Goal: Task Accomplishment & Management: Manage account settings

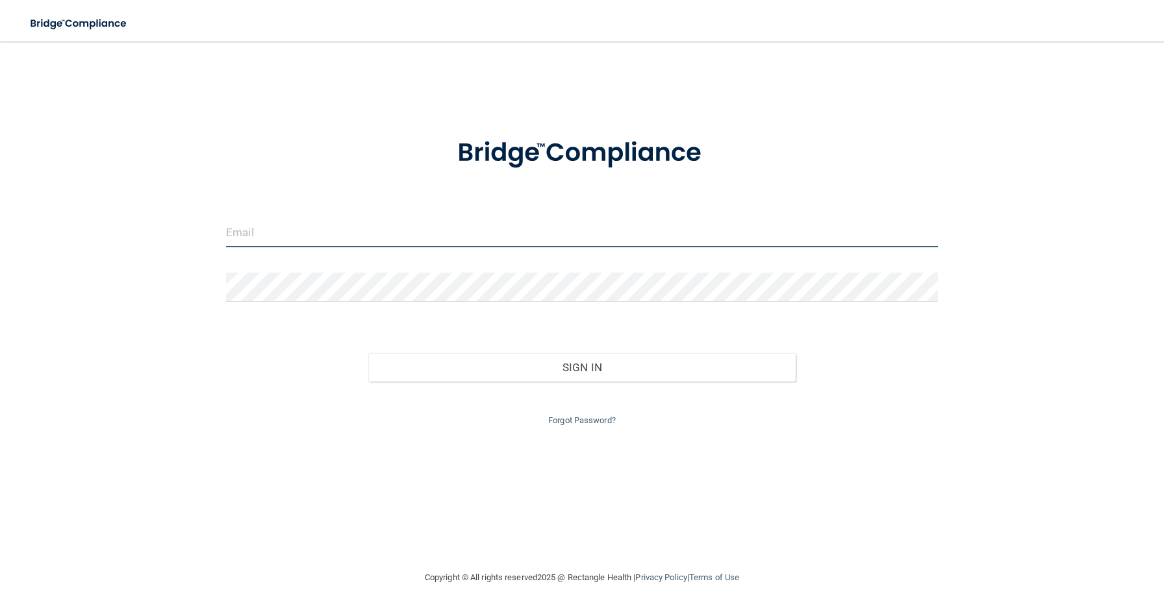
type input "[EMAIL_ADDRESS][DOMAIN_NAME]"
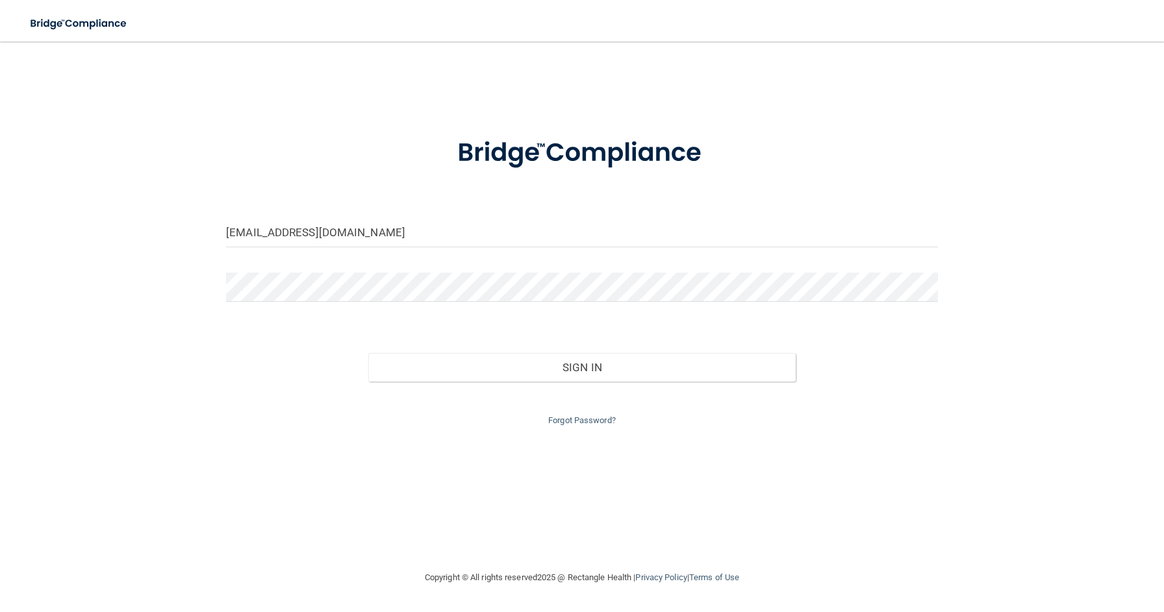
click at [436, 382] on div "Forgot Password?" at bounding box center [581, 405] width 731 height 47
click at [436, 377] on button "Sign In" at bounding box center [581, 367] width 427 height 29
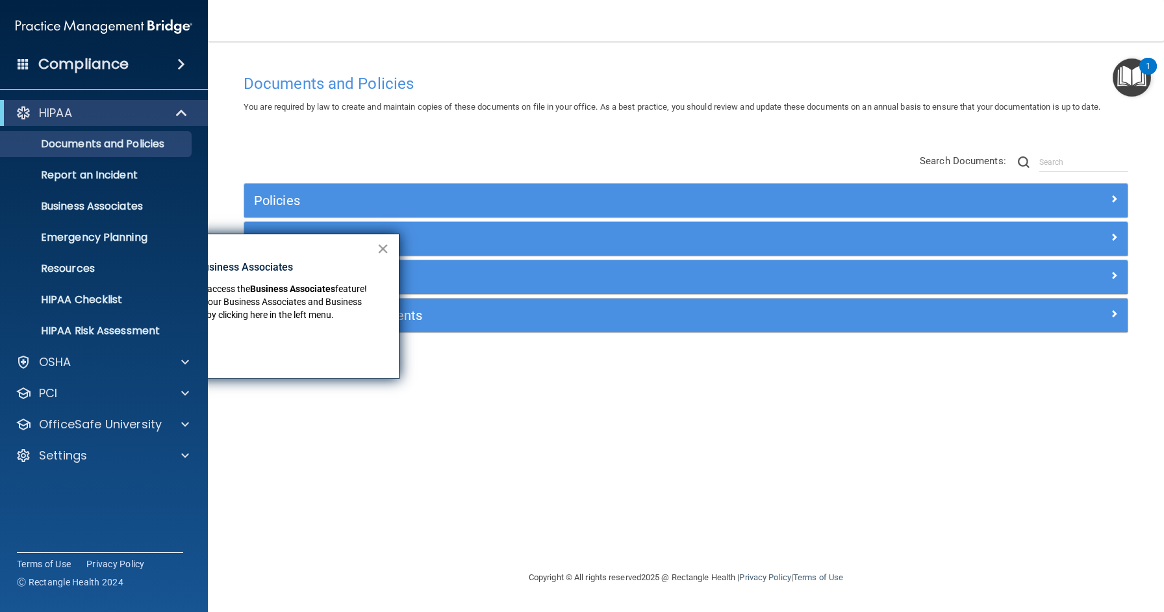
click at [384, 249] on button "×" at bounding box center [383, 248] width 12 height 21
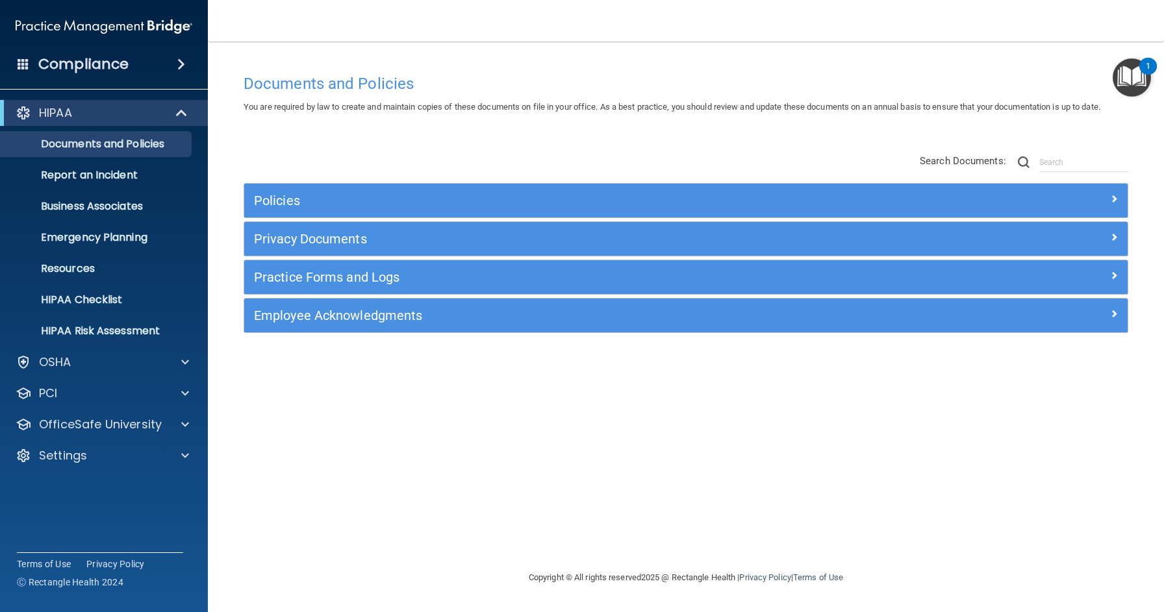
click at [358, 313] on h5 "Employee Acknowledgments" at bounding box center [575, 315] width 643 height 14
click at [388, 356] on span "Manage Your Employee Acknowledgments" at bounding box center [366, 360] width 225 height 14
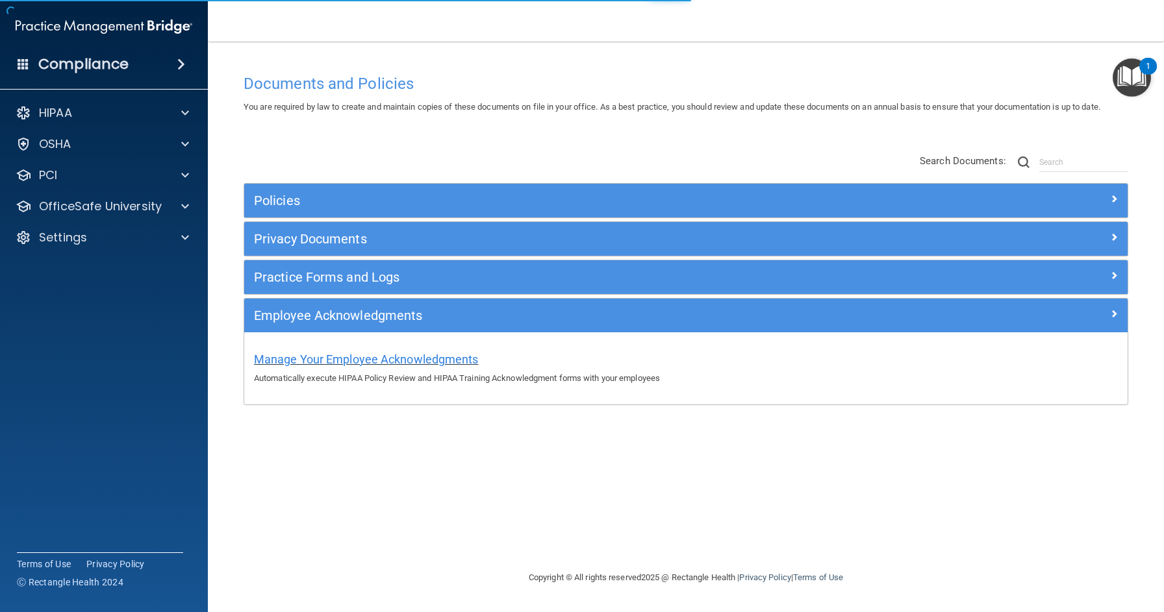
click at [389, 357] on span "Manage Your Employee Acknowledgments" at bounding box center [366, 360] width 225 height 14
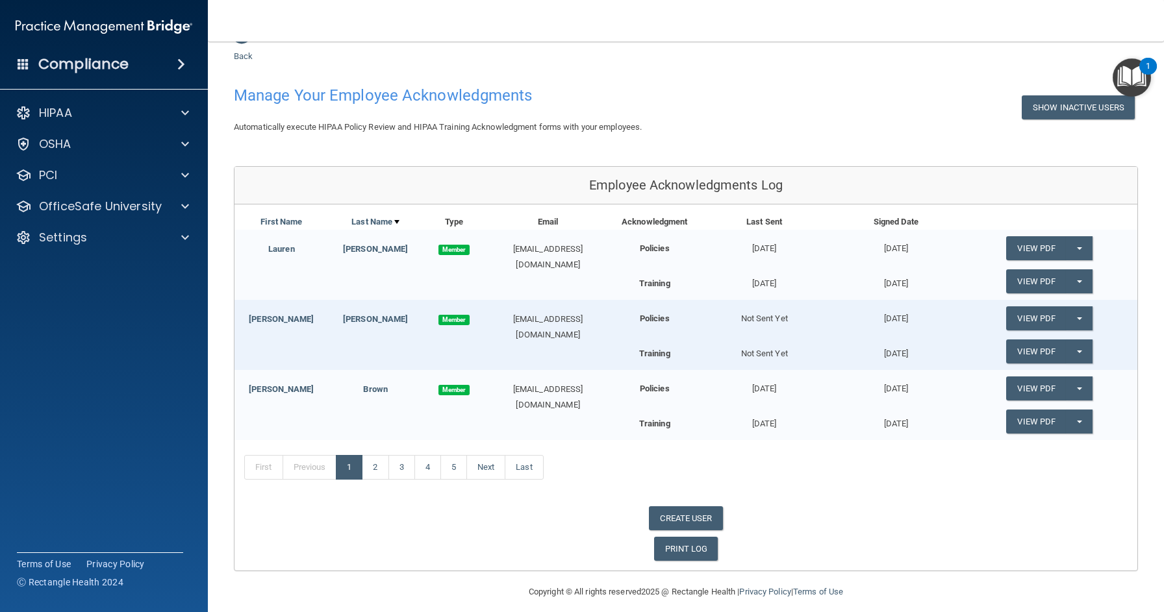
scroll to position [30, 0]
click at [373, 456] on link "2" at bounding box center [375, 468] width 27 height 25
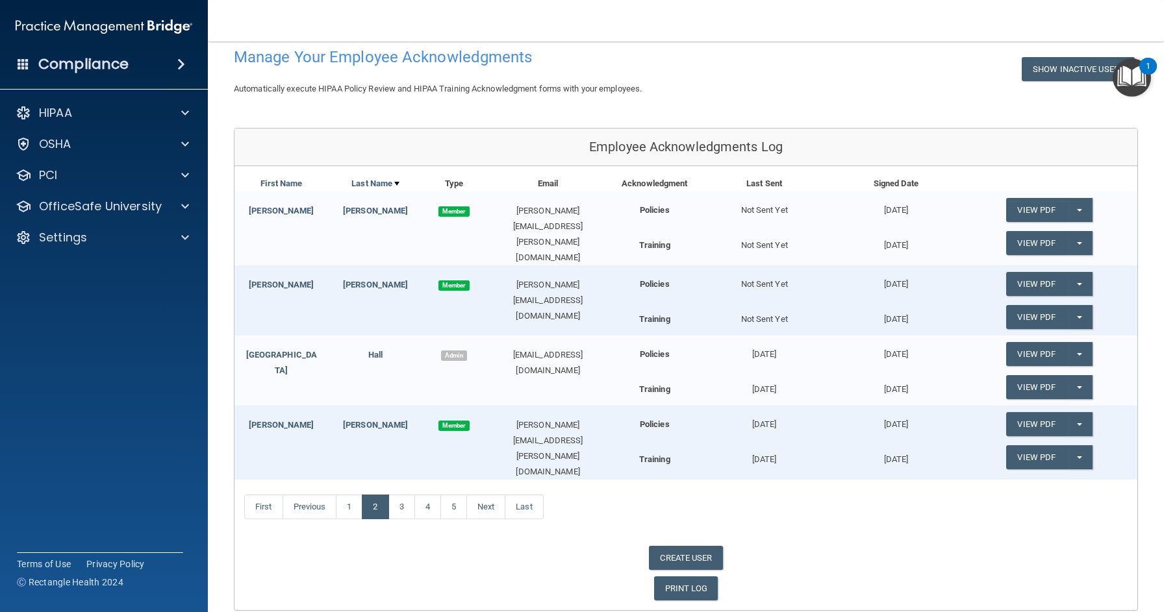
scroll to position [69, 0]
click at [404, 494] on link "3" at bounding box center [401, 506] width 27 height 25
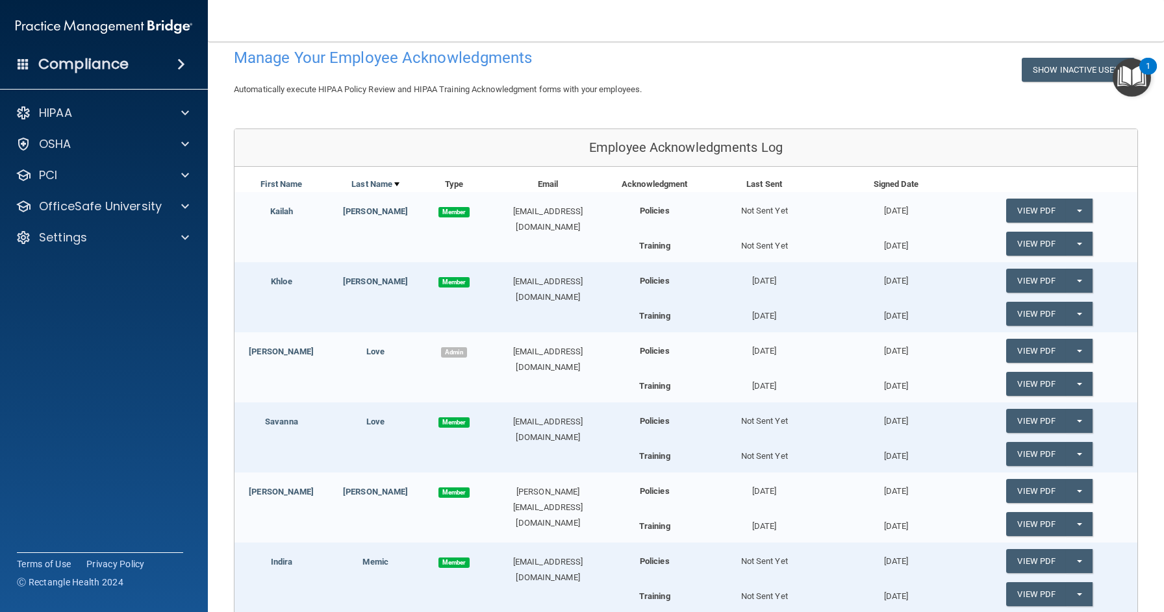
scroll to position [64, 0]
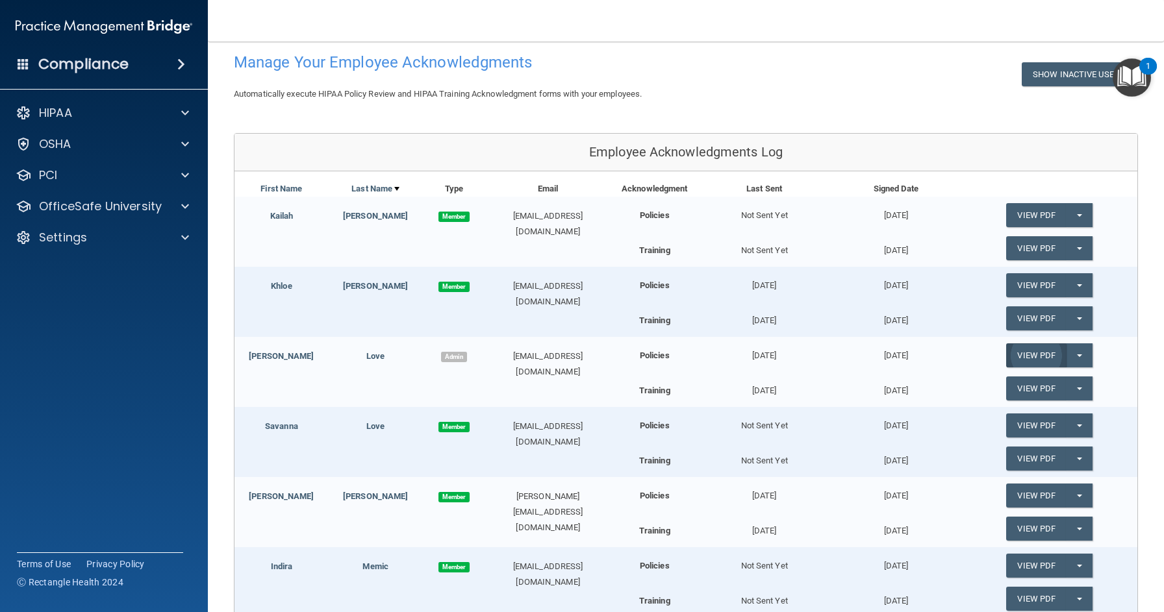
click at [1063, 349] on link "View PDF" at bounding box center [1036, 356] width 60 height 24
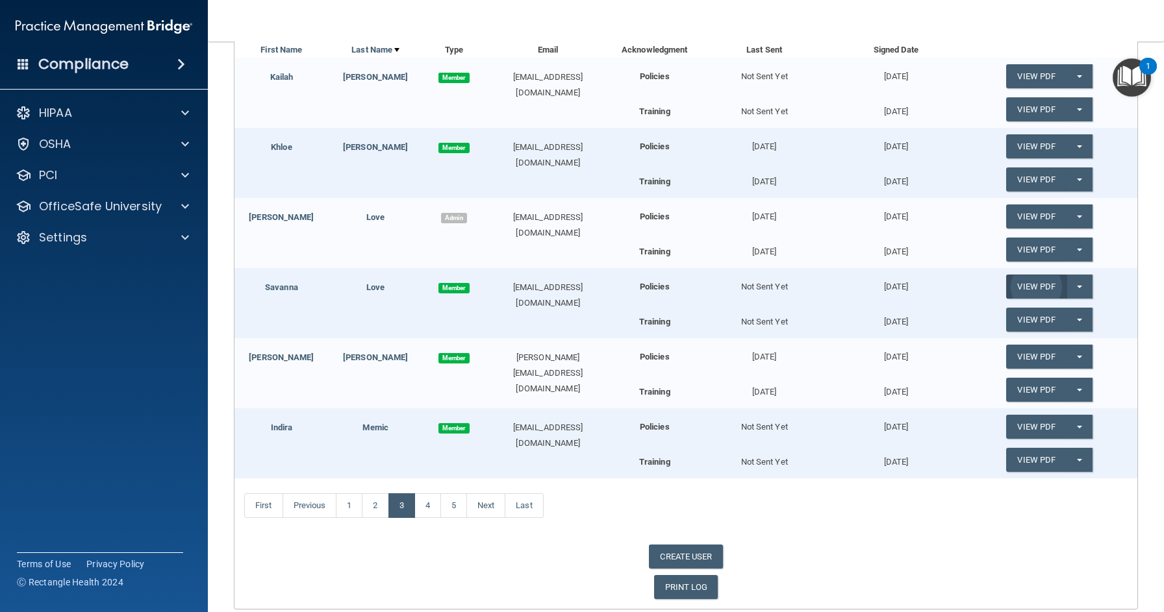
scroll to position [202, 0]
click at [1047, 238] on link "View PDF" at bounding box center [1036, 250] width 60 height 24
click at [153, 110] on div "HIPAA" at bounding box center [86, 113] width 161 height 16
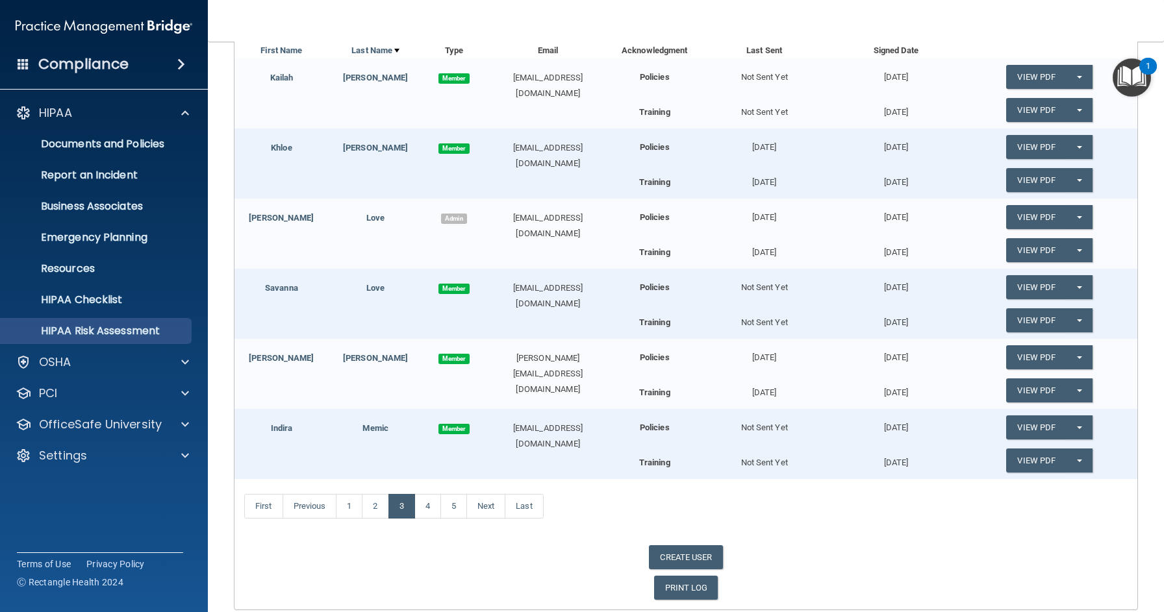
click at [82, 331] on p "HIPAA Risk Assessment" at bounding box center [96, 331] width 177 height 13
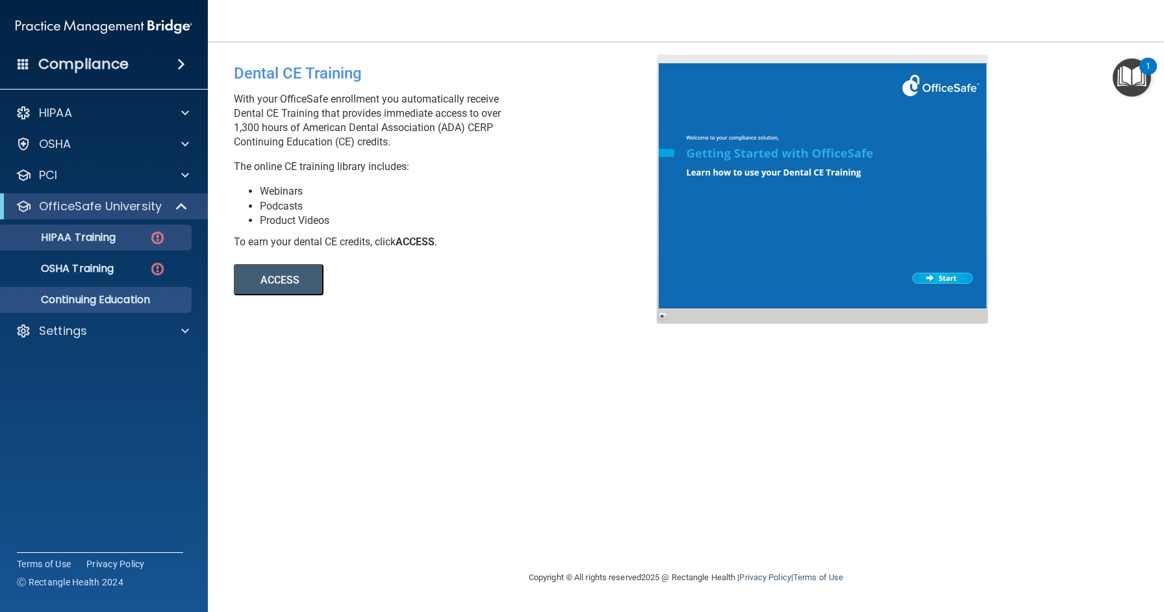
click at [160, 236] on img at bounding box center [157, 238] width 16 height 16
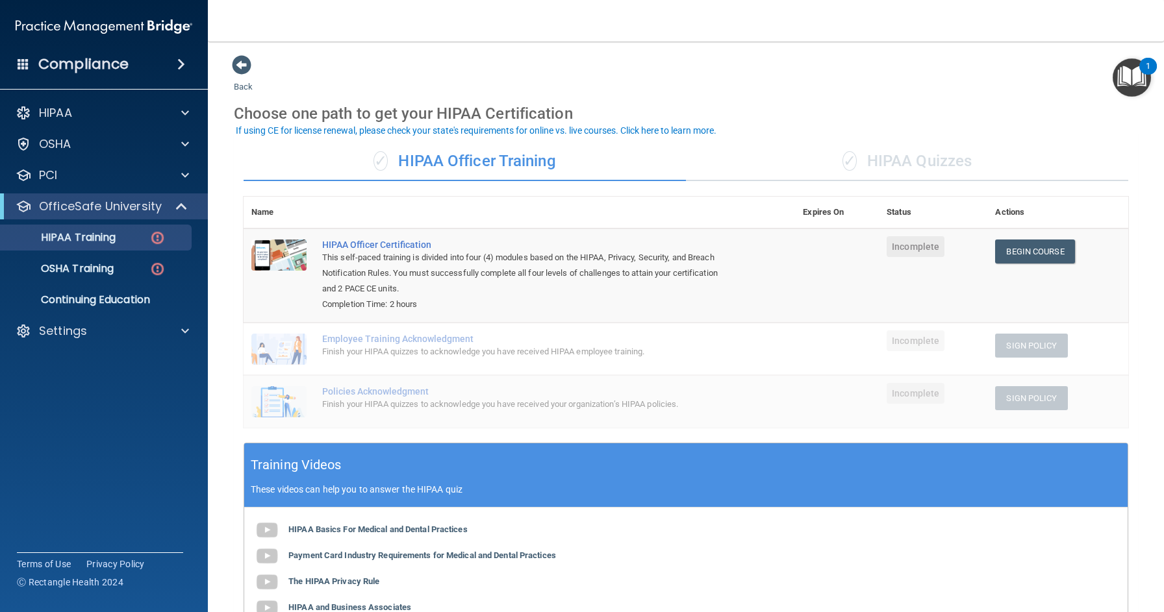
click at [177, 66] on span at bounding box center [181, 65] width 8 height 16
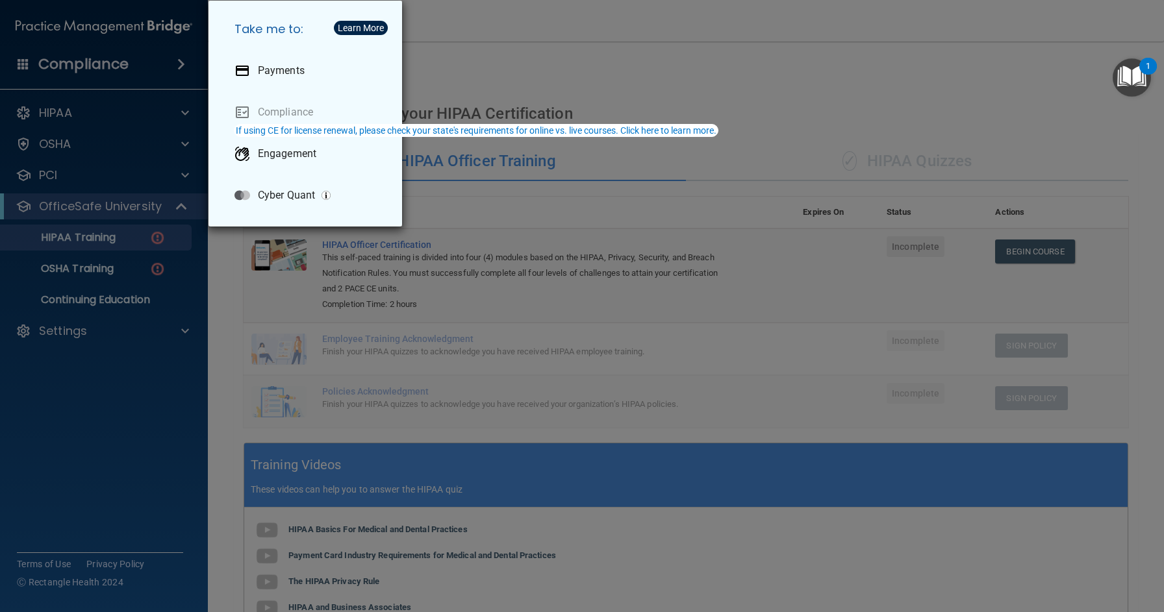
click at [450, 34] on div "Take me to: Payments Compliance Engagement Cyber Quant" at bounding box center [582, 306] width 1164 height 612
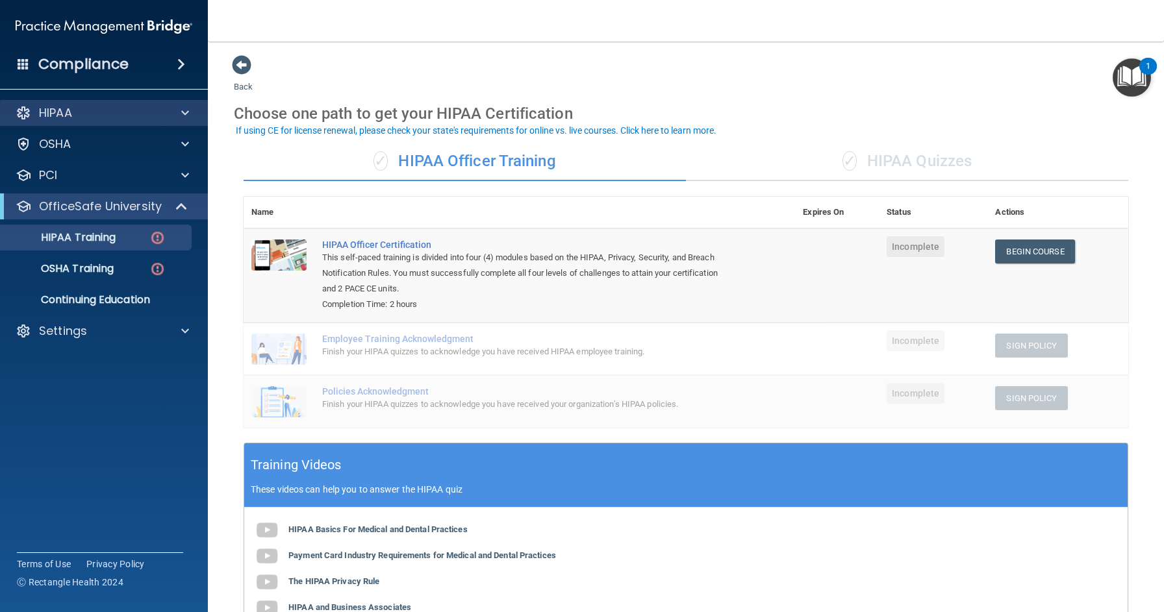
click at [79, 108] on div "HIPAA" at bounding box center [86, 113] width 161 height 16
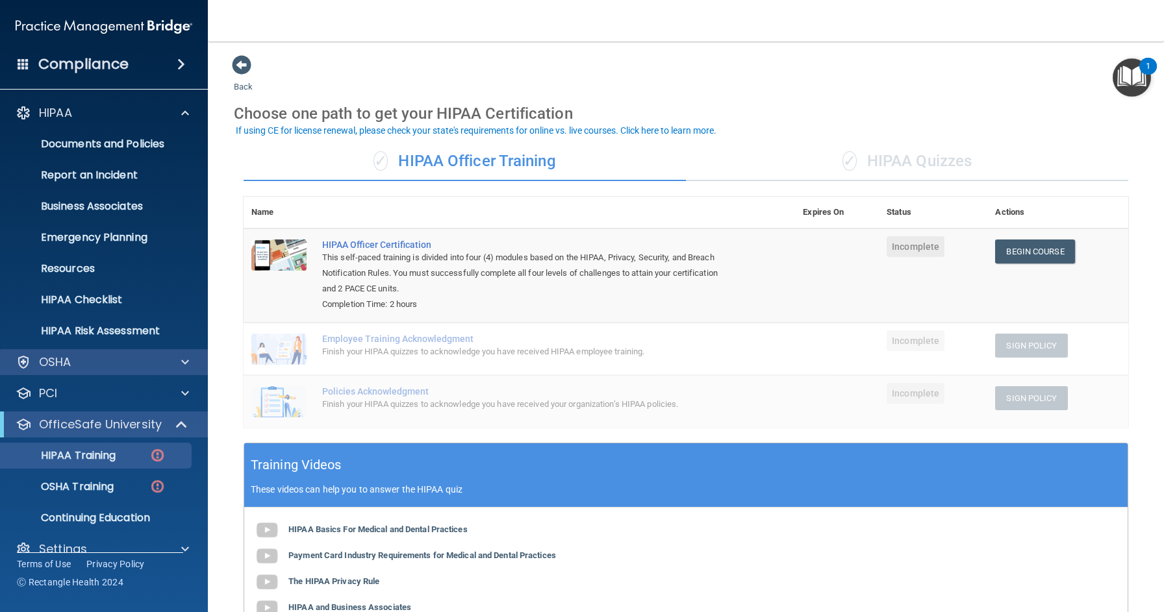
click at [79, 362] on div "OSHA" at bounding box center [86, 363] width 161 height 16
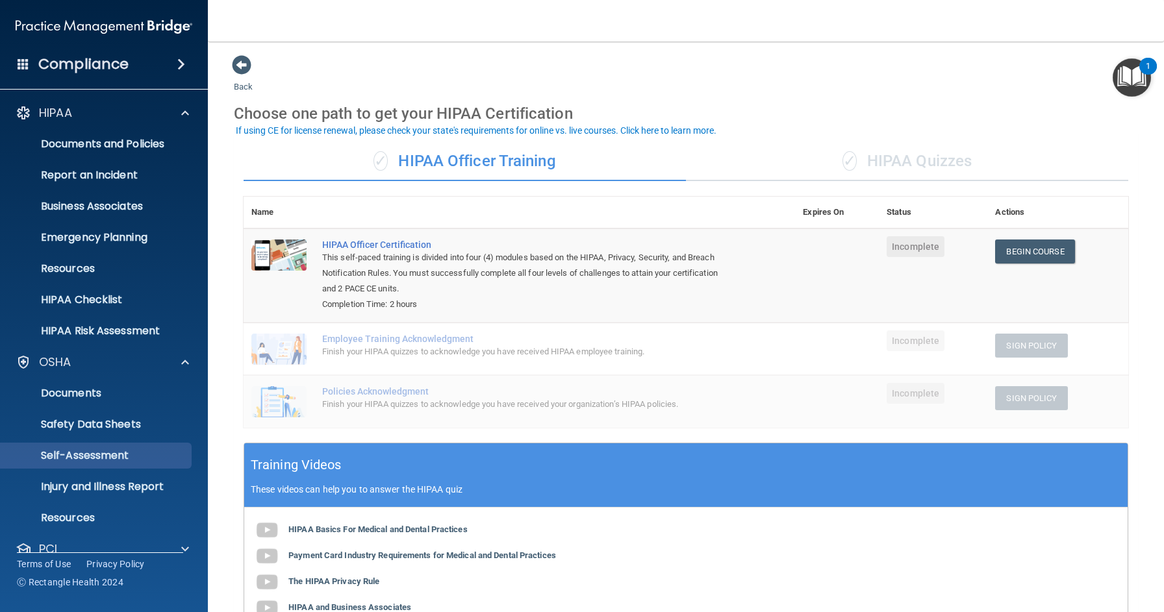
click at [89, 455] on p "Self-Assessment" at bounding box center [96, 455] width 177 height 13
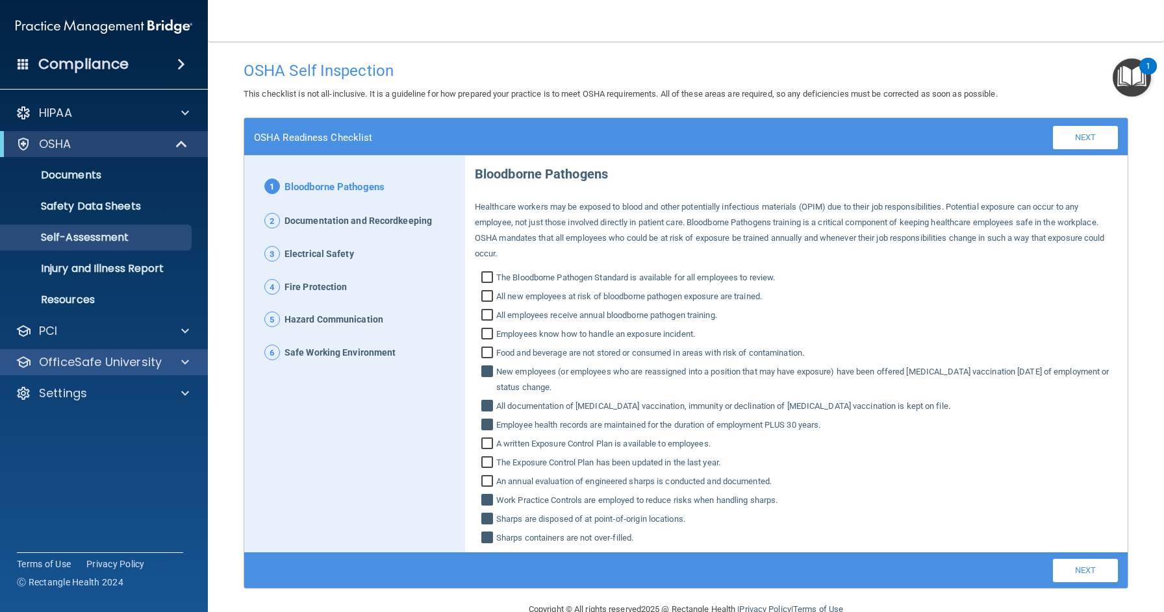
click at [111, 360] on p "OfficeSafe University" at bounding box center [100, 363] width 123 height 16
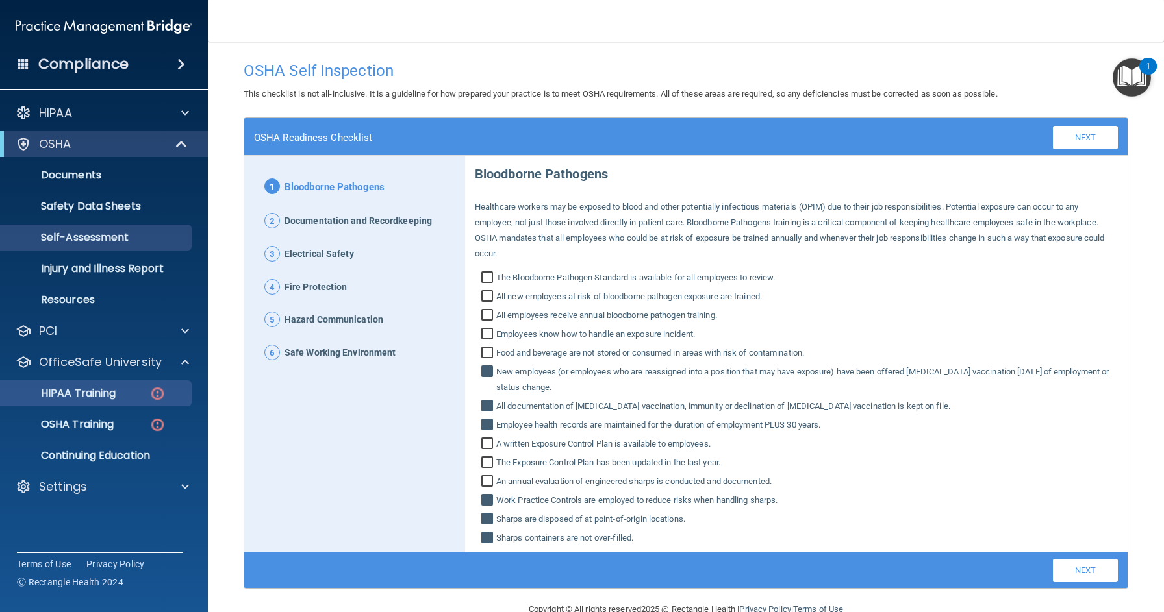
click at [101, 396] on p "HIPAA Training" at bounding box center [61, 393] width 107 height 13
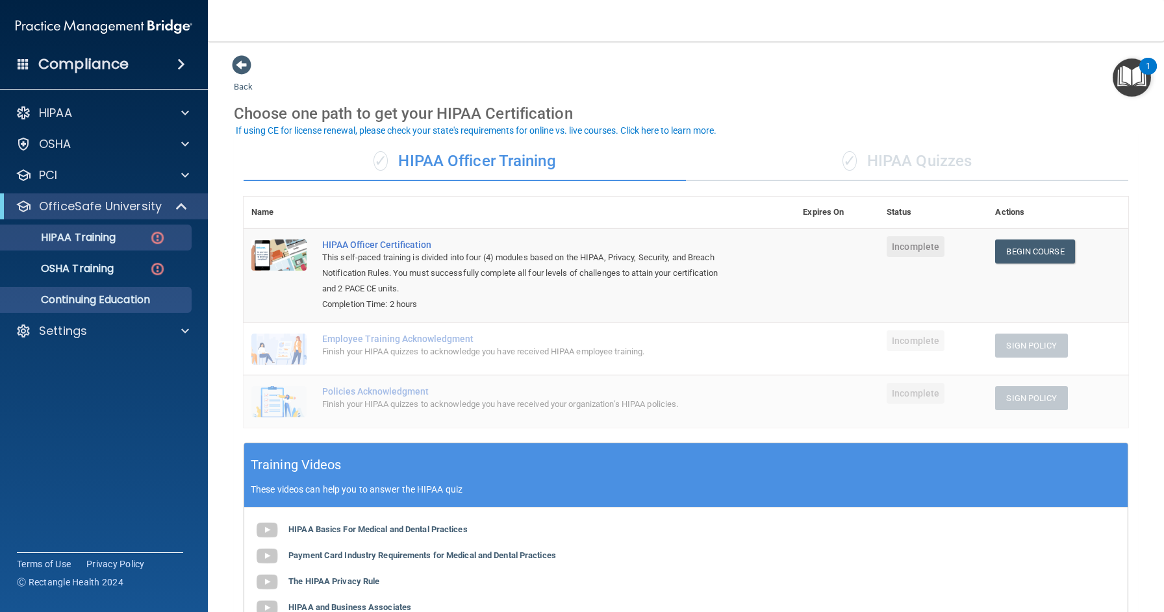
click at [157, 299] on p "Continuing Education" at bounding box center [96, 300] width 177 height 13
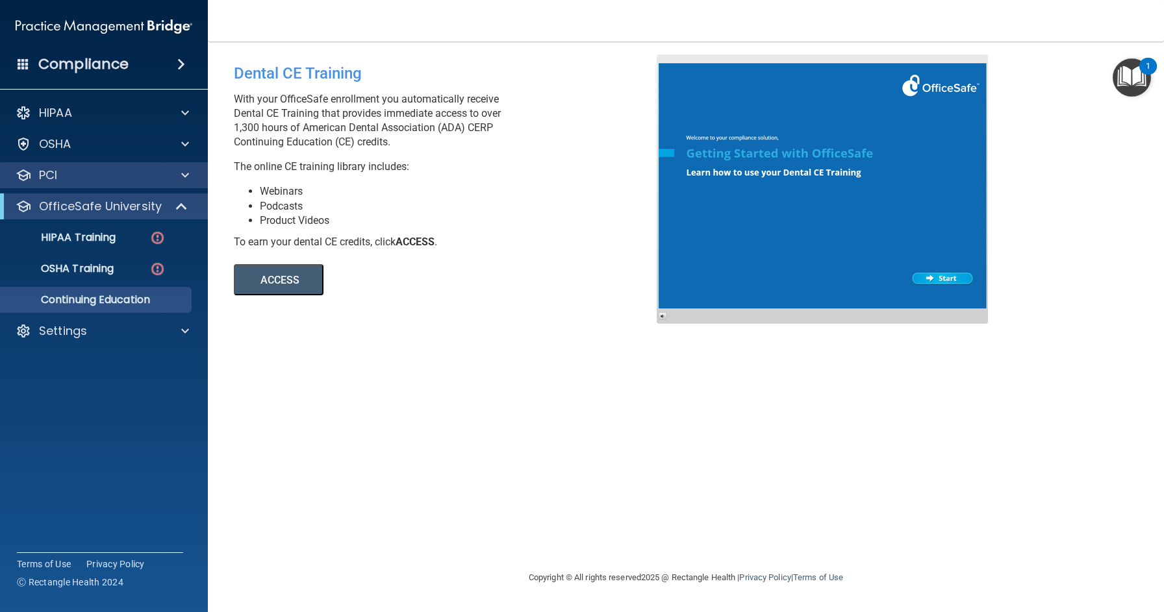
click at [104, 175] on div "PCI" at bounding box center [86, 176] width 161 height 16
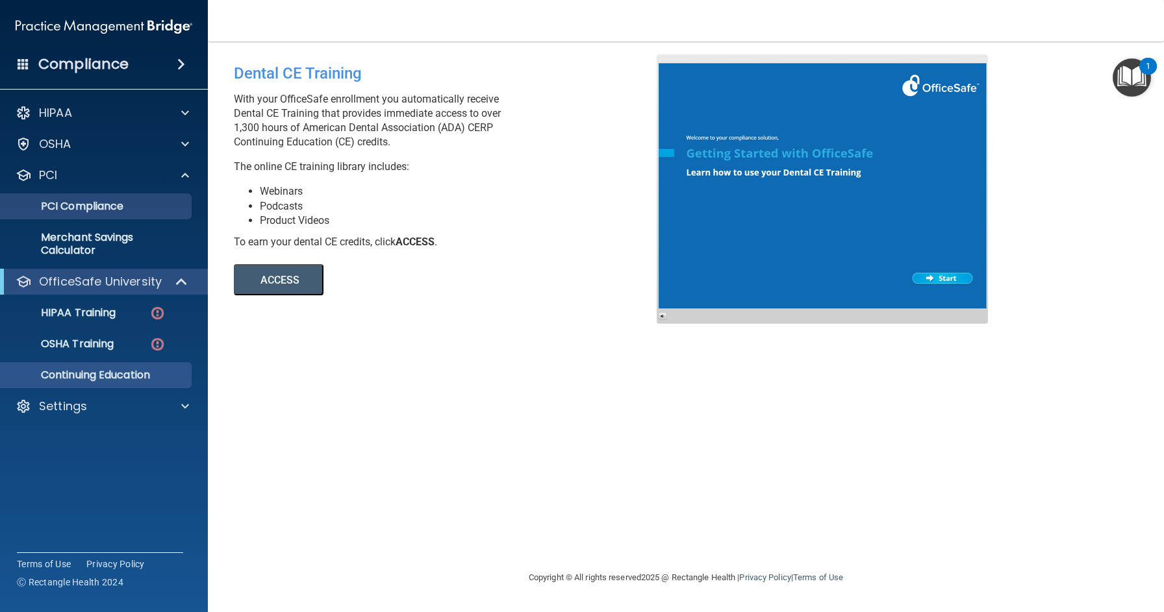
click at [97, 205] on p "PCI Compliance" at bounding box center [96, 206] width 177 height 13
click at [84, 200] on p "PCI Compliance" at bounding box center [96, 206] width 177 height 13
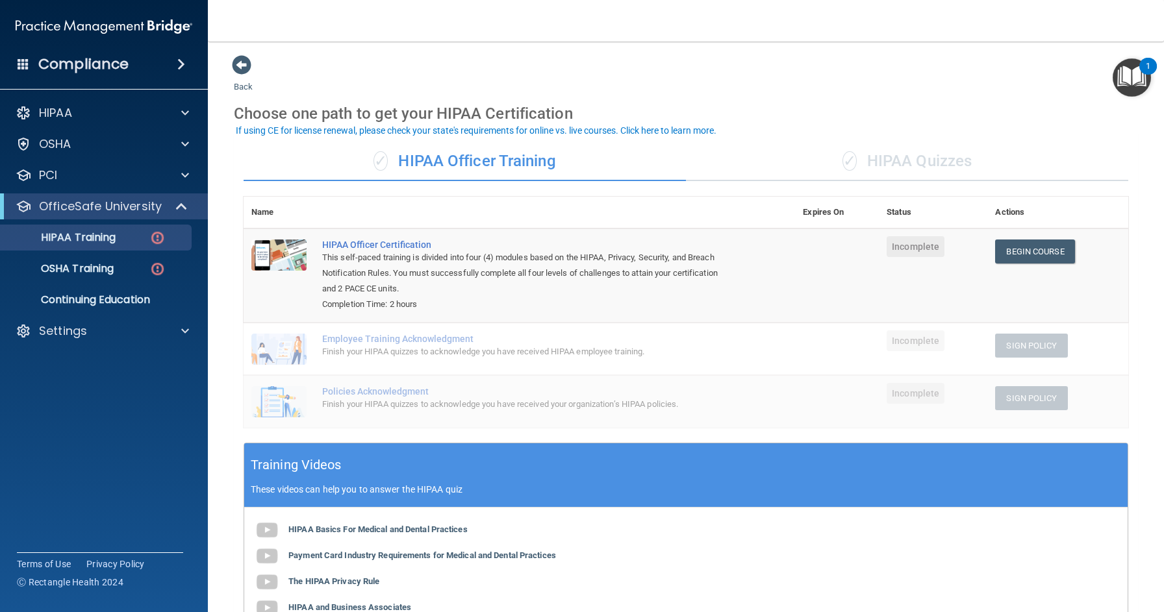
click at [449, 160] on div "✓ HIPAA Officer Training" at bounding box center [465, 161] width 442 height 39
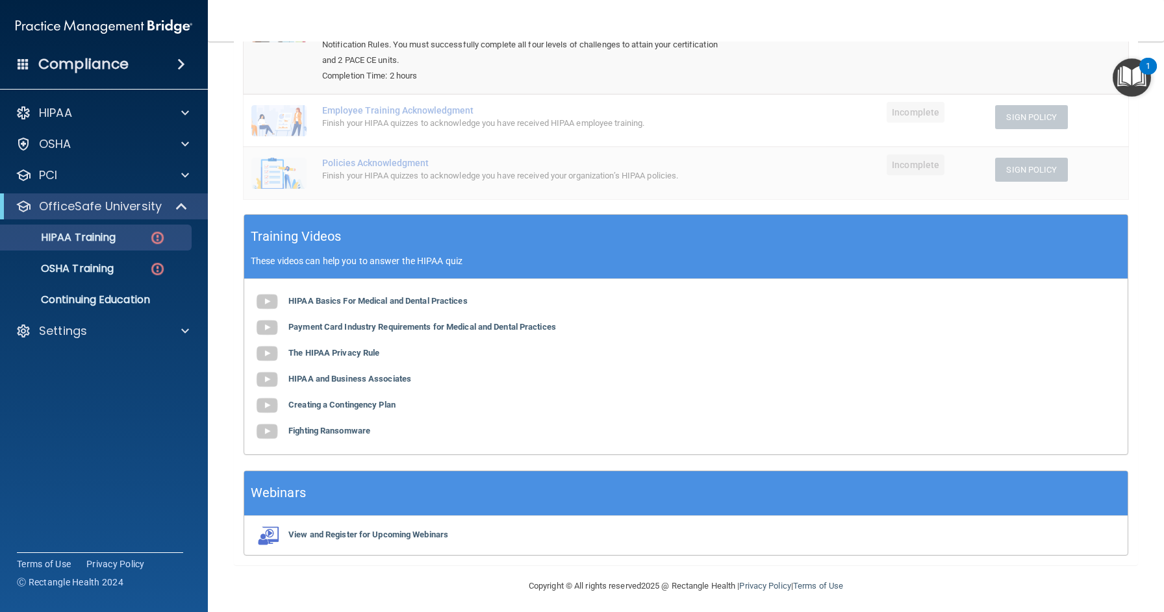
scroll to position [228, 0]
click at [316, 323] on b "Payment Card Industry Requirements for Medical and Dental Practices" at bounding box center [422, 328] width 268 height 10
click at [87, 335] on div "Settings" at bounding box center [86, 331] width 161 height 16
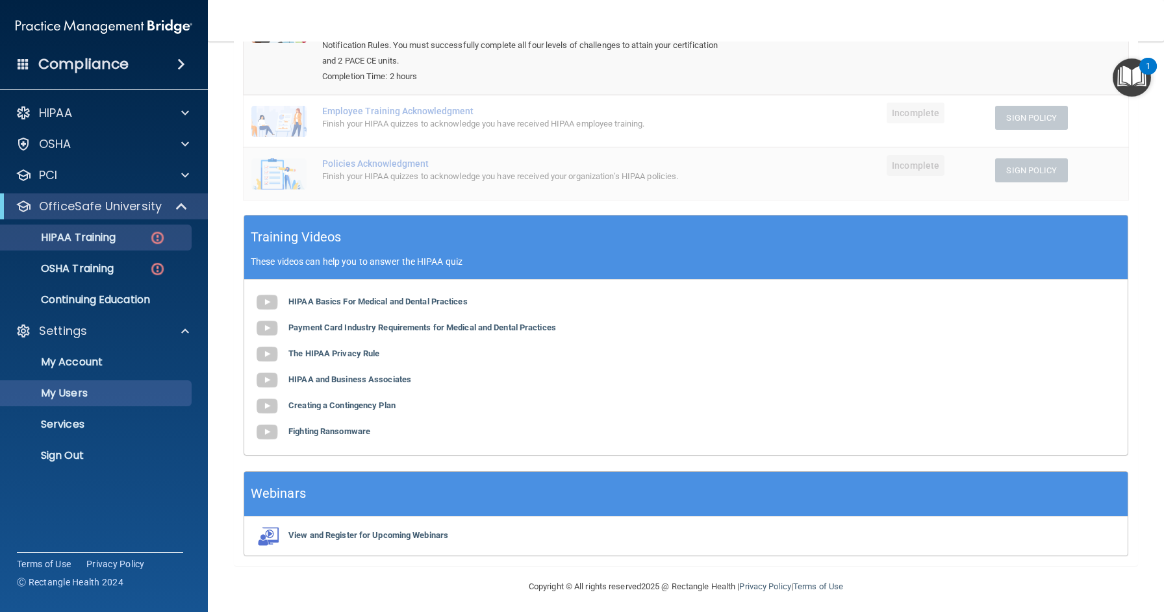
click at [86, 388] on p "My Users" at bounding box center [96, 393] width 177 height 13
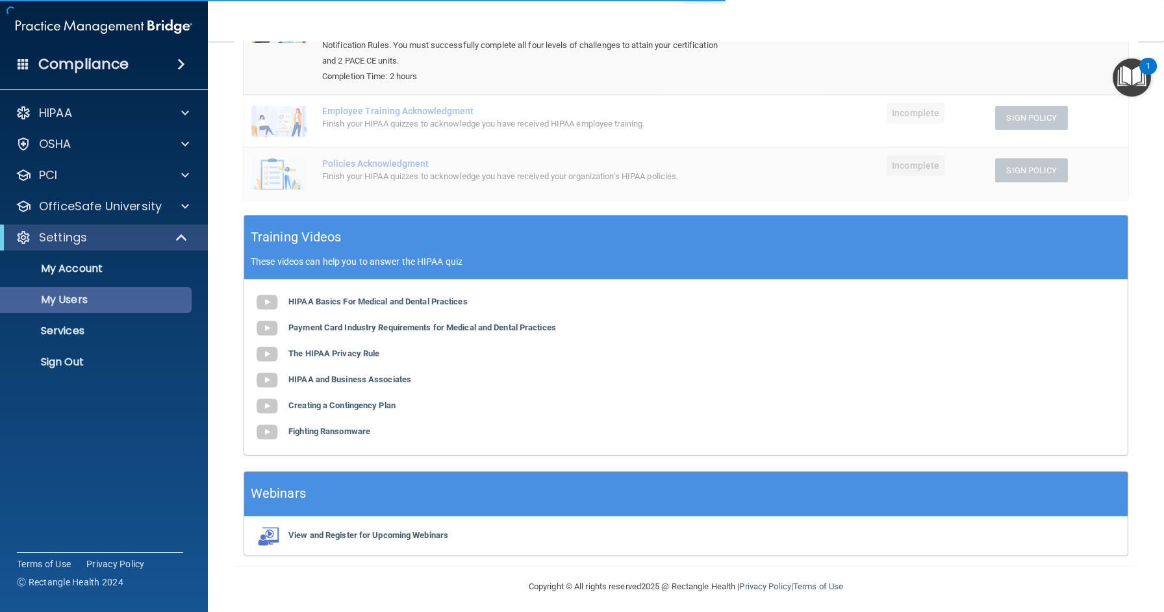
click at [148, 304] on p "My Users" at bounding box center [96, 300] width 177 height 13
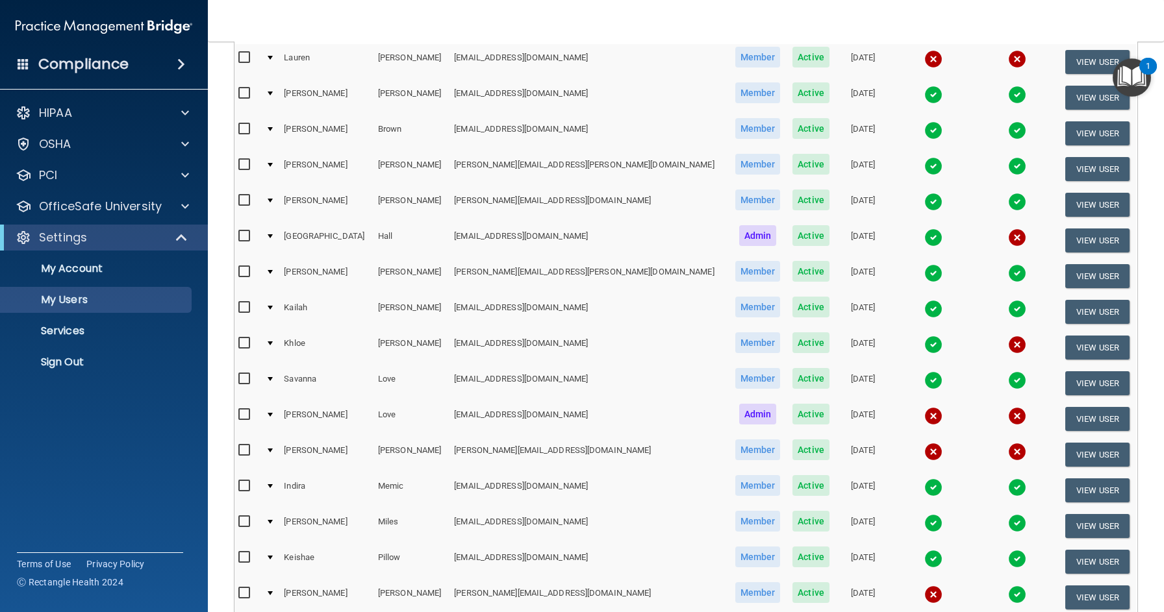
scroll to position [136, 0]
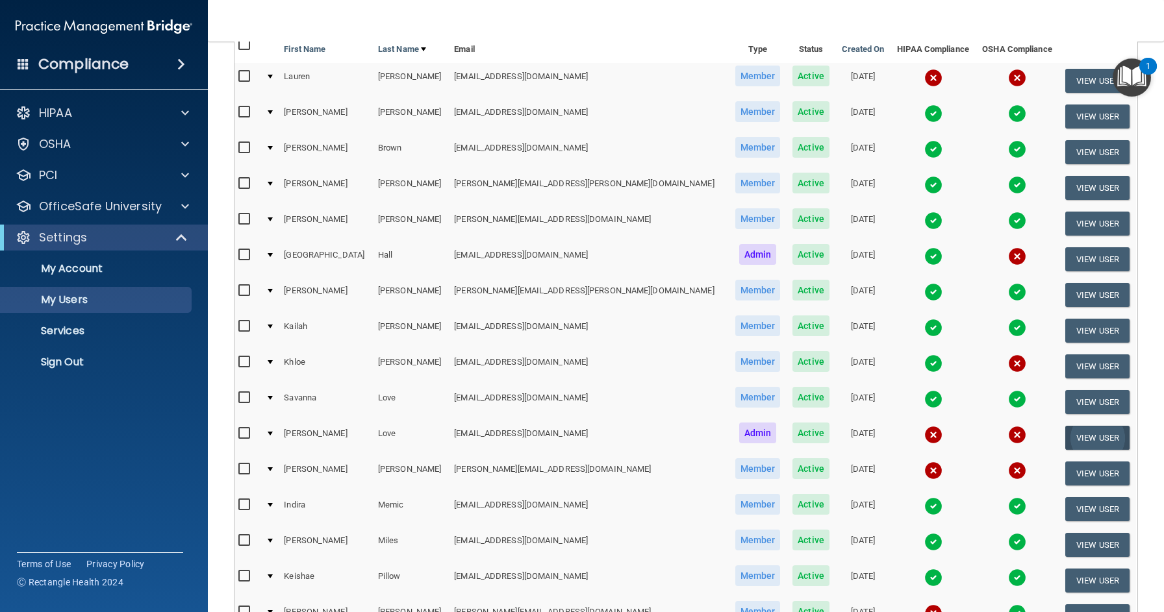
click at [1095, 427] on button "View User" at bounding box center [1097, 438] width 64 height 24
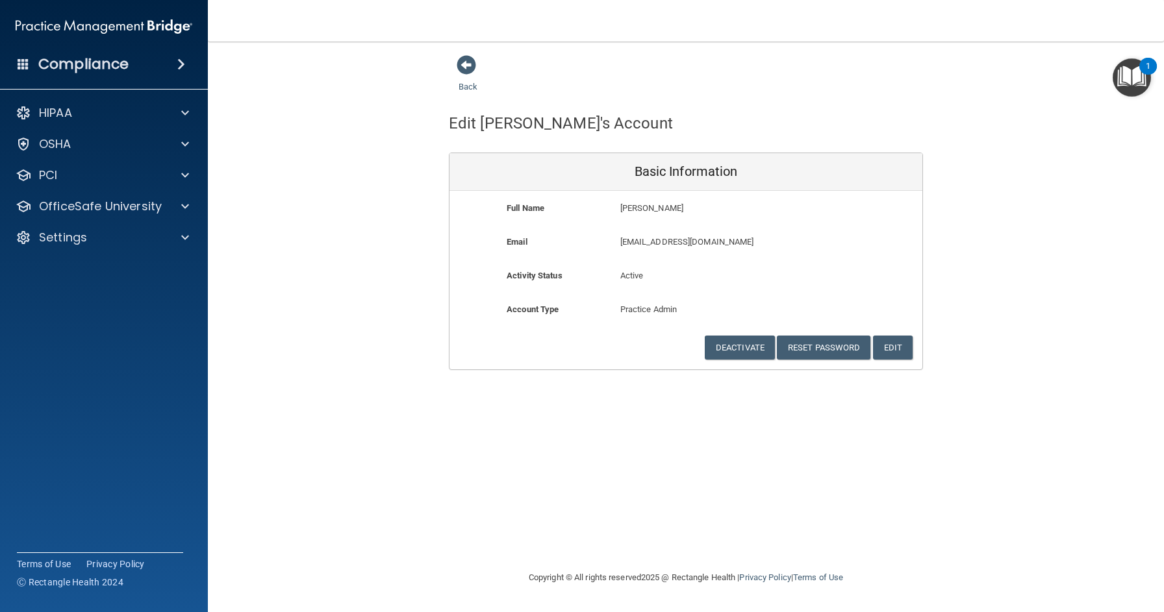
click at [1137, 78] on img "Open Resource Center, 1 new notification" at bounding box center [1131, 77] width 38 height 38
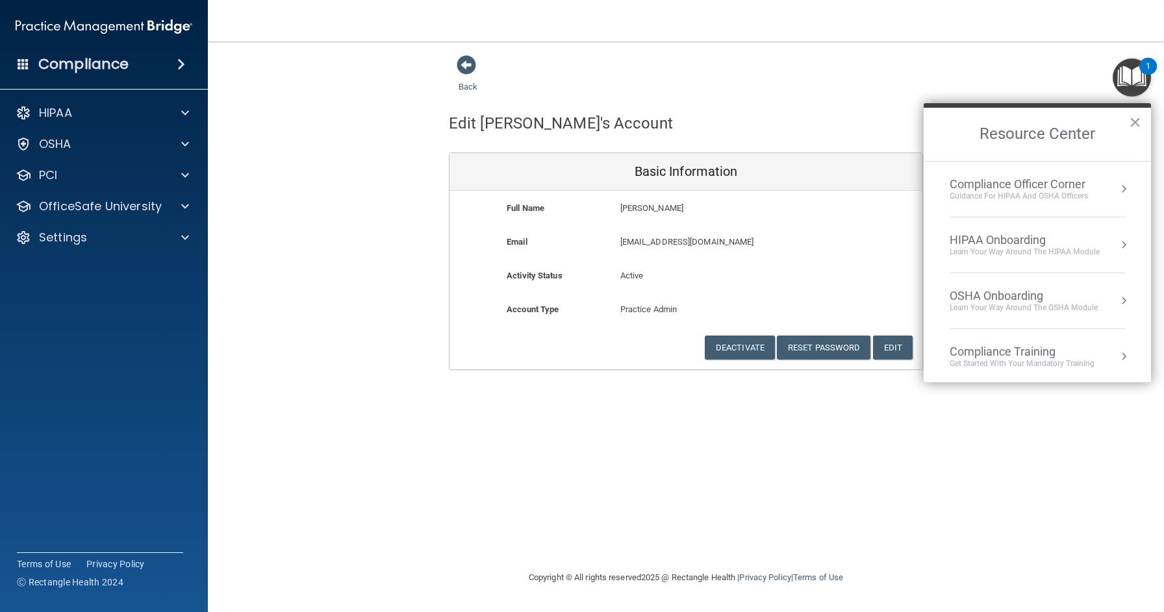
click at [1025, 56] on div "Back Edit Tammy's Account Basic Information Full Name Tammy Love Tammy Last Nam…" at bounding box center [686, 213] width 904 height 316
click at [807, 428] on div "Back Edit Tammy's Account Basic Information Full Name Tammy Love Tammy Last Nam…" at bounding box center [686, 306] width 904 height 503
click at [974, 354] on div "Compliance Training" at bounding box center [1021, 352] width 145 height 14
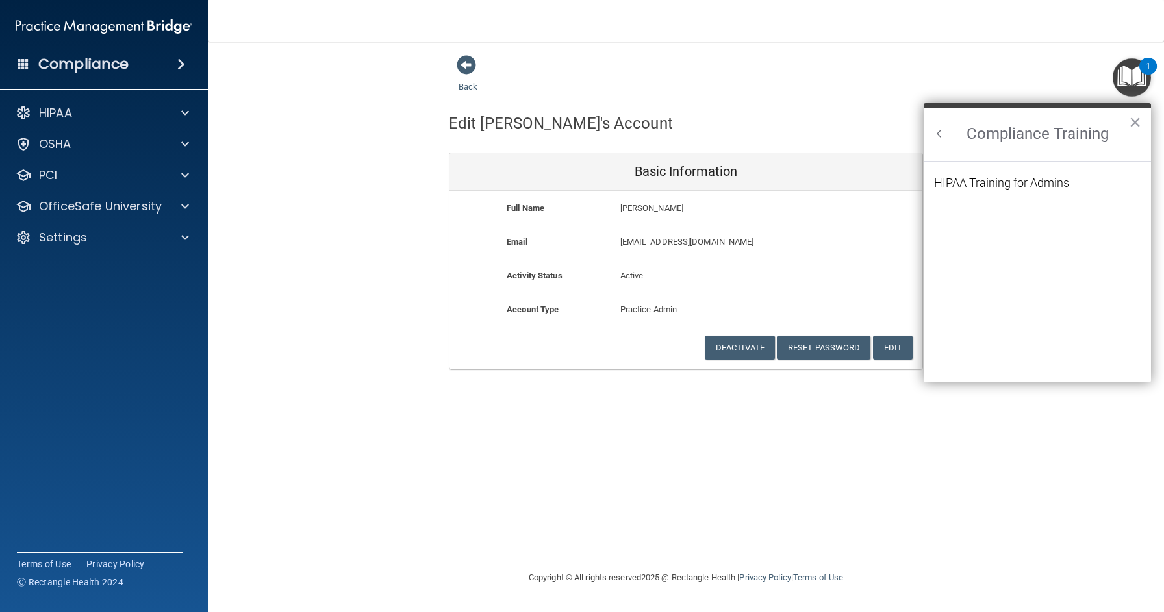
click at [986, 184] on div "HIPAA Training for Admins" at bounding box center [1001, 183] width 135 height 12
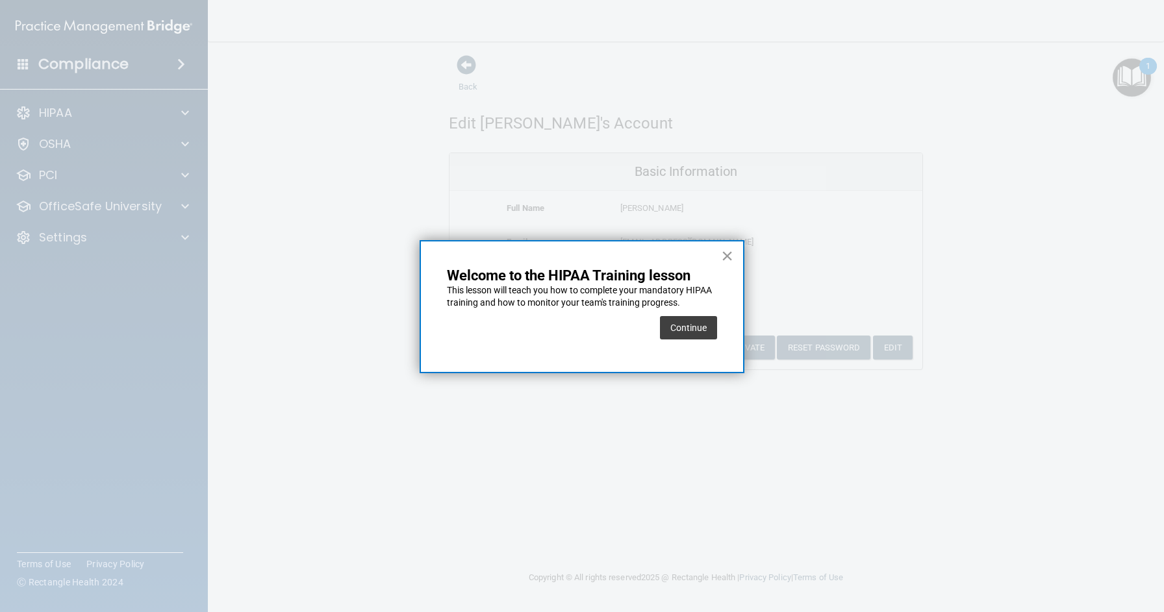
click at [722, 253] on button "×" at bounding box center [727, 255] width 12 height 21
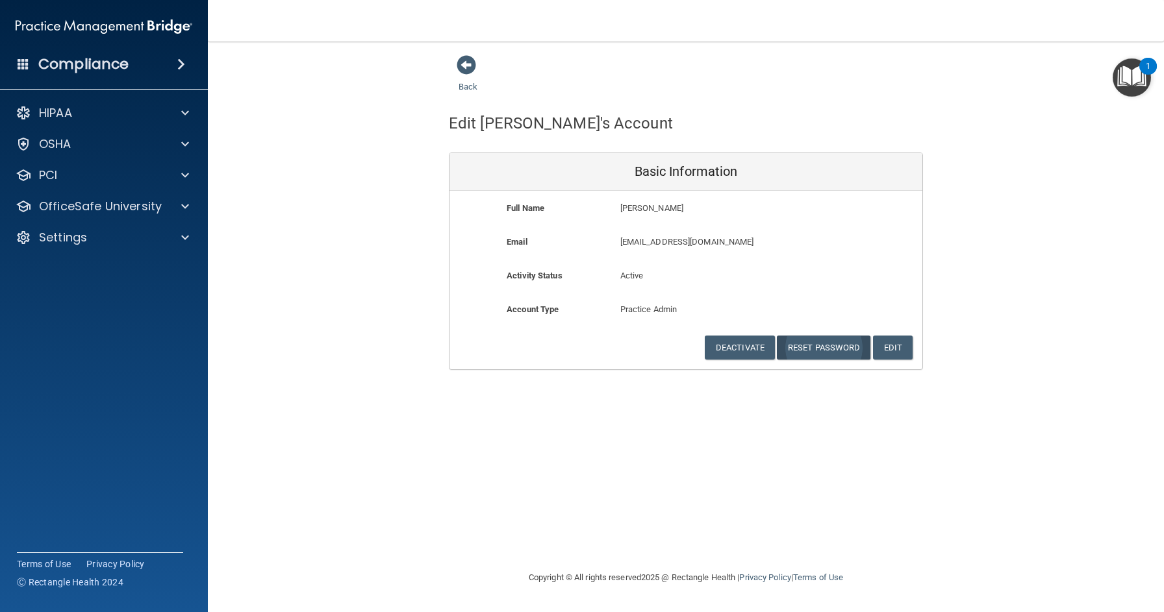
click at [828, 344] on button "Reset Password" at bounding box center [824, 348] width 94 height 24
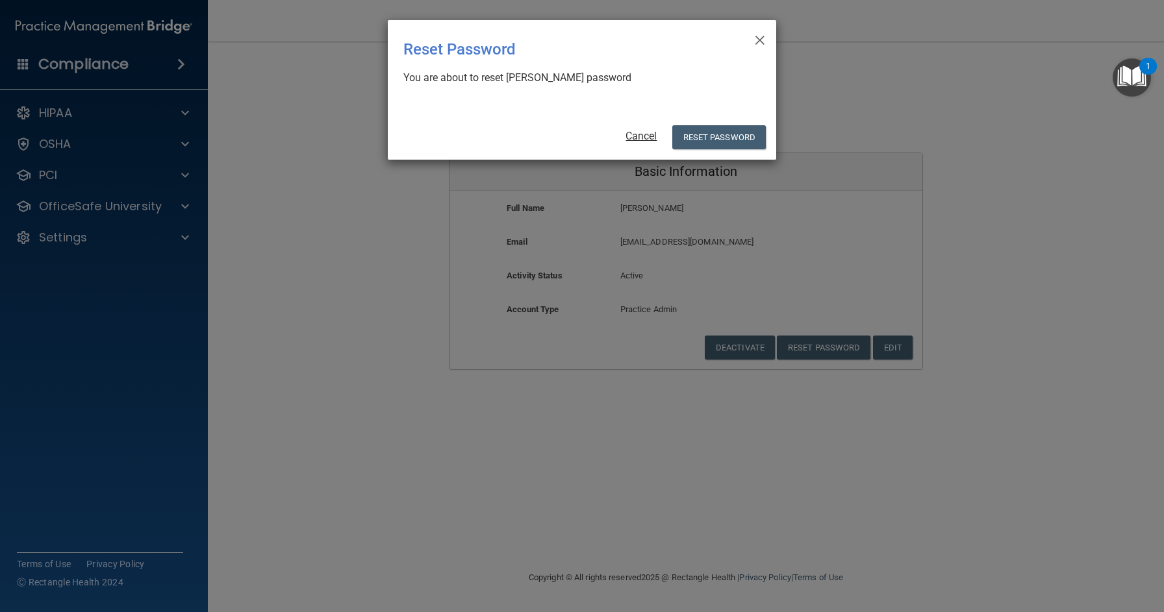
click at [648, 133] on link "Cancel" at bounding box center [640, 136] width 31 height 12
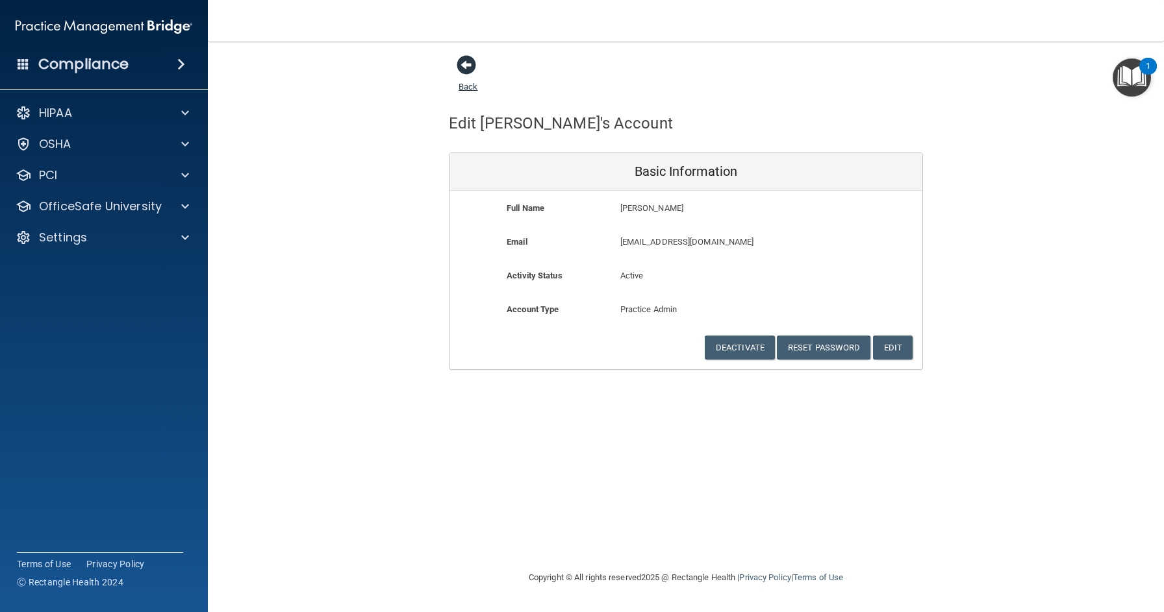
click at [469, 62] on span at bounding box center [466, 64] width 19 height 19
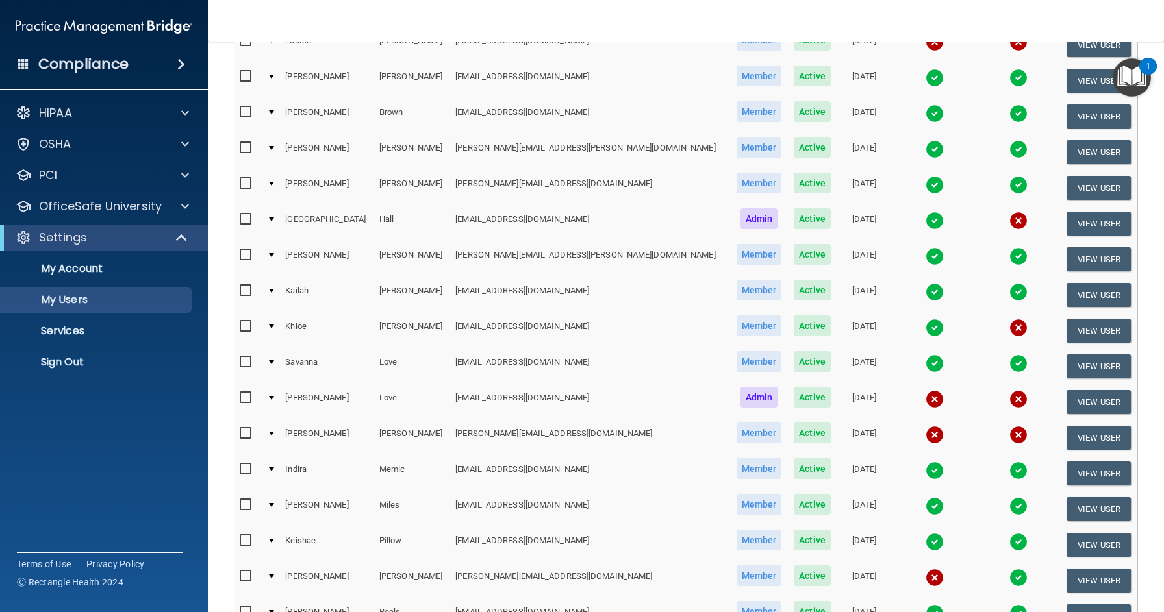
scroll to position [181, 0]
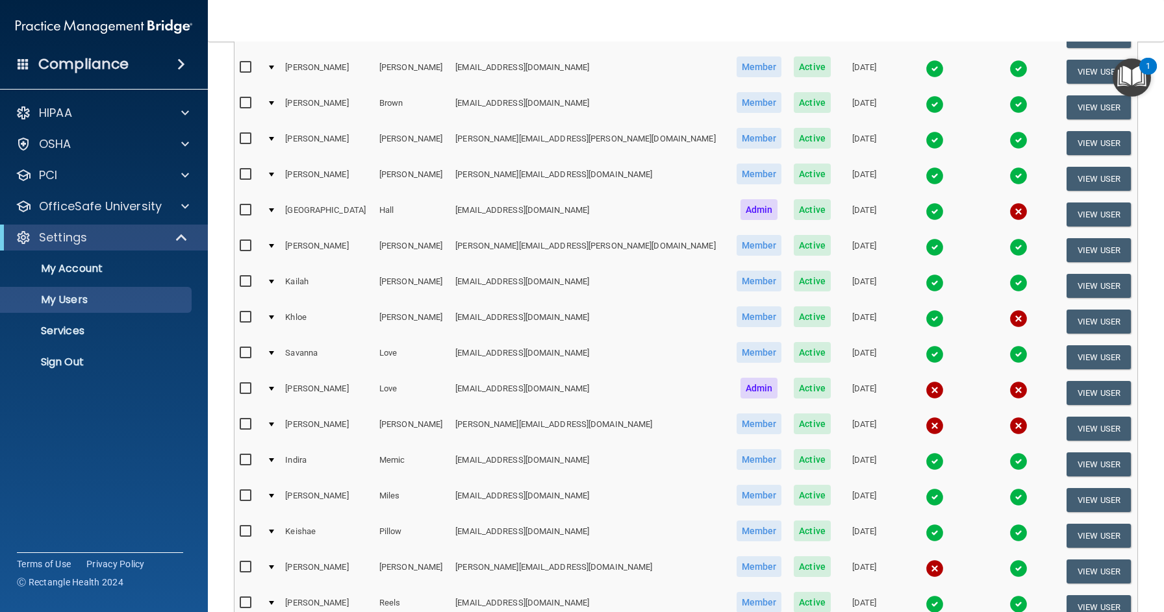
click at [925, 384] on img at bounding box center [934, 390] width 18 height 18
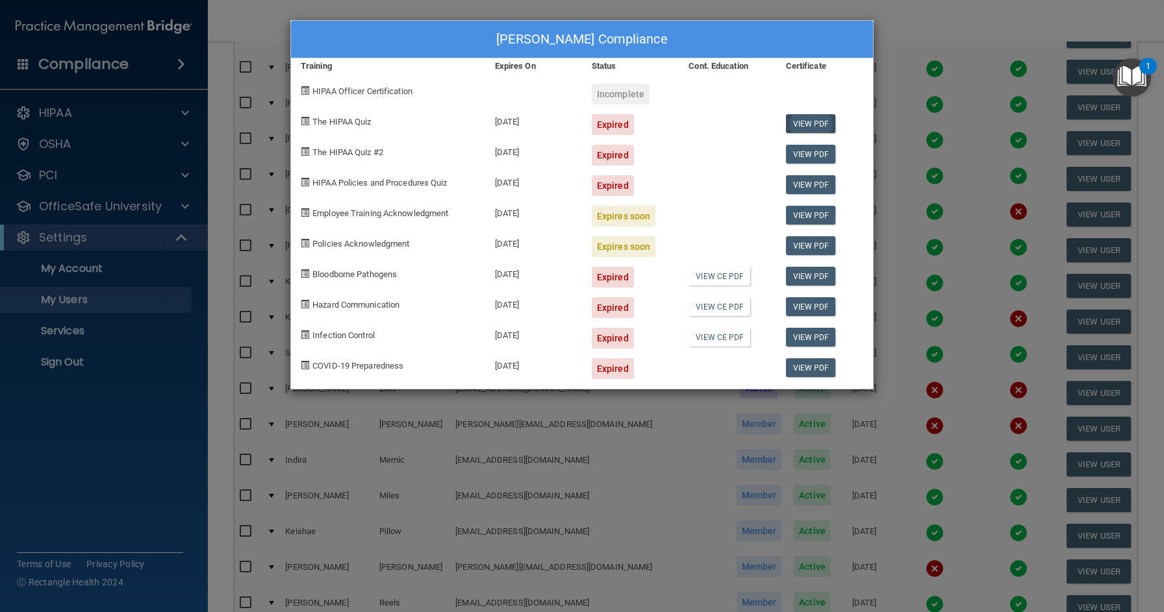
click at [809, 116] on link "View PDF" at bounding box center [811, 123] width 50 height 19
click at [817, 182] on link "View PDF" at bounding box center [811, 184] width 50 height 19
click at [811, 196] on div "View PDF" at bounding box center [824, 211] width 97 height 31
click at [811, 192] on link "View PDF" at bounding box center [811, 184] width 50 height 19
click at [891, 15] on div "Tammy Love's Compliance Training Expires On Status Cont. Education Certificate …" at bounding box center [582, 306] width 1164 height 612
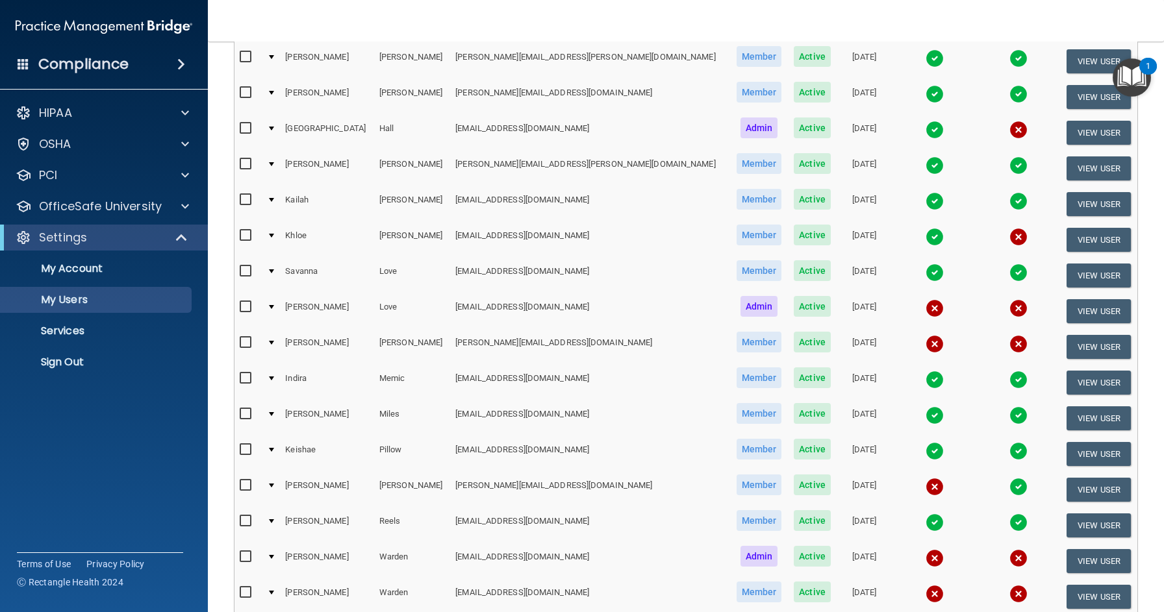
scroll to position [266, 0]
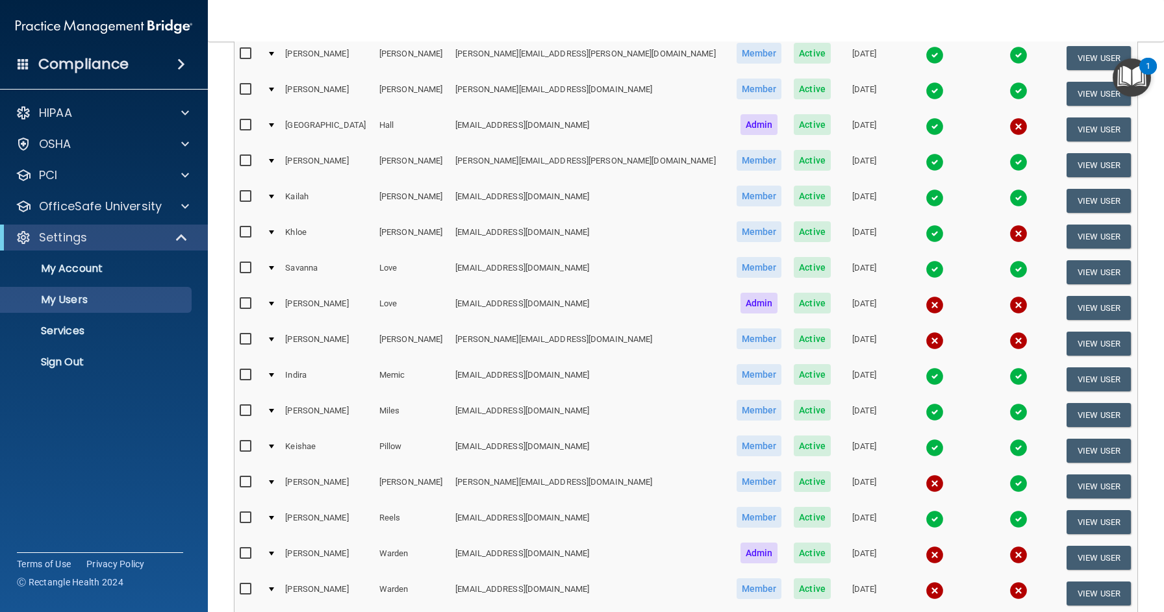
click at [249, 299] on input "checkbox" at bounding box center [247, 304] width 15 height 10
checkbox input "true"
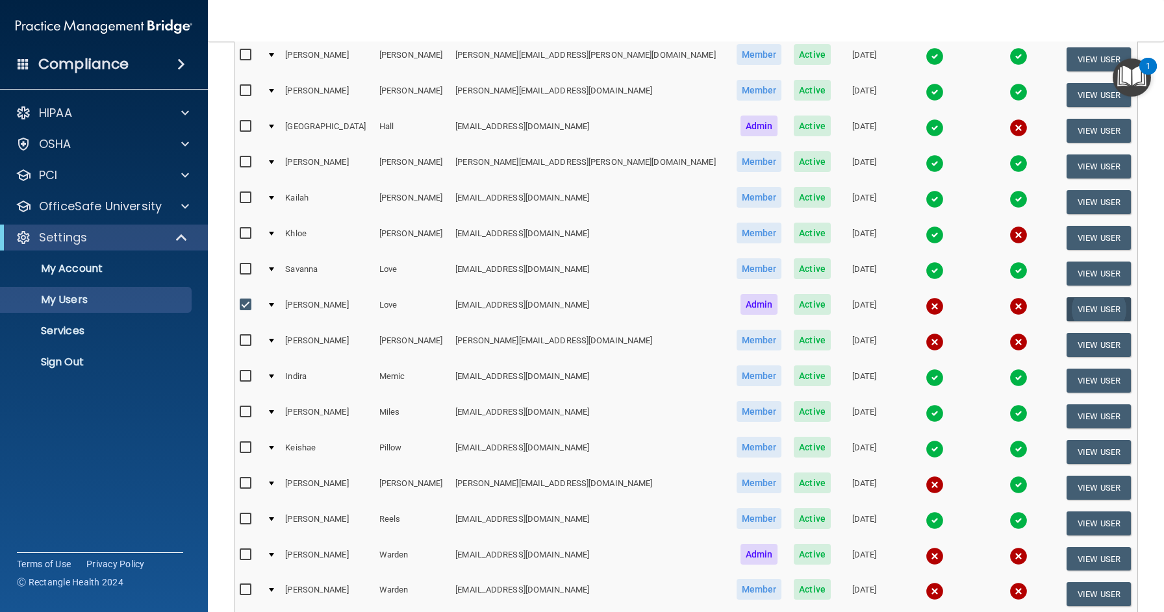
click at [1088, 300] on button "View User" at bounding box center [1098, 309] width 64 height 24
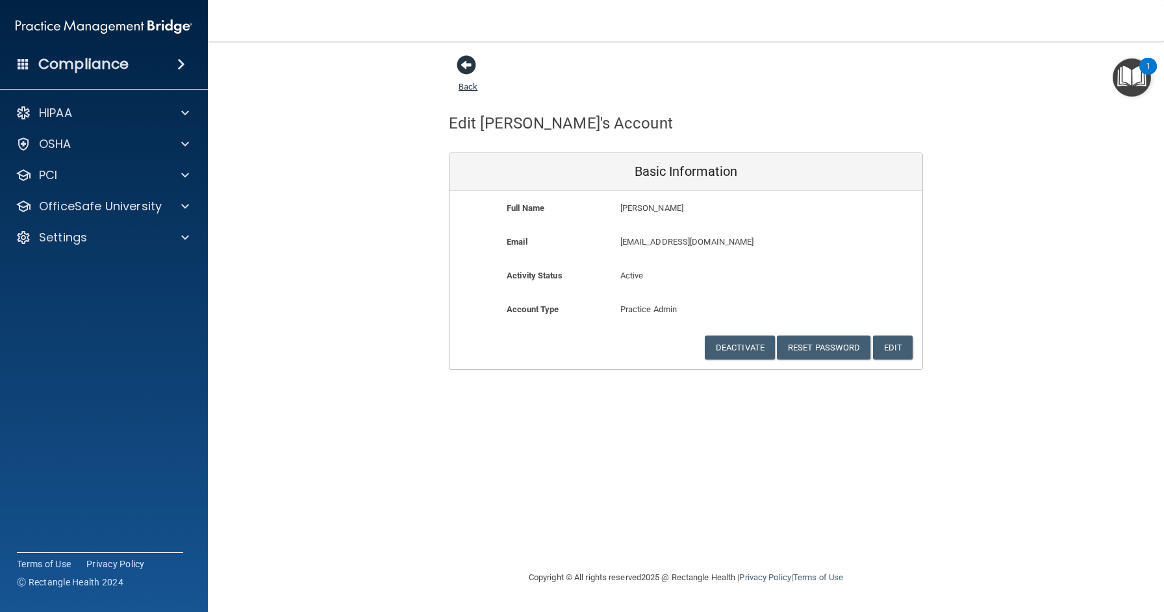
click at [457, 62] on span at bounding box center [466, 64] width 19 height 19
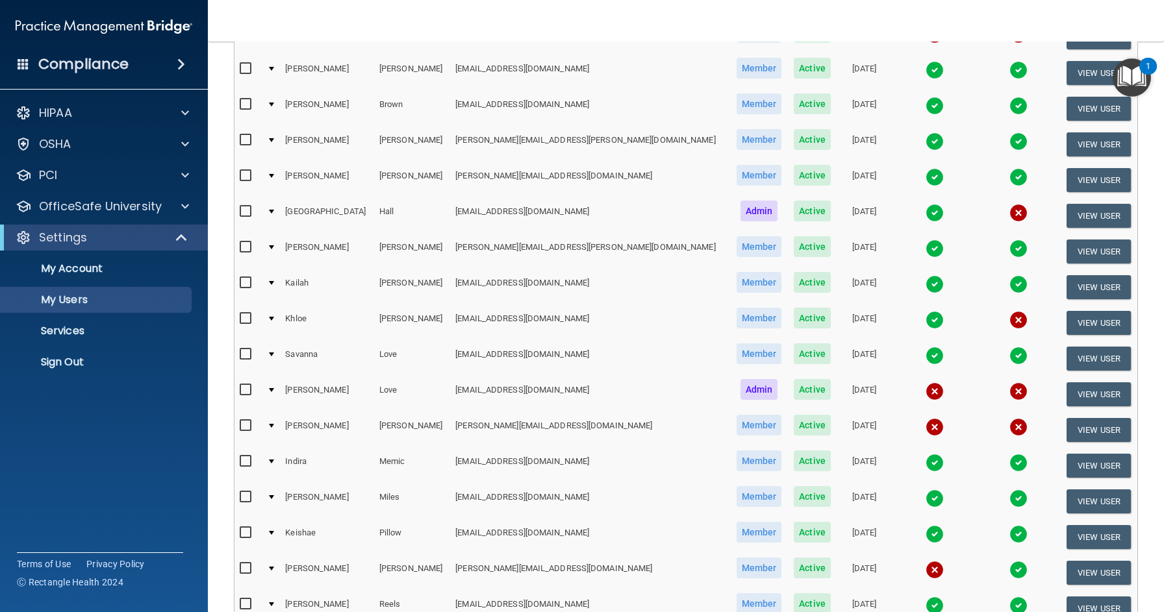
scroll to position [181, 0]
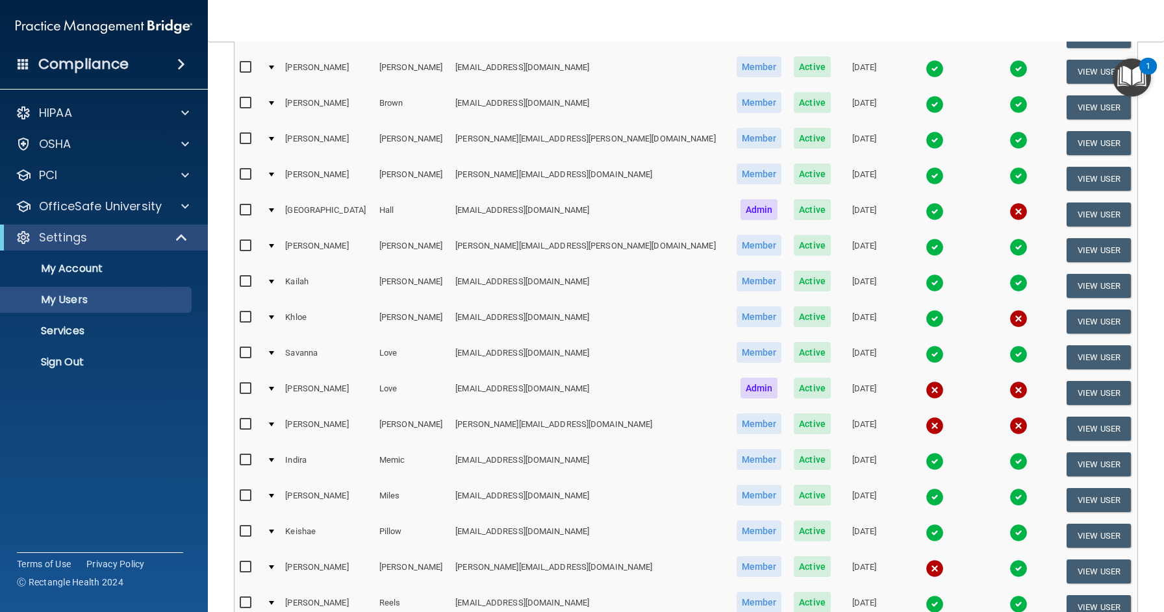
click at [794, 383] on span "Active" at bounding box center [812, 388] width 37 height 21
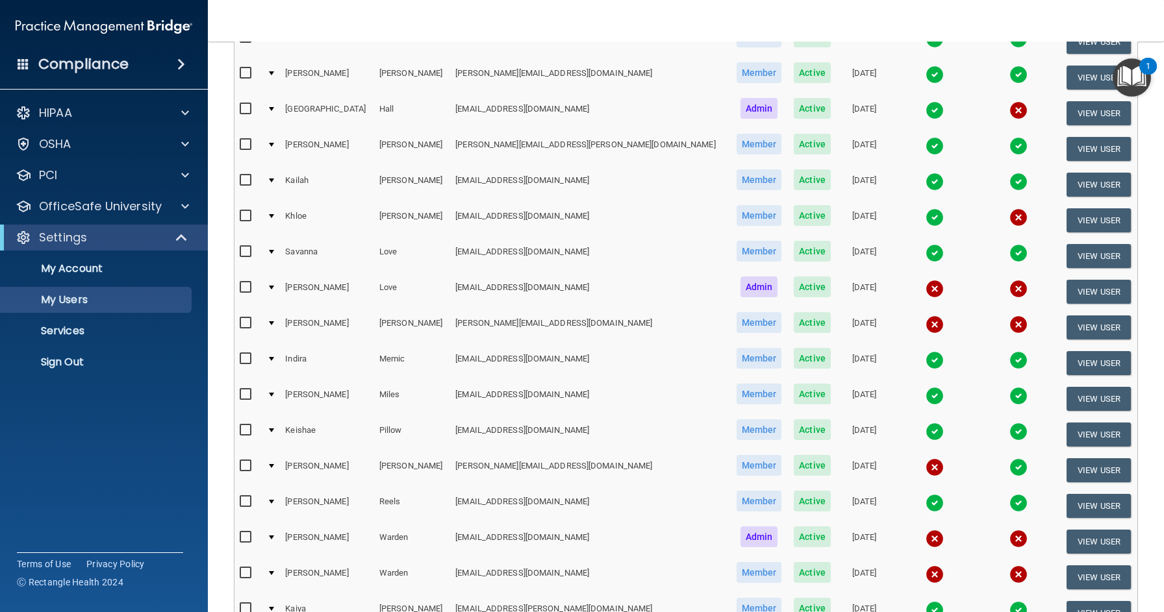
scroll to position [293, 0]
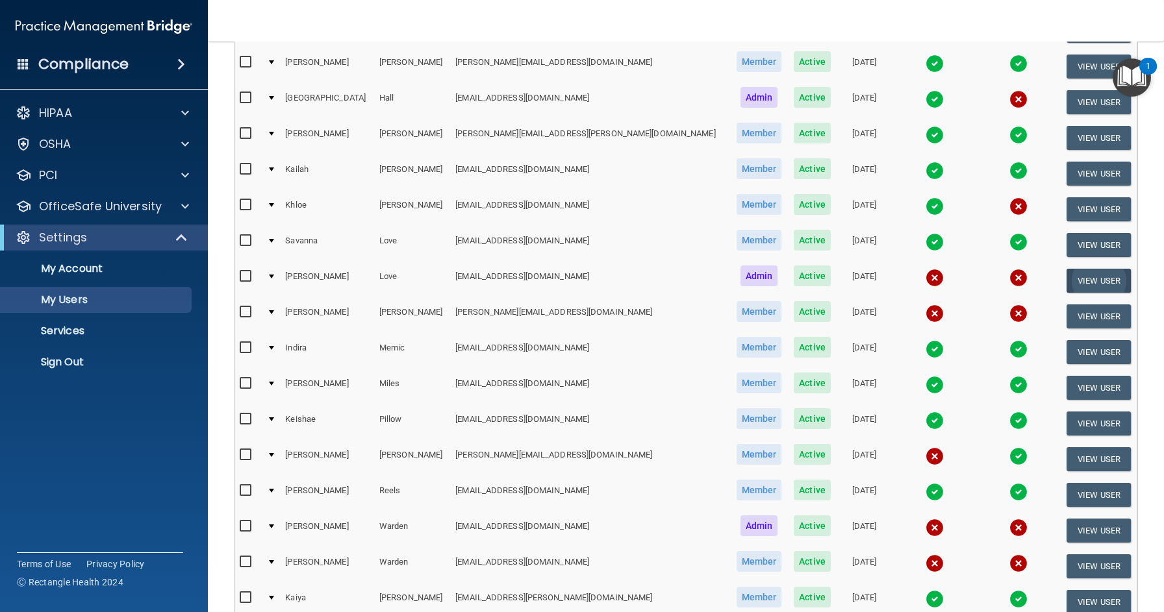
click at [1103, 270] on button "View User" at bounding box center [1098, 281] width 64 height 24
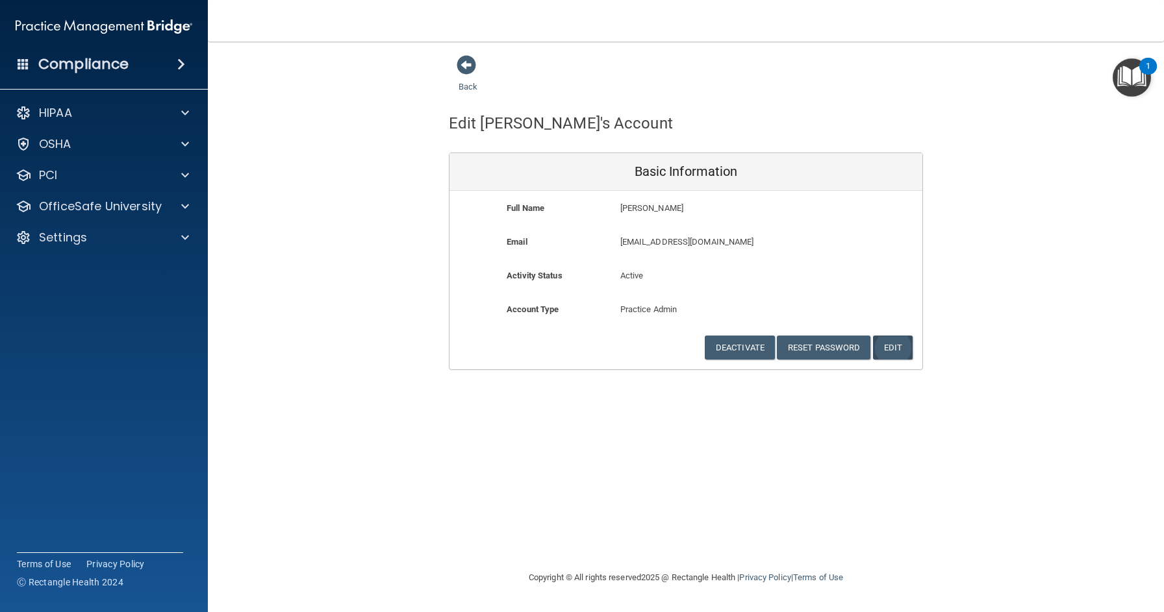
click at [898, 344] on button "Edit" at bounding box center [893, 348] width 40 height 24
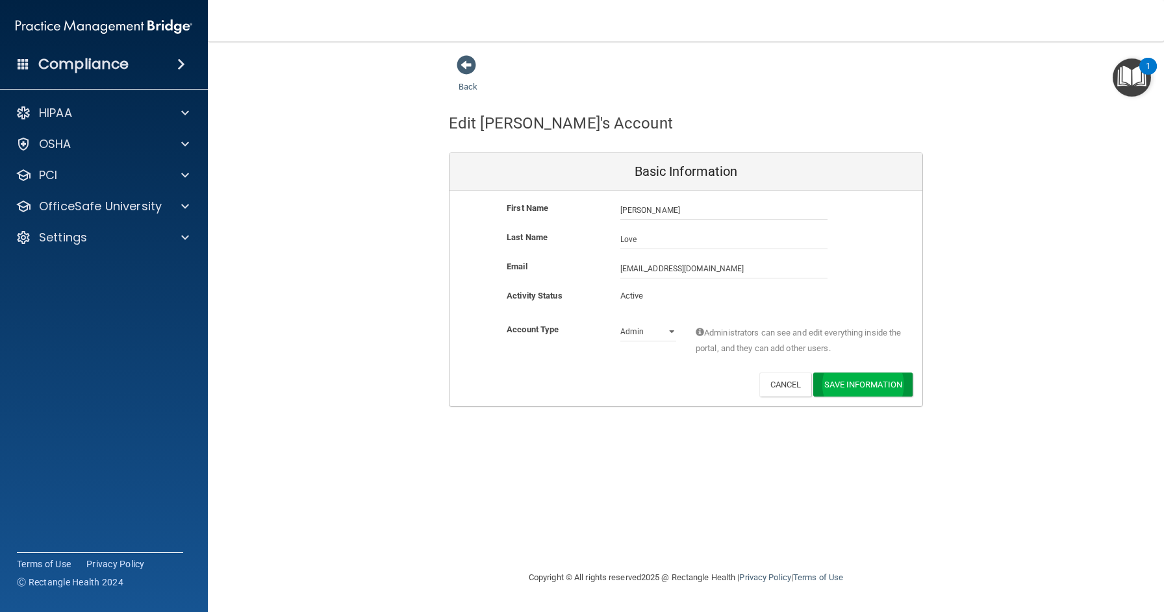
click at [866, 379] on button "Save Information" at bounding box center [862, 385] width 99 height 24
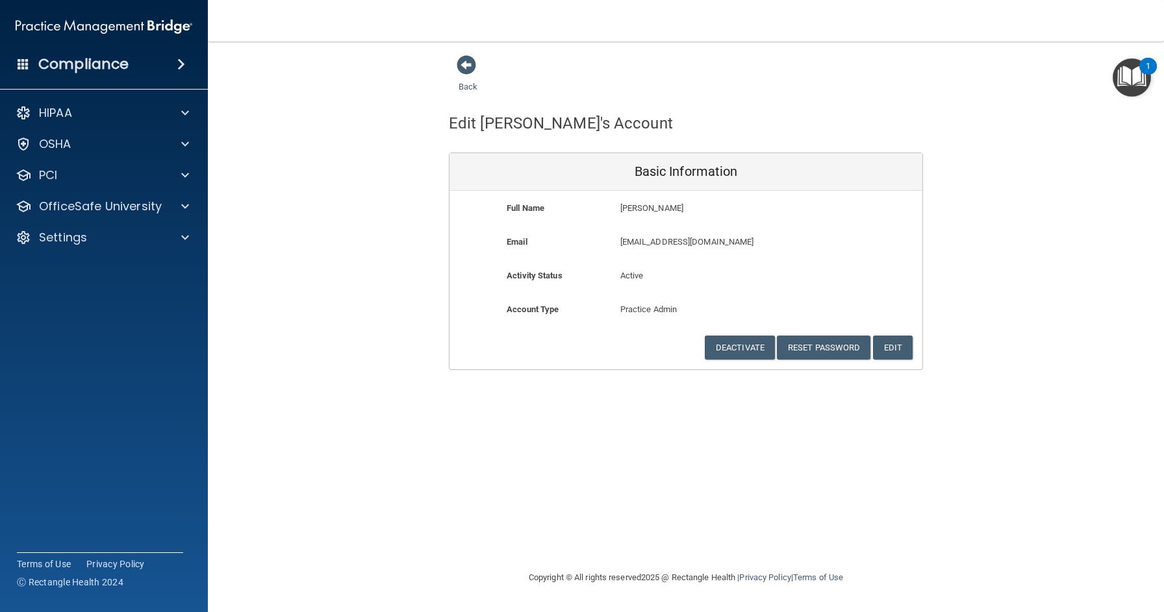
click at [1126, 77] on img "Open Resource Center, 1 new notification" at bounding box center [1131, 77] width 38 height 38
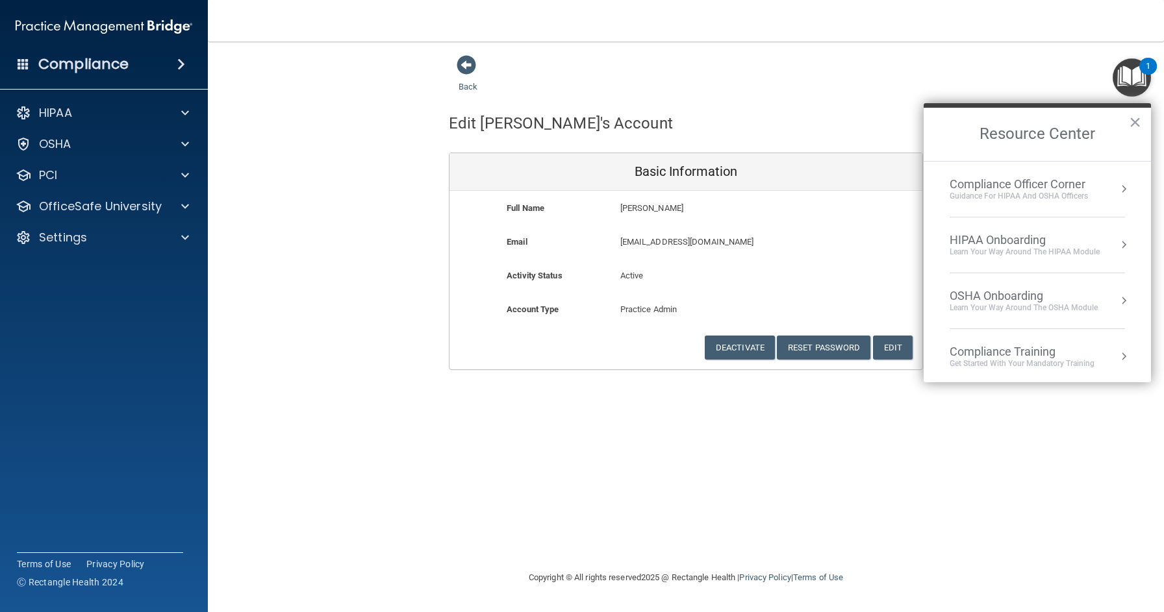
click at [1011, 244] on div "HIPAA Onboarding" at bounding box center [1024, 240] width 150 height 14
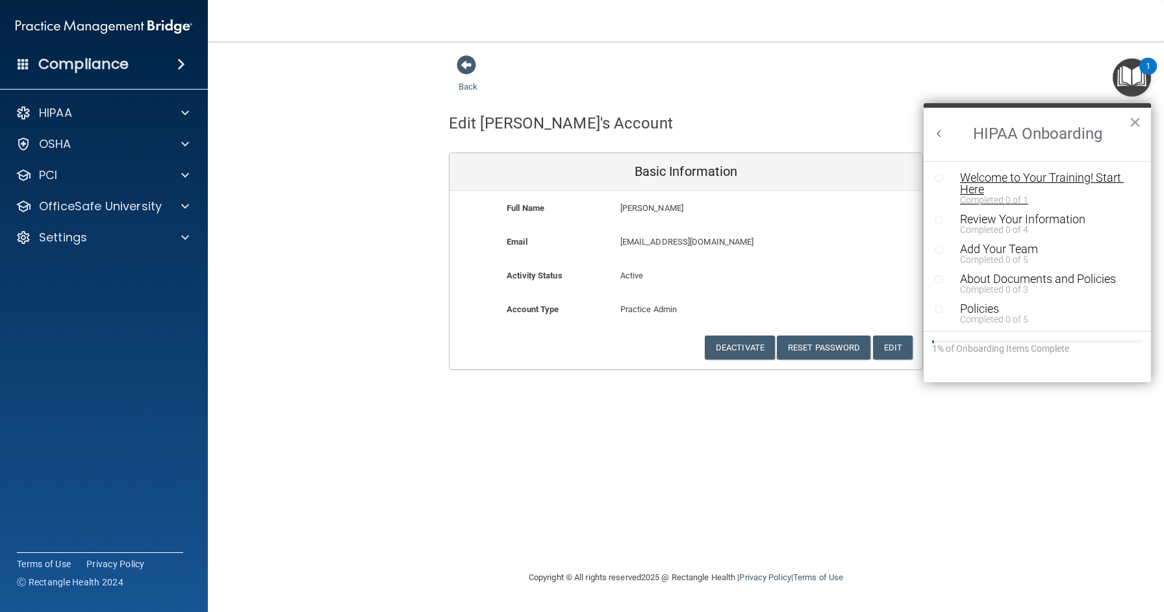
click at [986, 187] on div "Welcome to Your Training! Start Here" at bounding box center [1047, 183] width 174 height 23
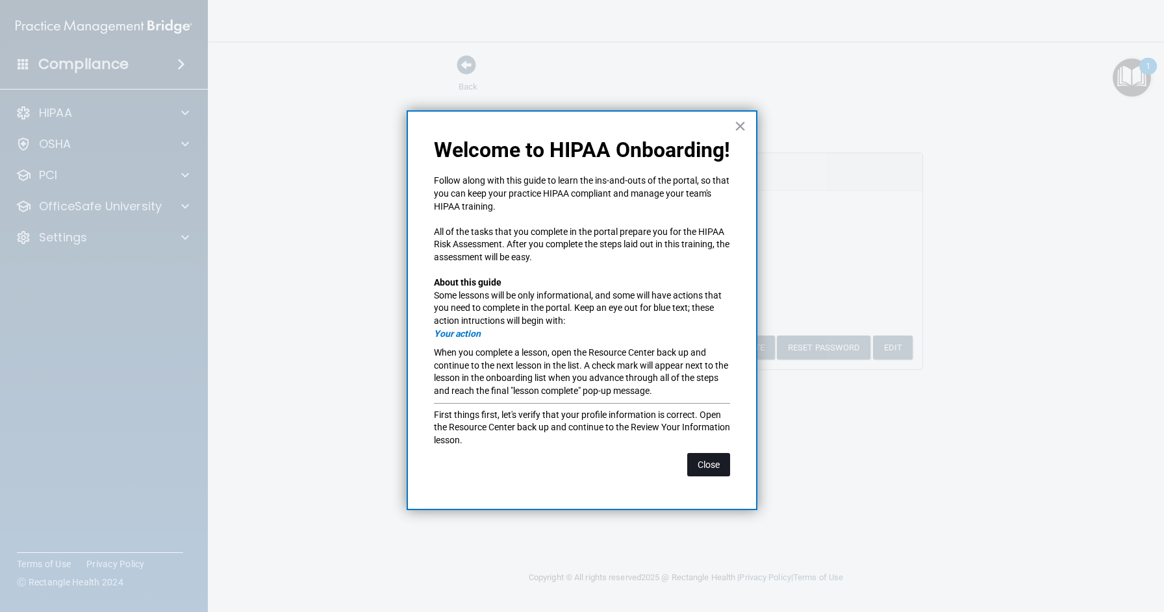
click at [703, 455] on button "Close" at bounding box center [708, 464] width 43 height 23
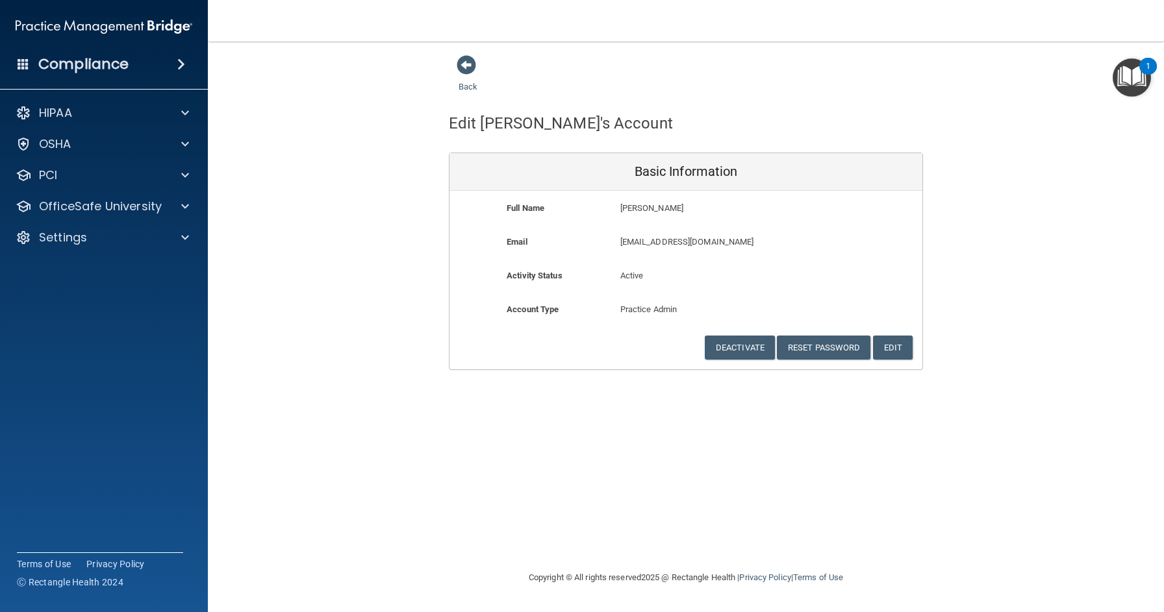
click at [979, 84] on div "Back Edit Tammy's Account Basic Information Full Name Tammy Love Tammy Last Nam…" at bounding box center [686, 213] width 904 height 316
click at [468, 58] on span at bounding box center [466, 64] width 19 height 19
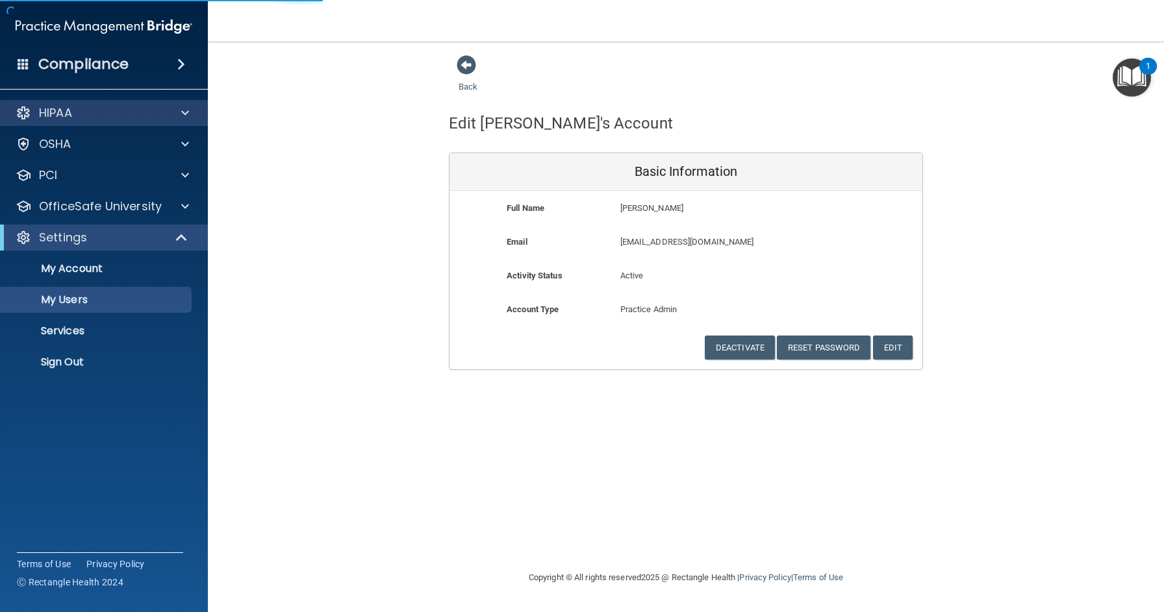
click at [141, 112] on div "HIPAA" at bounding box center [86, 113] width 161 height 16
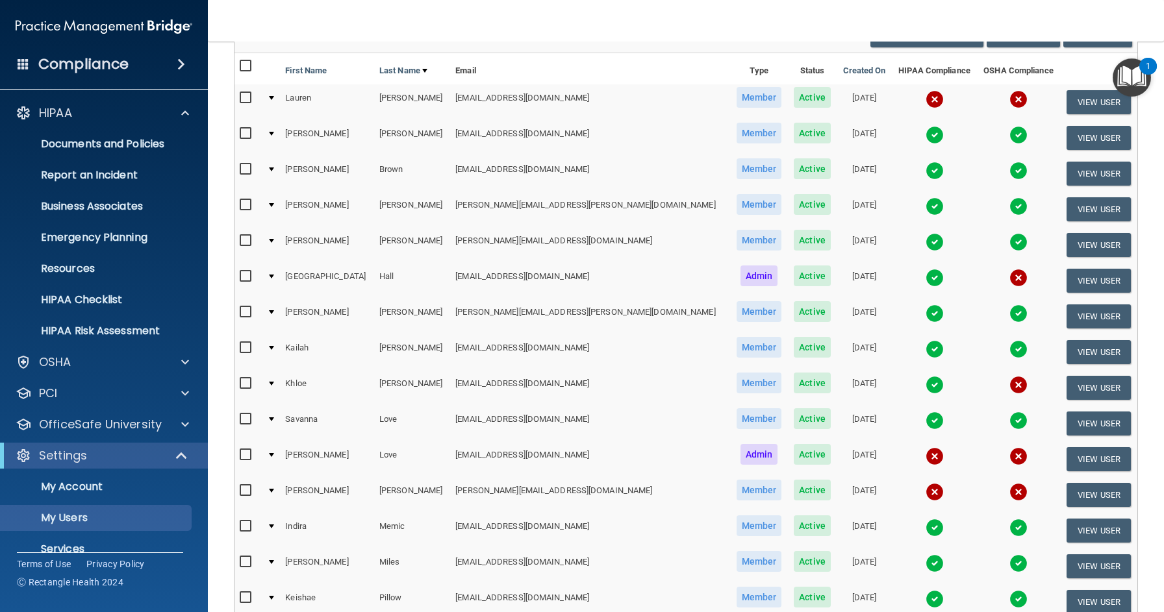
scroll to position [123, 0]
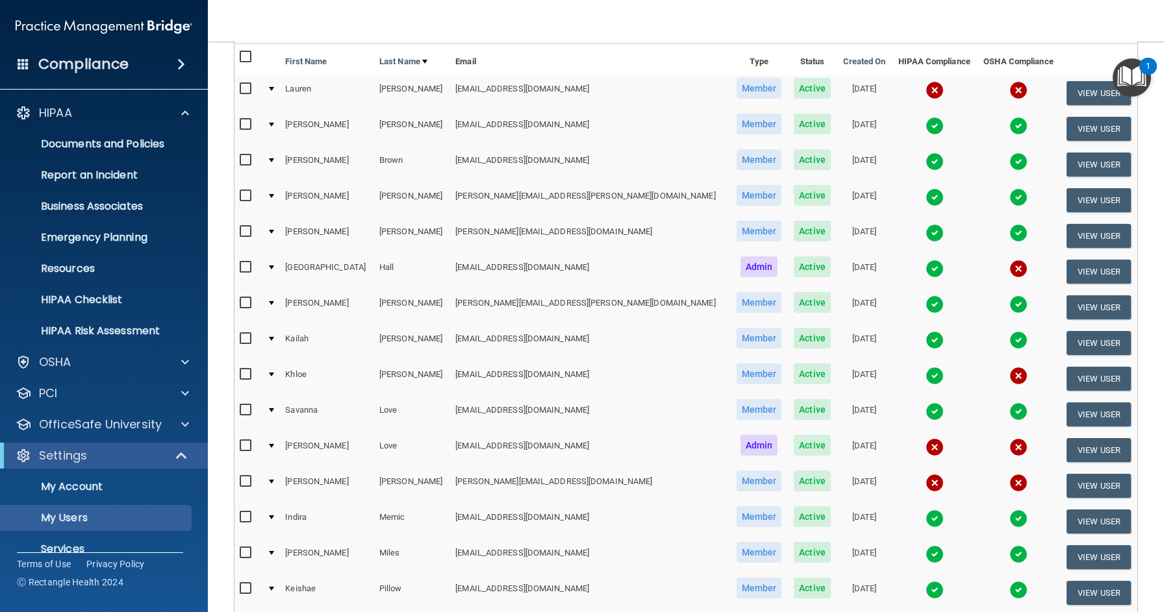
click at [794, 442] on span "Active" at bounding box center [812, 445] width 37 height 21
click at [925, 438] on img at bounding box center [934, 447] width 18 height 18
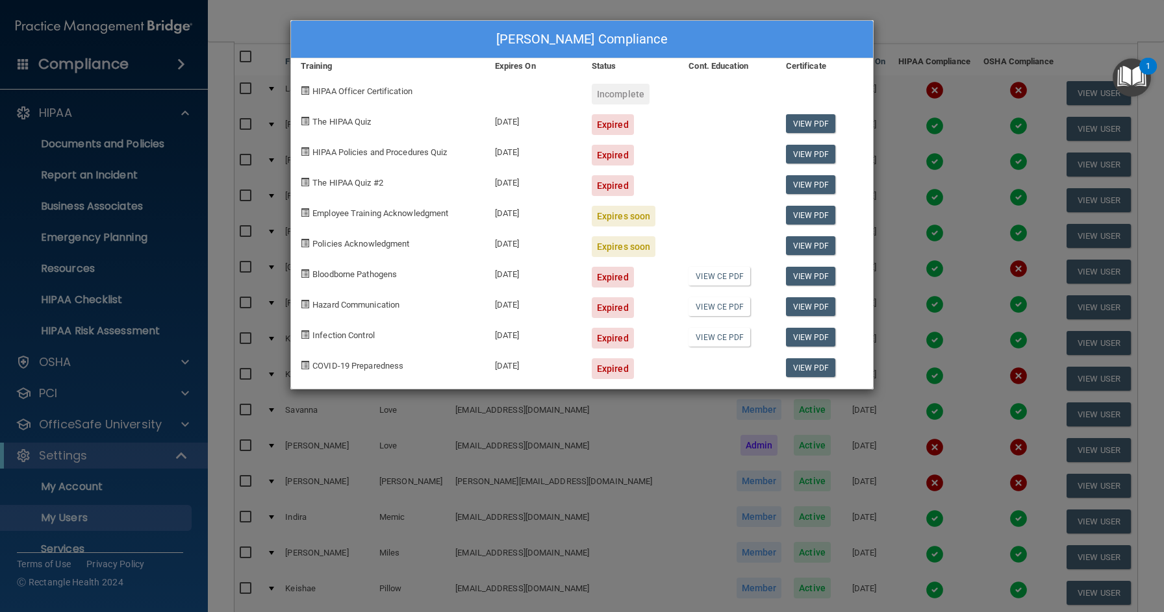
click at [387, 91] on span "HIPAA Officer Certification" at bounding box center [362, 91] width 100 height 10
click at [631, 90] on div "Incomplete" at bounding box center [621, 94] width 58 height 21
click at [794, 9] on div "Tammy Love's Compliance Training Expires On Status Cont. Education Certificate …" at bounding box center [582, 306] width 1164 height 612
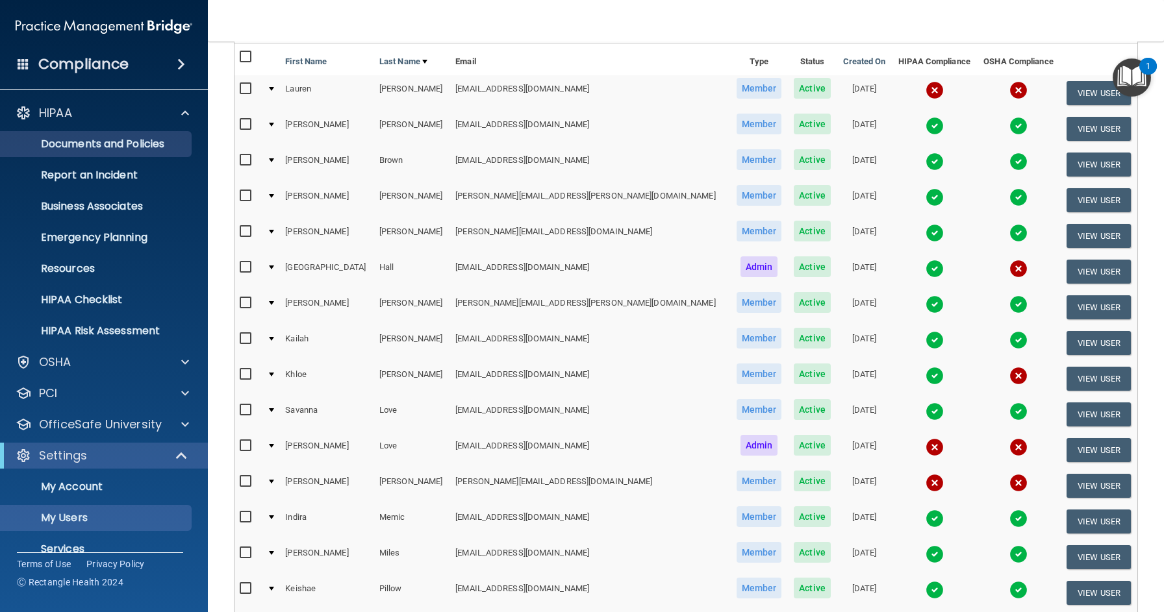
click at [119, 140] on p "Documents and Policies" at bounding box center [96, 144] width 177 height 13
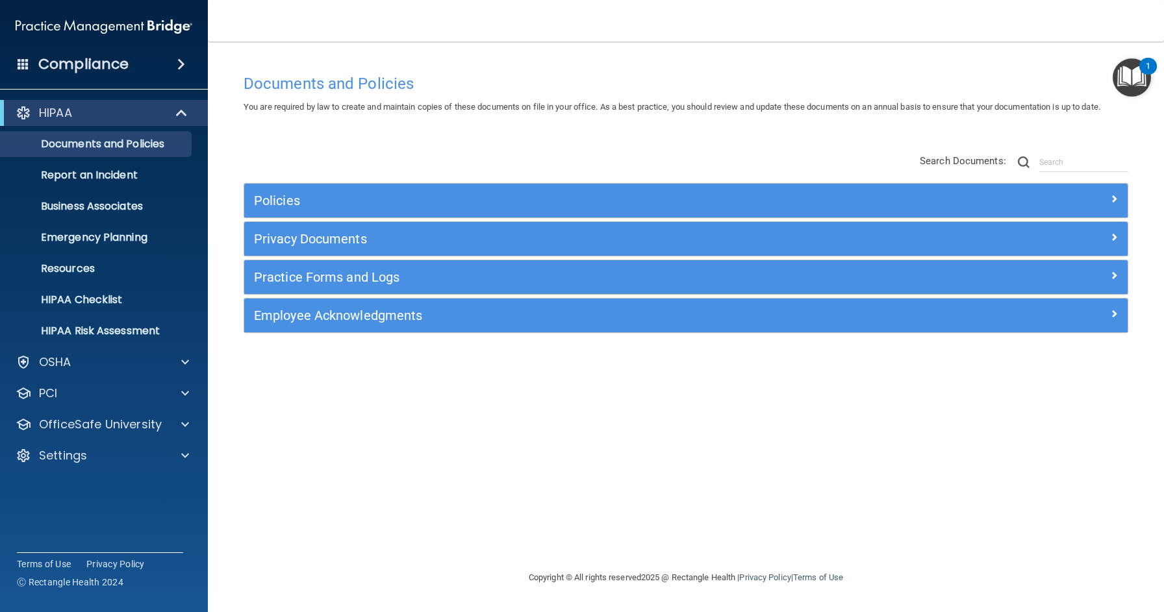
click at [338, 312] on h5 "Employee Acknowledgments" at bounding box center [575, 315] width 643 height 14
click at [342, 358] on span "Manage Your Employee Acknowledgments" at bounding box center [366, 360] width 225 height 14
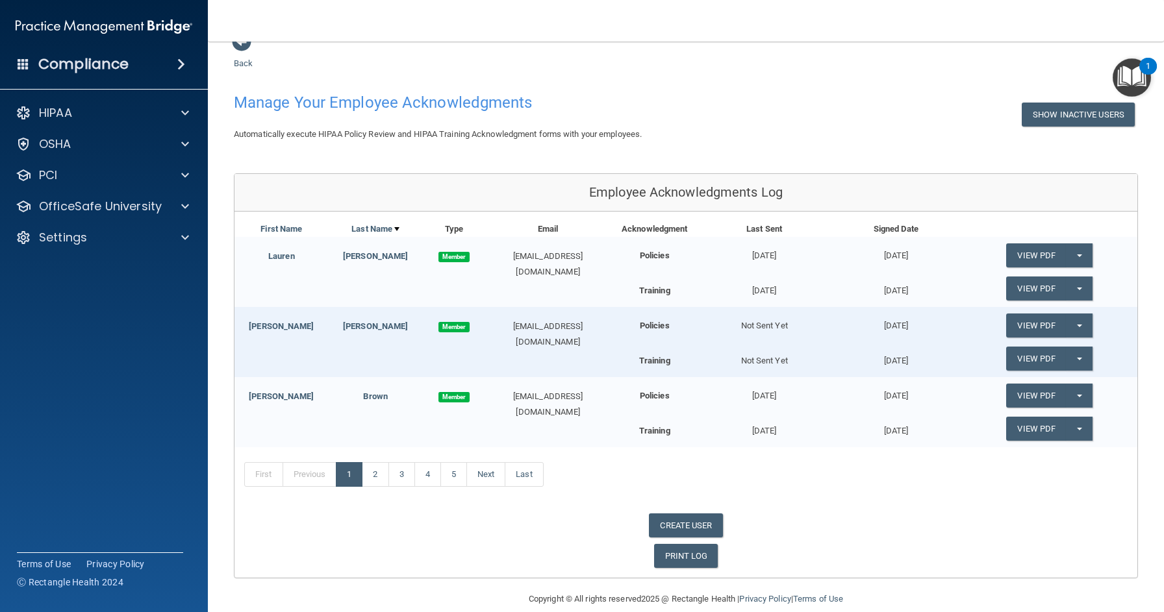
scroll to position [29, 0]
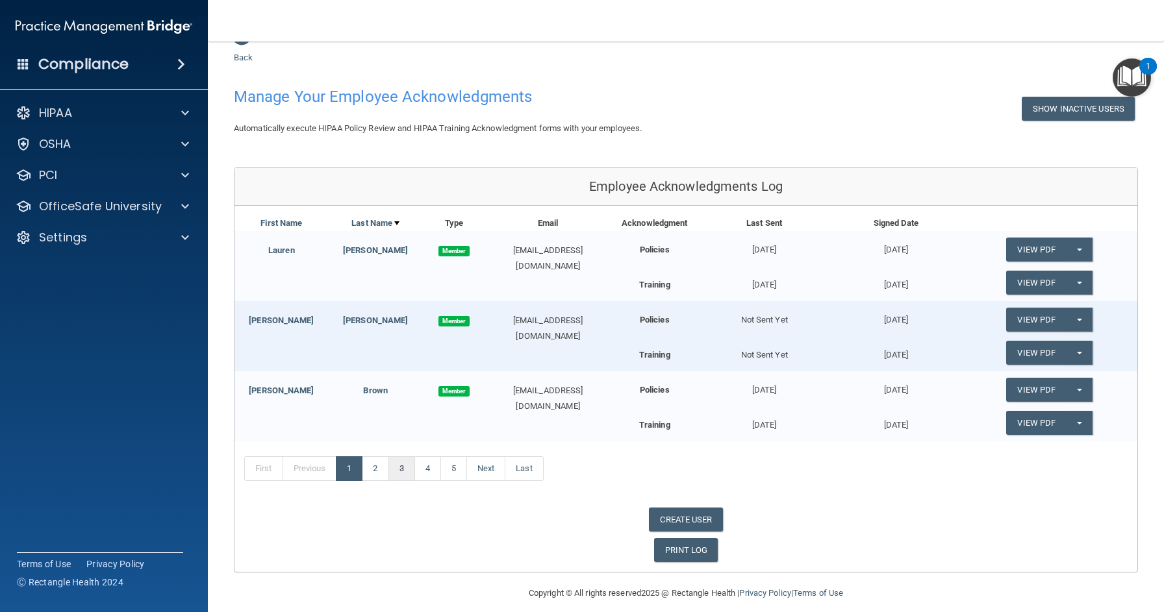
click at [404, 462] on link "3" at bounding box center [401, 469] width 27 height 25
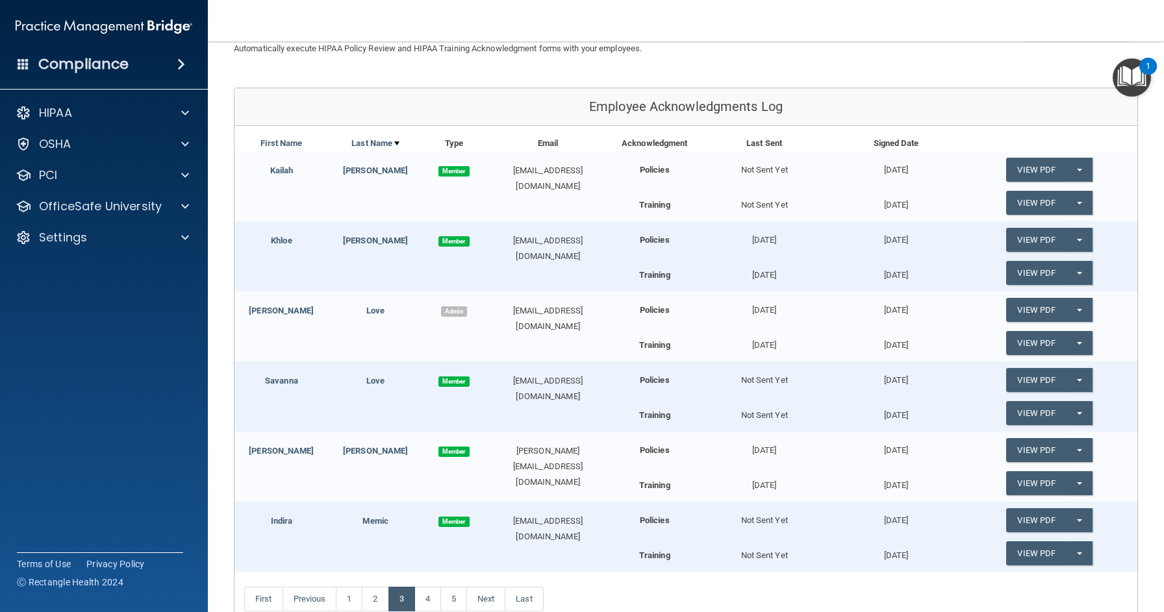
scroll to position [105, 0]
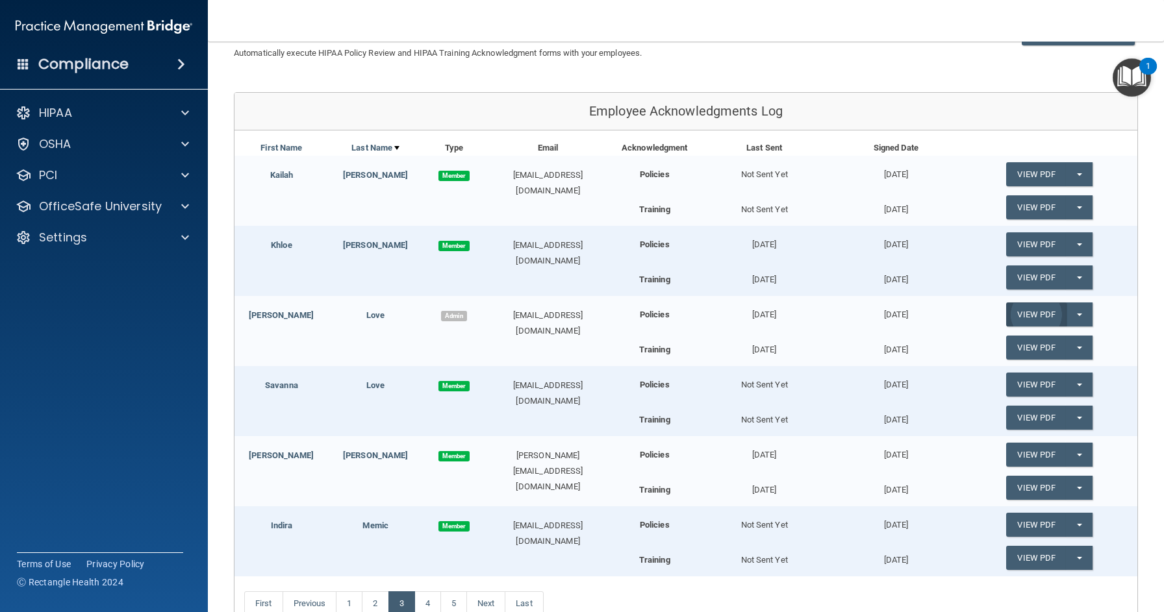
click at [1053, 305] on link "View PDF" at bounding box center [1036, 315] width 60 height 24
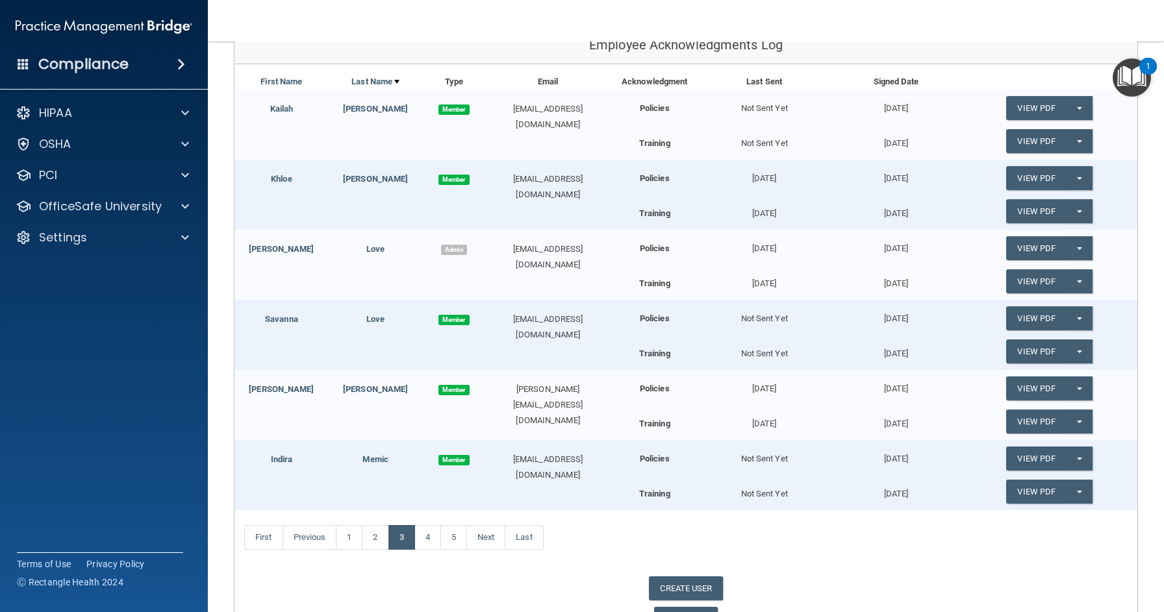
scroll to position [170, 0]
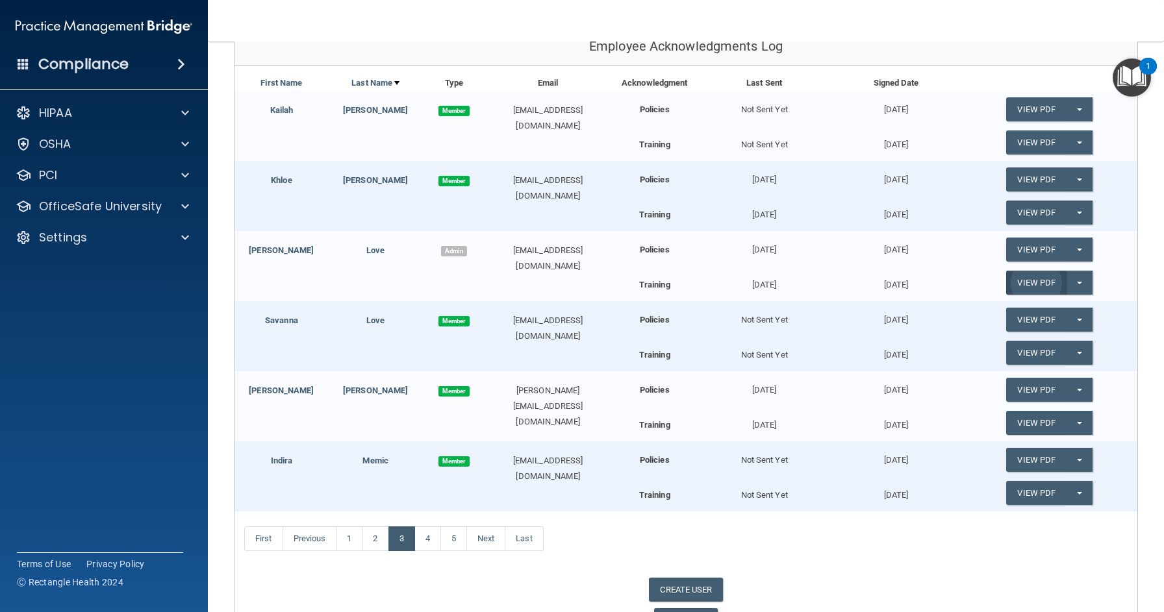
click at [1033, 274] on link "View PDF" at bounding box center [1036, 283] width 60 height 24
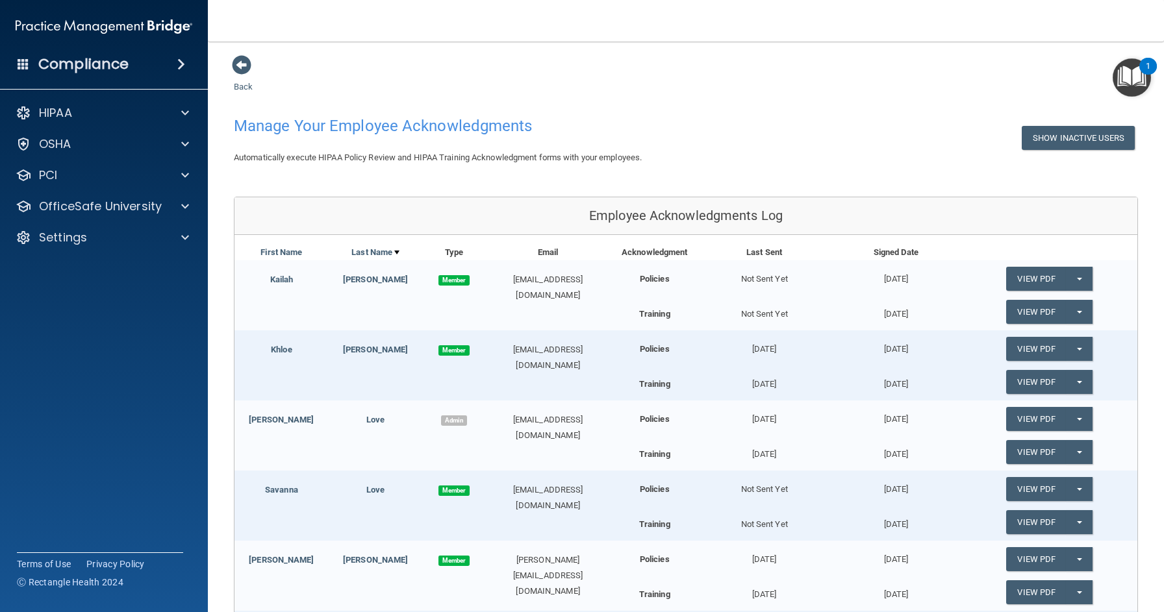
scroll to position [0, 0]
click at [119, 62] on h4 "Compliance" at bounding box center [83, 64] width 90 height 18
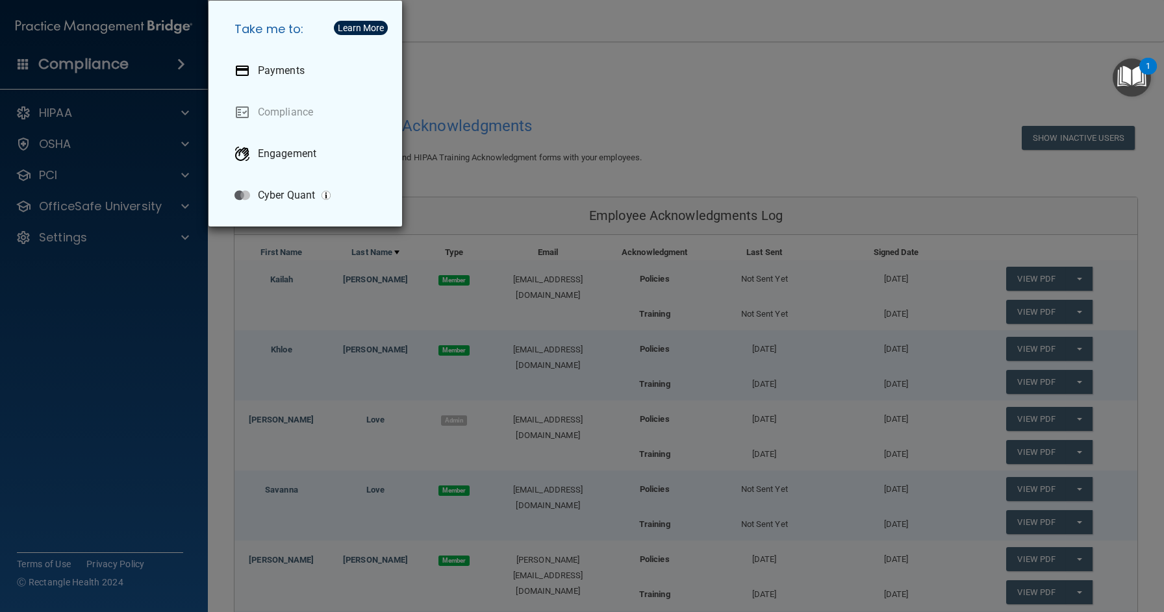
click at [181, 53] on div "Take me to: Payments Compliance Engagement Cyber Quant" at bounding box center [582, 306] width 1164 height 612
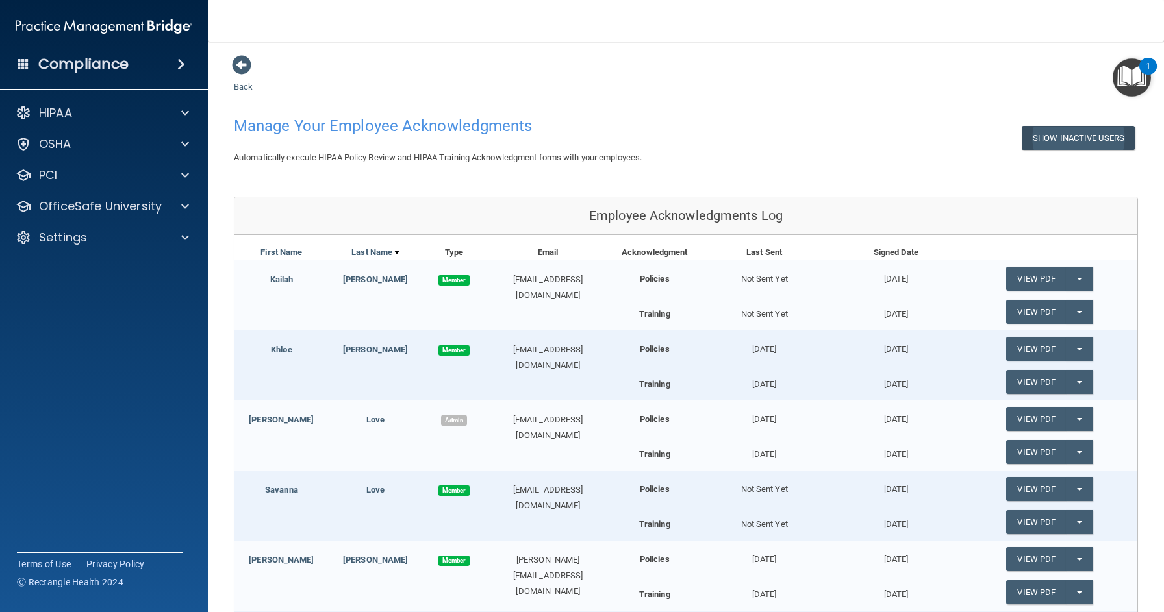
click at [1038, 136] on button "Show Inactive Users" at bounding box center [1078, 138] width 113 height 24
click at [179, 63] on span at bounding box center [181, 65] width 8 height 16
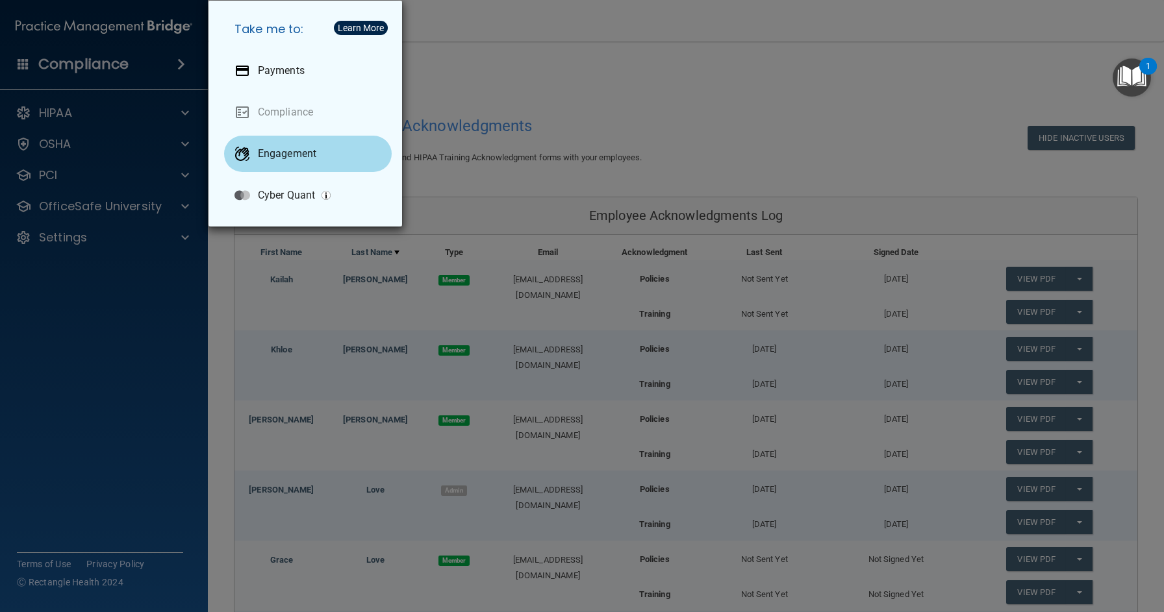
click at [271, 154] on p "Engagement" at bounding box center [287, 153] width 58 height 13
click at [434, 52] on div "Take me to: Payments Compliance Engagement Cyber Quant" at bounding box center [582, 306] width 1164 height 612
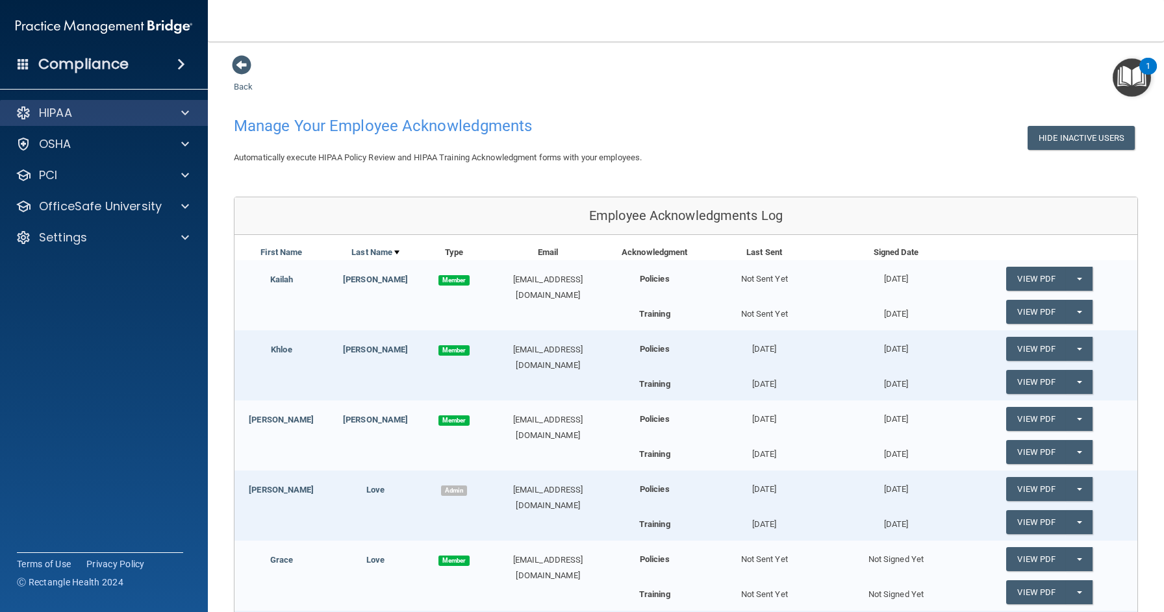
click at [105, 108] on div "HIPAA" at bounding box center [86, 113] width 161 height 16
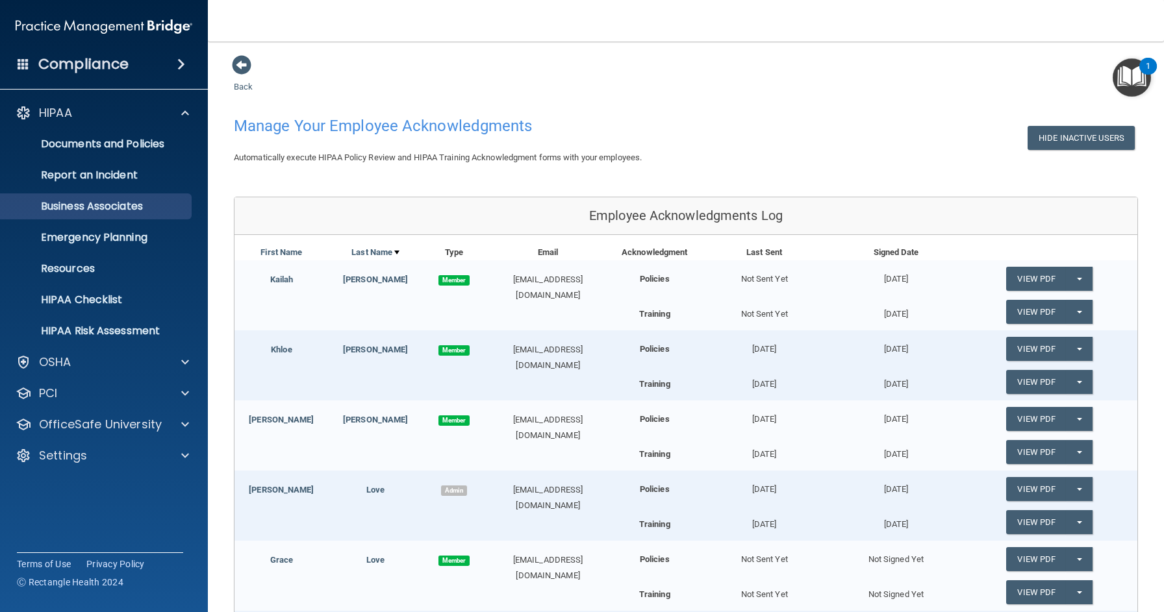
click at [101, 201] on p "Business Associates" at bounding box center [96, 206] width 177 height 13
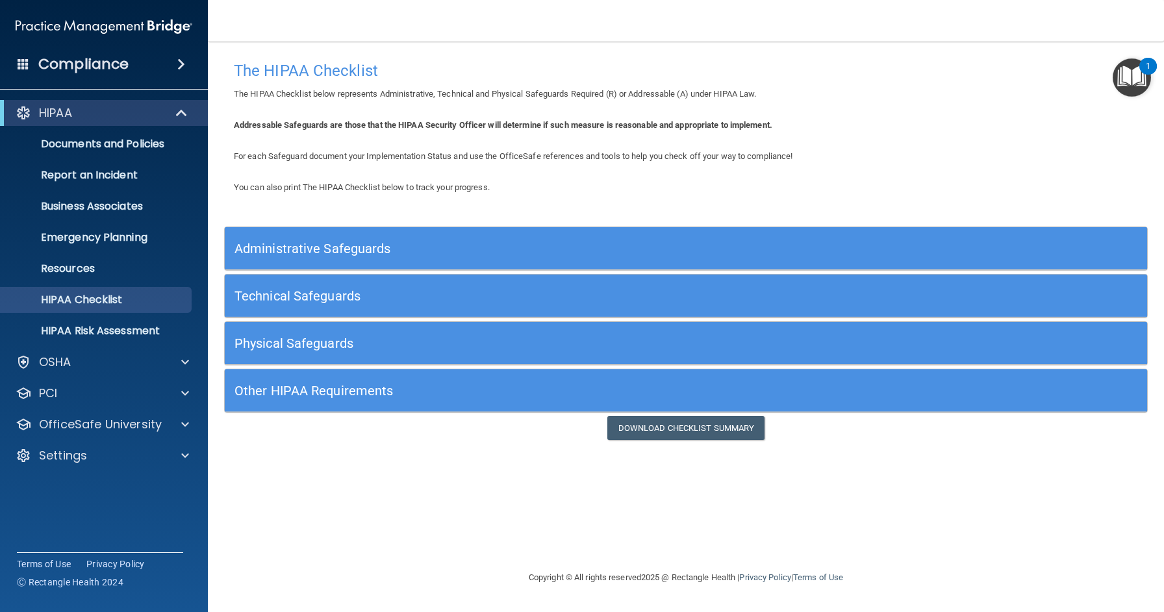
click at [324, 384] on h5 "Other HIPAA Requirements" at bounding box center [570, 391] width 672 height 14
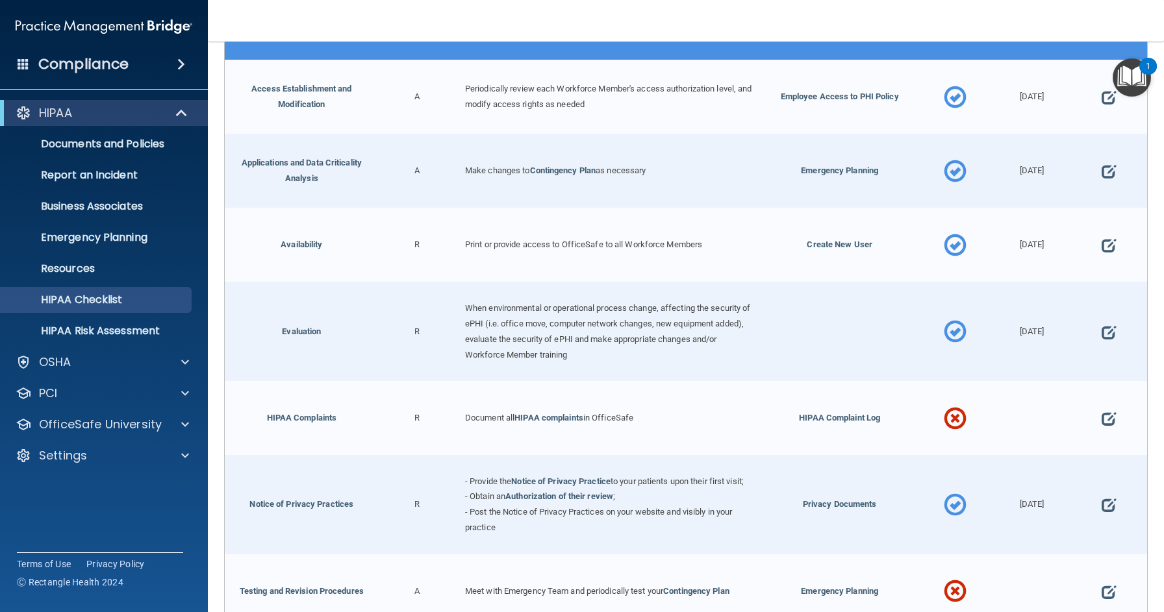
scroll to position [407, 0]
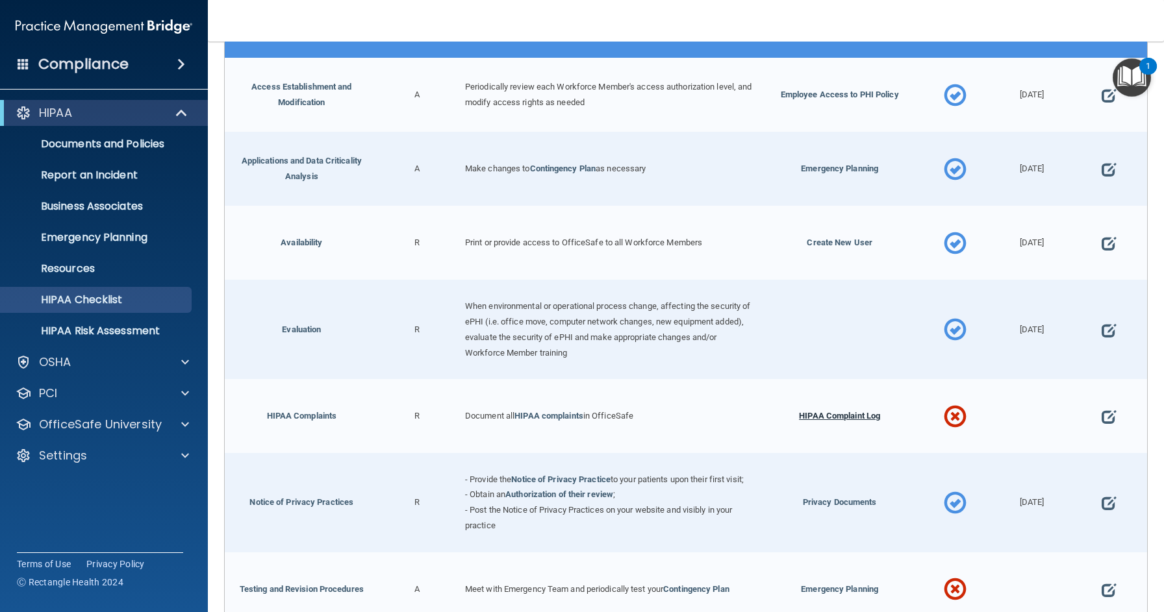
click at [822, 411] on span "HIPAA Complaint Log" at bounding box center [839, 416] width 81 height 10
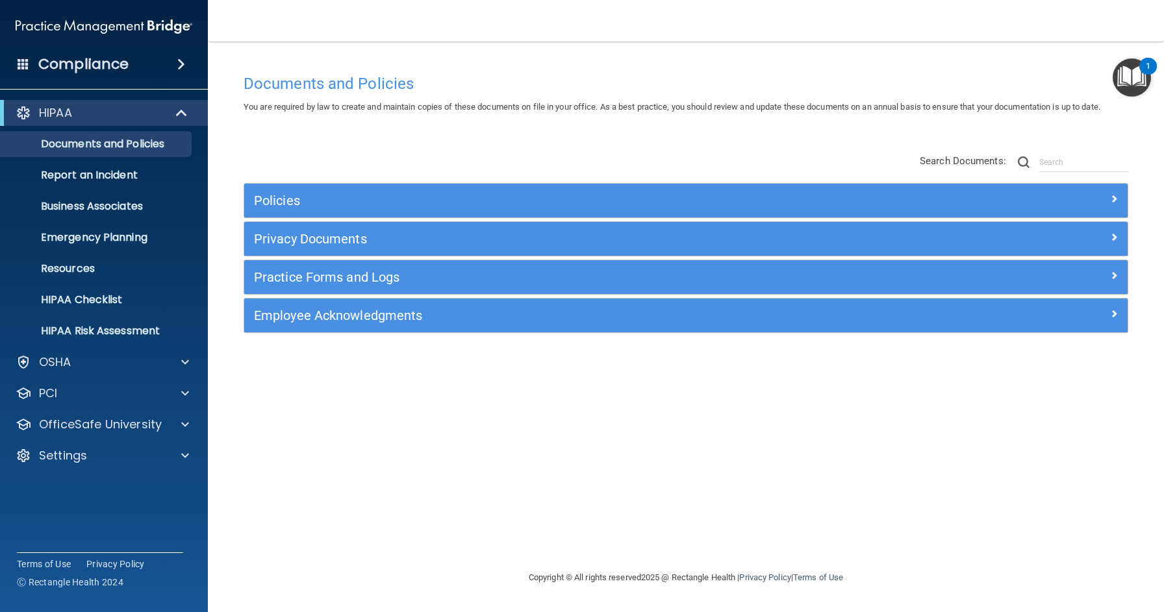
click at [382, 317] on h5 "Employee Acknowledgments" at bounding box center [575, 315] width 643 height 14
click at [364, 360] on span "Manage Your Employee Acknowledgments" at bounding box center [366, 360] width 225 height 14
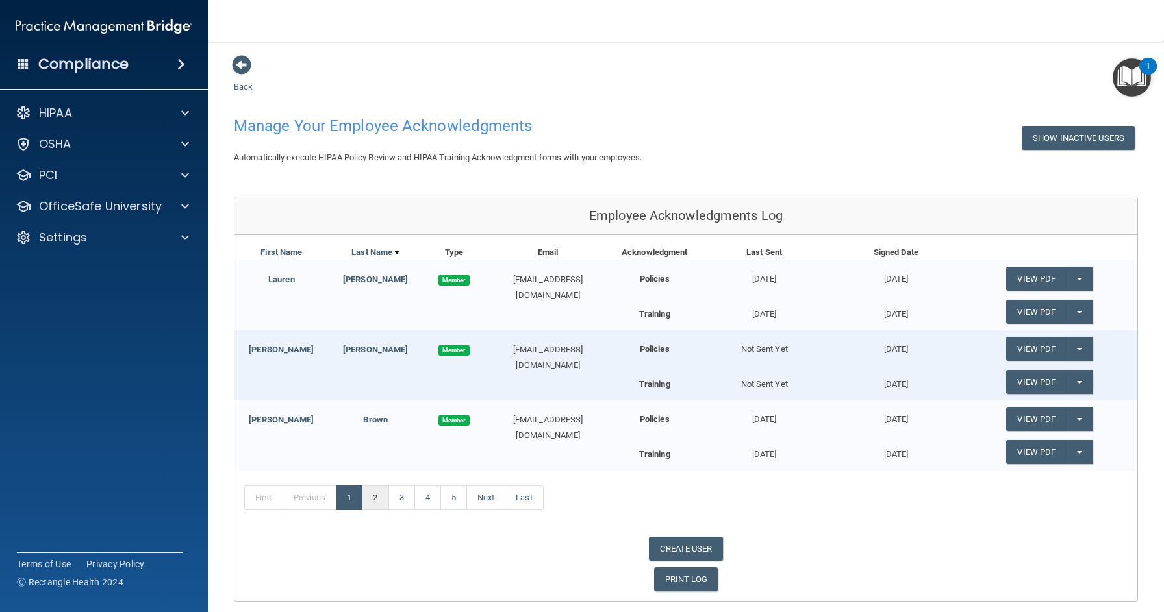
click at [371, 497] on link "2" at bounding box center [375, 498] width 27 height 25
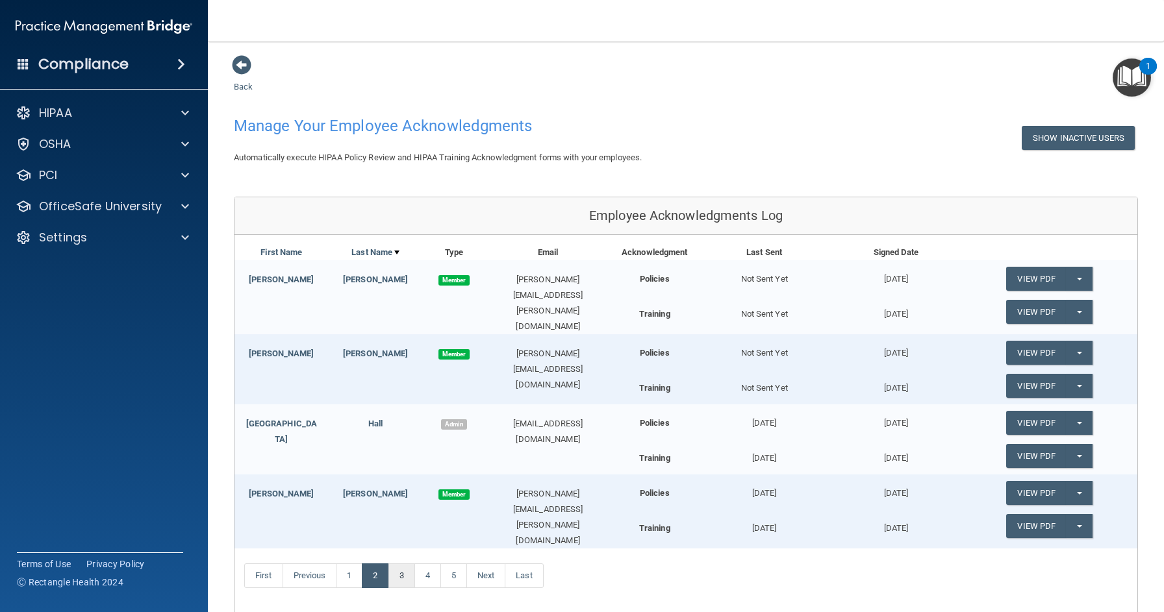
click at [403, 564] on link "3" at bounding box center [401, 576] width 27 height 25
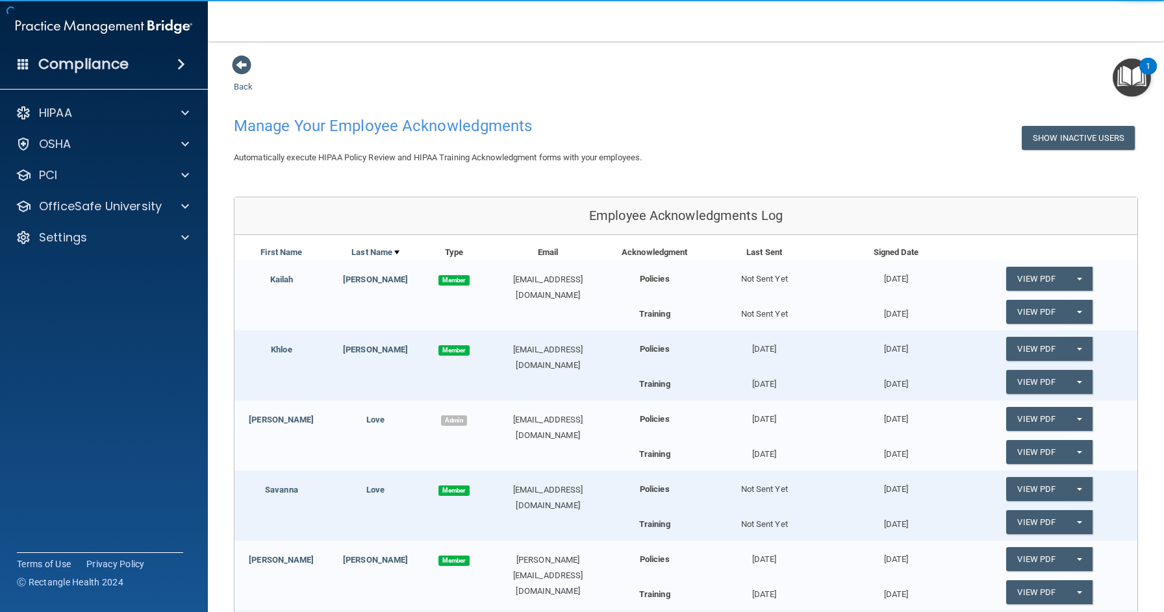
scroll to position [31, 0]
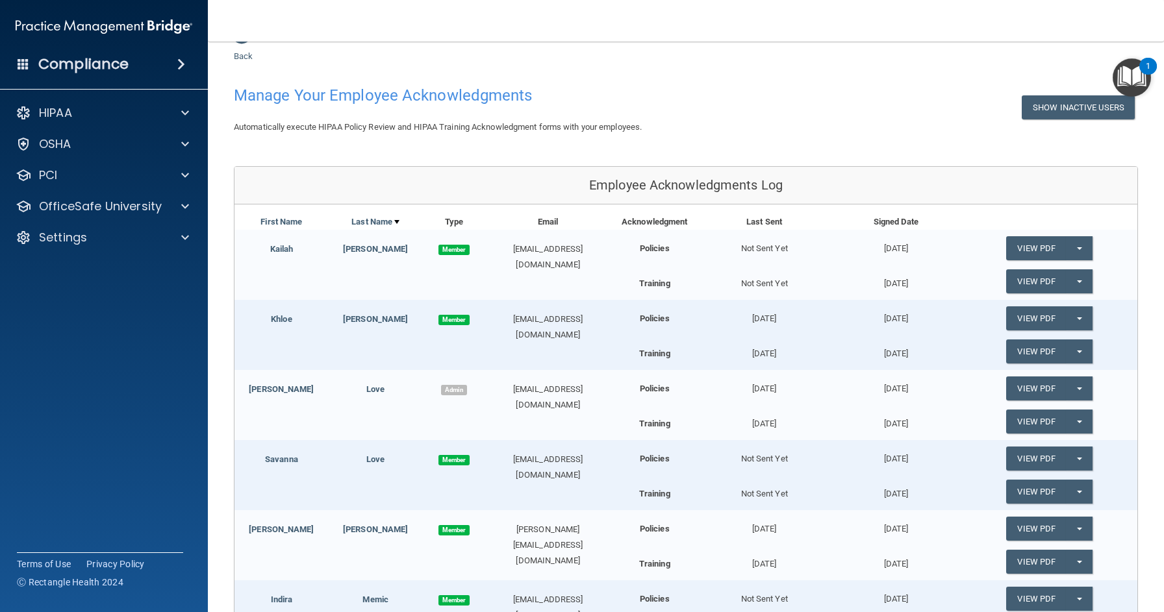
click at [453, 385] on span "Admin" at bounding box center [454, 390] width 26 height 10
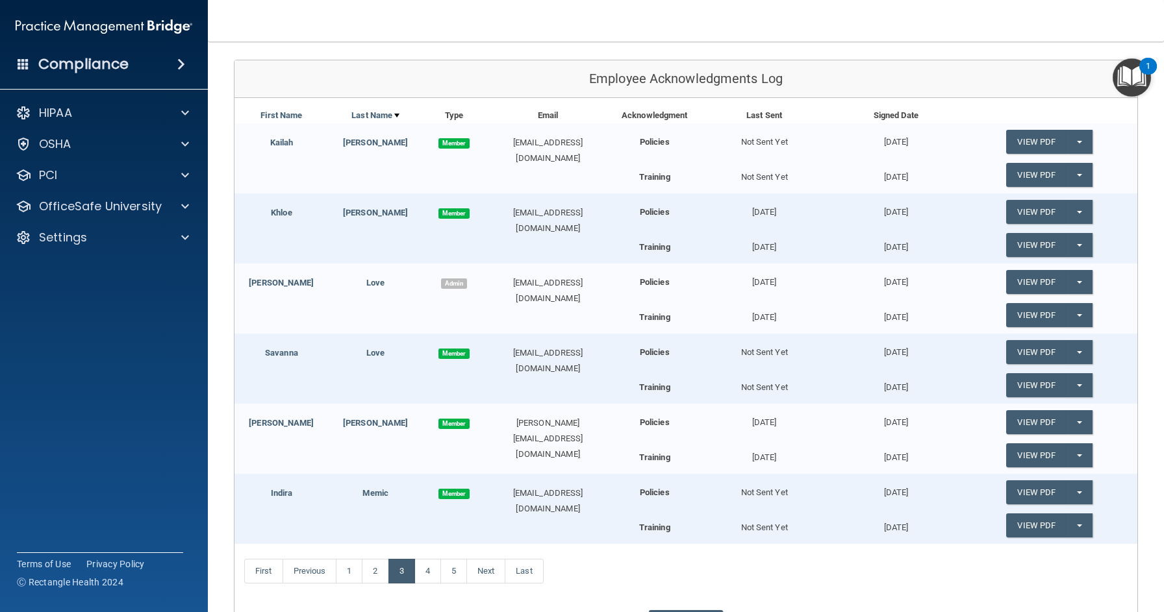
scroll to position [151, 0]
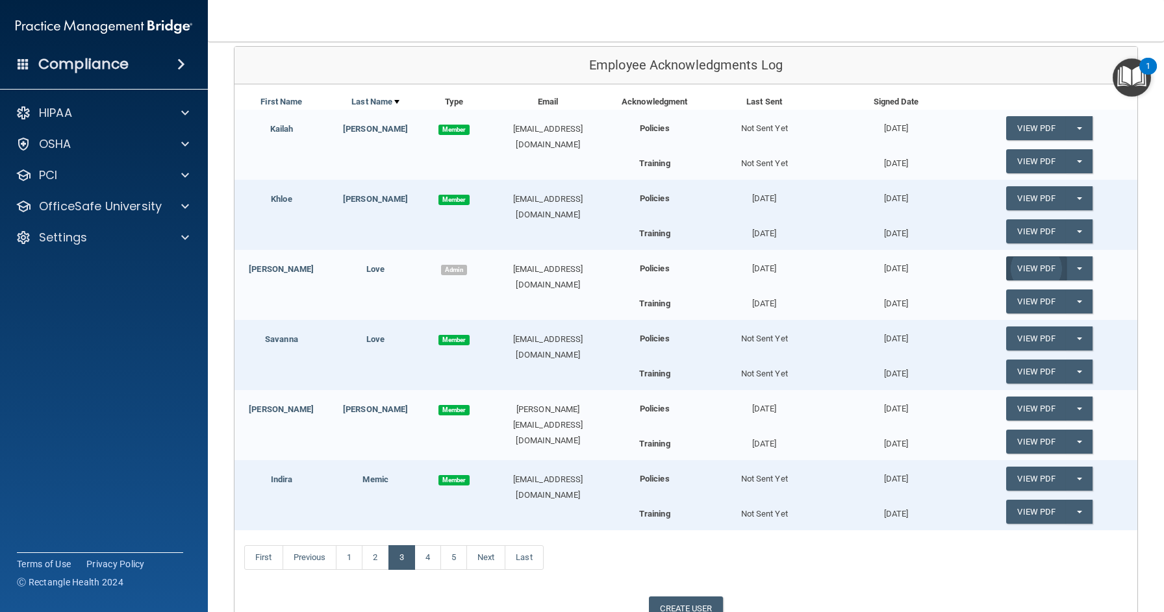
click at [1034, 264] on link "View PDF" at bounding box center [1036, 269] width 60 height 24
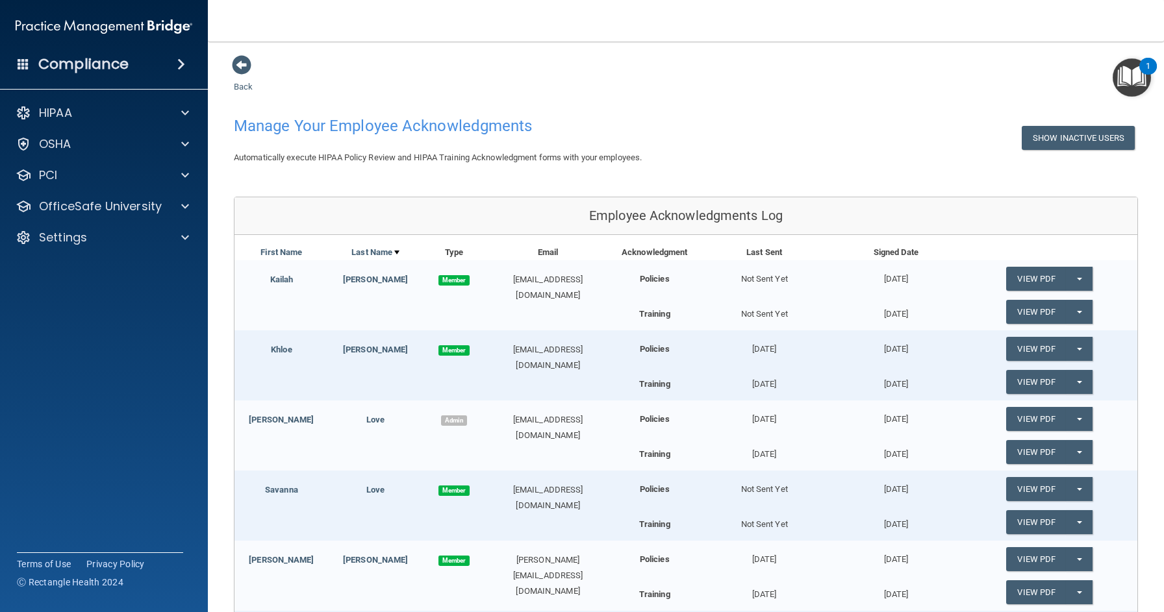
scroll to position [0, 0]
click at [181, 62] on span at bounding box center [181, 65] width 8 height 16
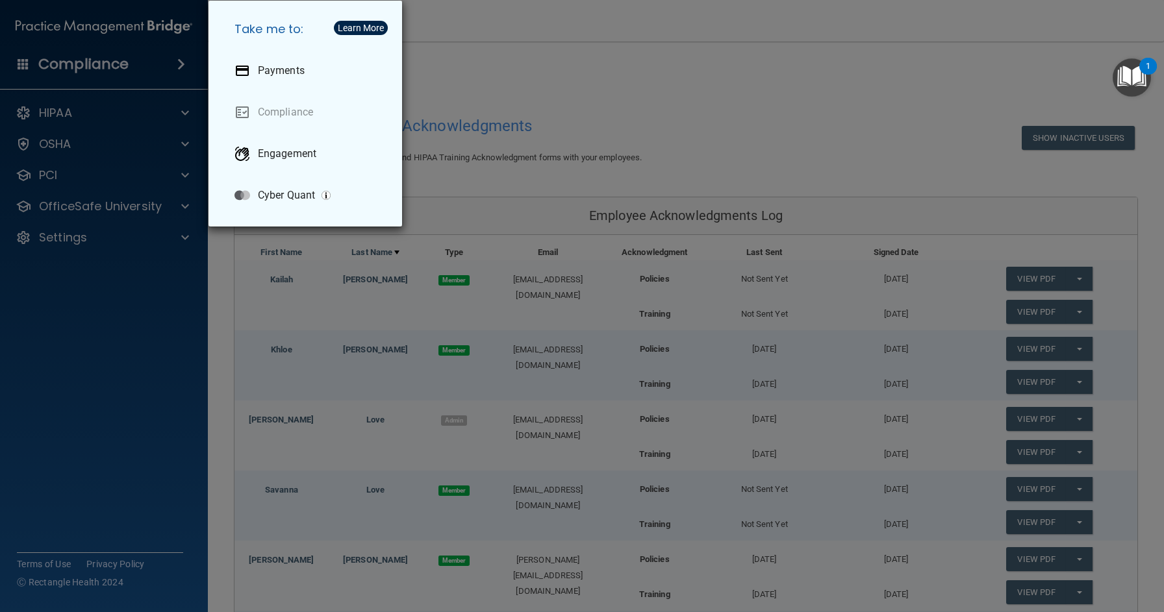
click at [484, 60] on div "Take me to: Payments Compliance Engagement Cyber Quant" at bounding box center [582, 306] width 1164 height 612
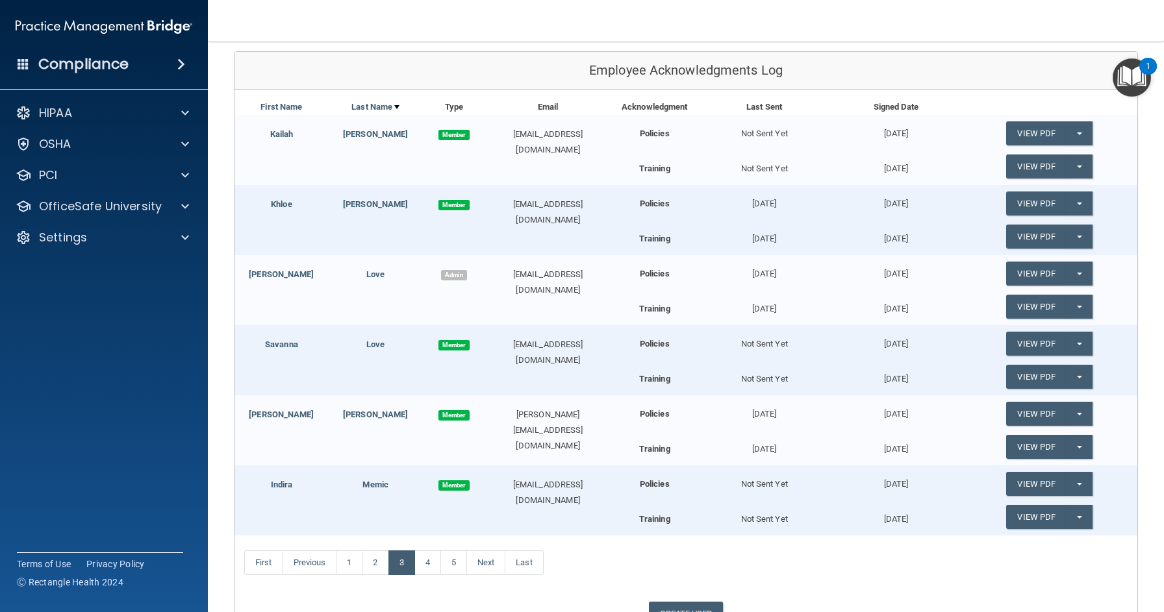
scroll to position [147, 0]
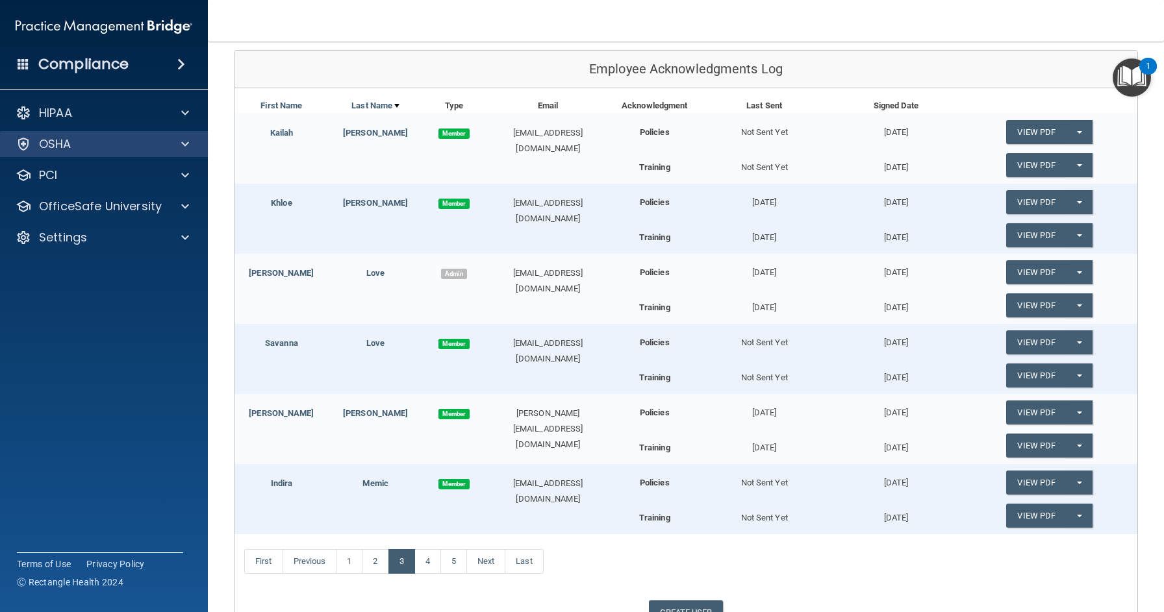
click at [177, 143] on div at bounding box center [183, 144] width 32 height 16
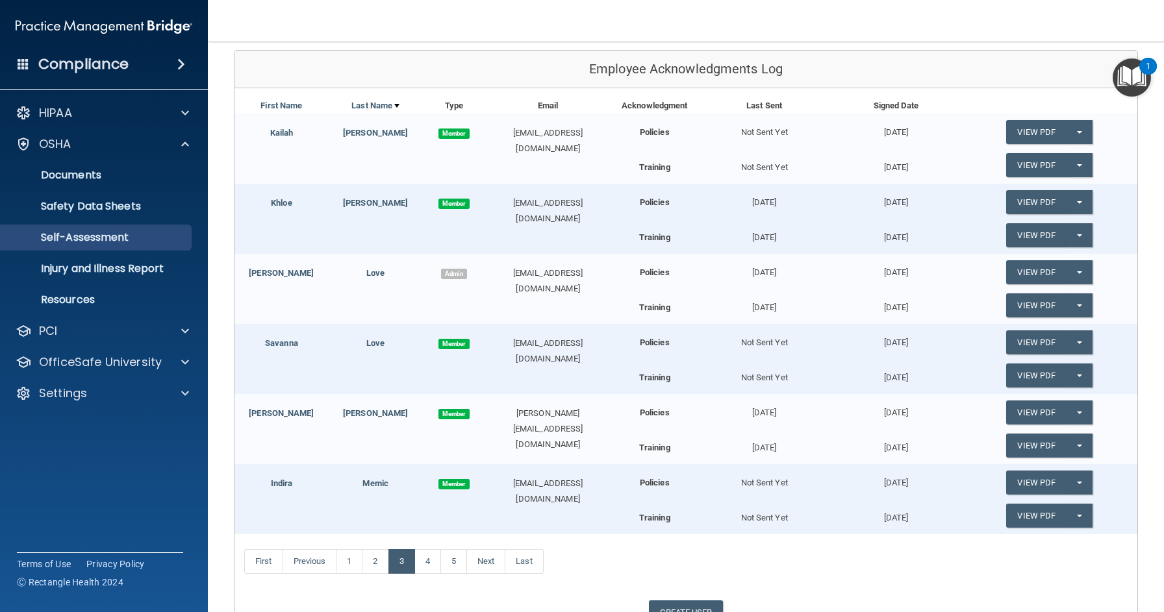
click at [118, 239] on p "Self-Assessment" at bounding box center [96, 237] width 177 height 13
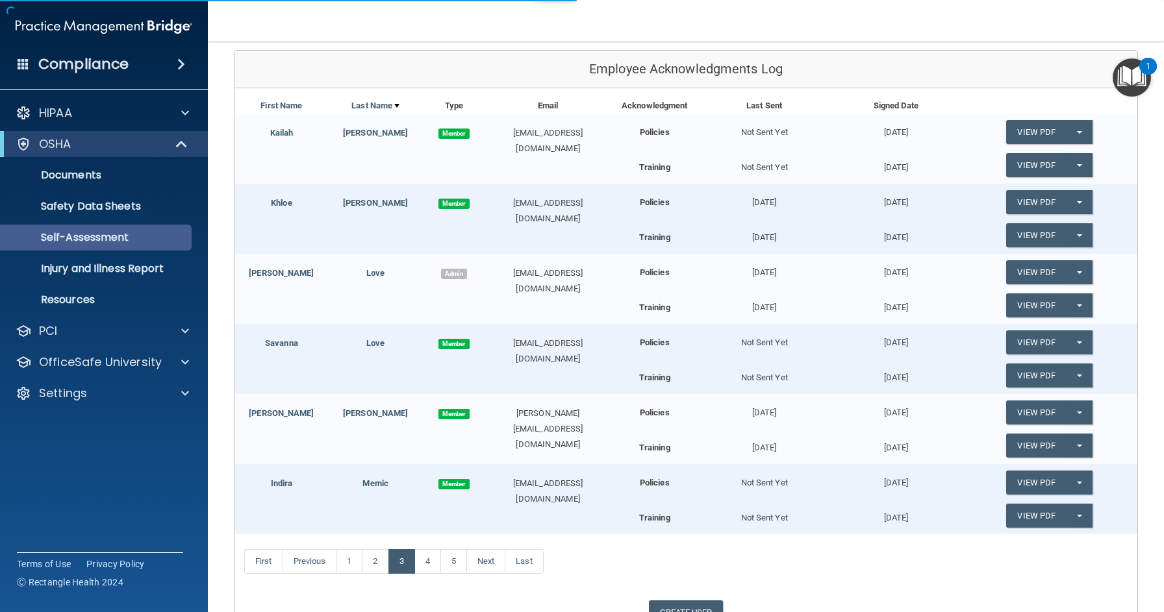
scroll to position [14, 0]
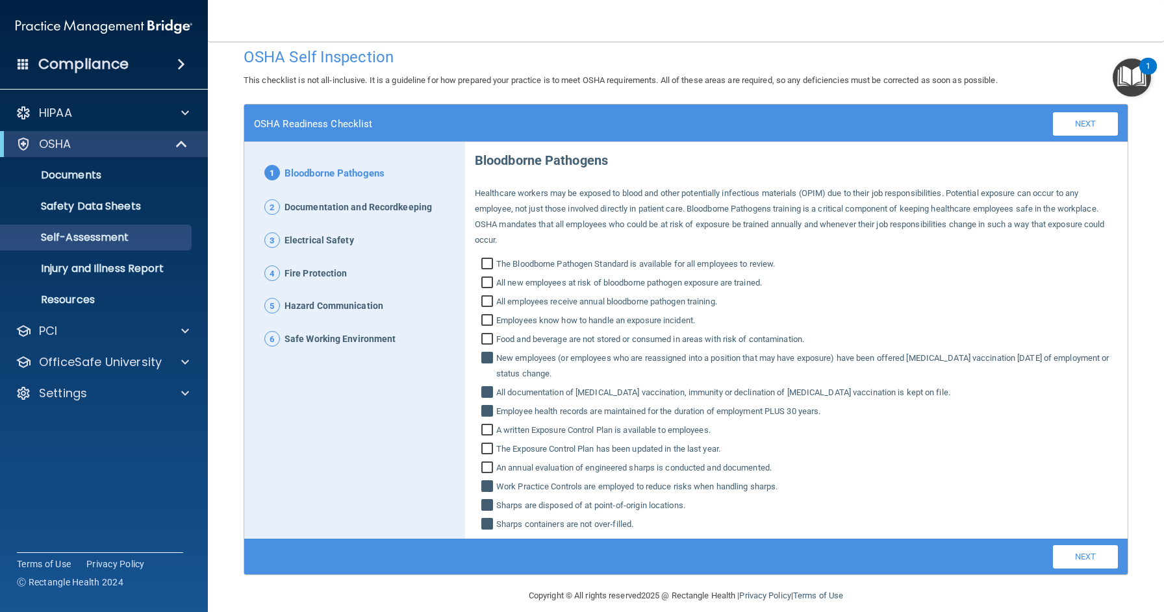
click at [1094, 121] on link "Next" at bounding box center [1085, 123] width 65 height 23
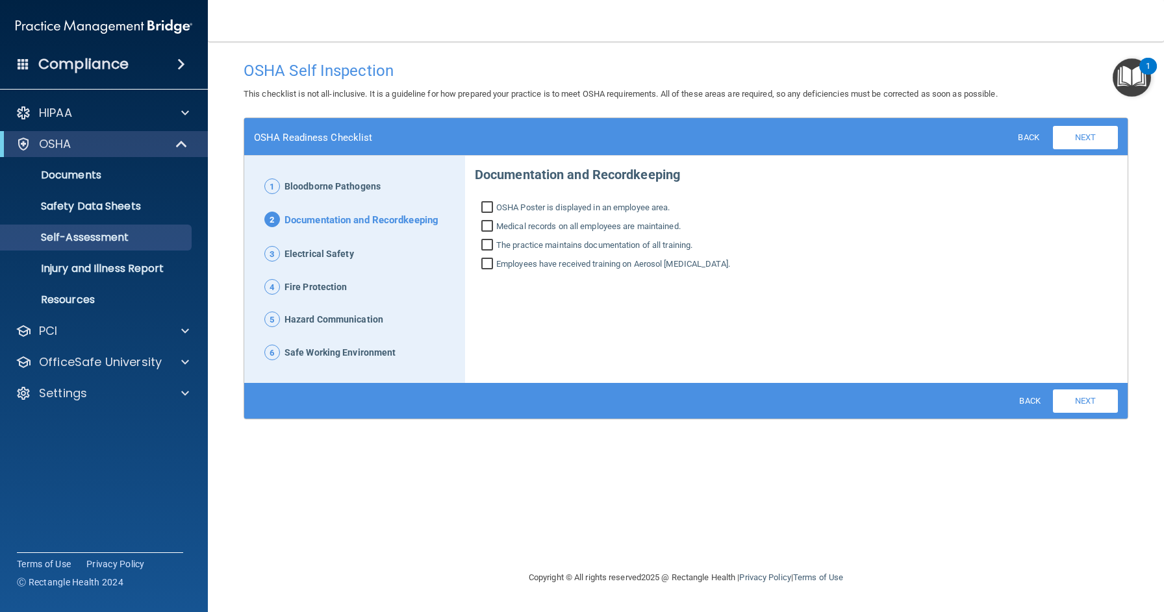
click at [292, 179] on span "Bloodborne Pathogens" at bounding box center [332, 187] width 96 height 17
click at [295, 179] on span "Bloodborne Pathogens" at bounding box center [332, 187] width 96 height 17
click at [1074, 126] on link "Next" at bounding box center [1085, 137] width 65 height 23
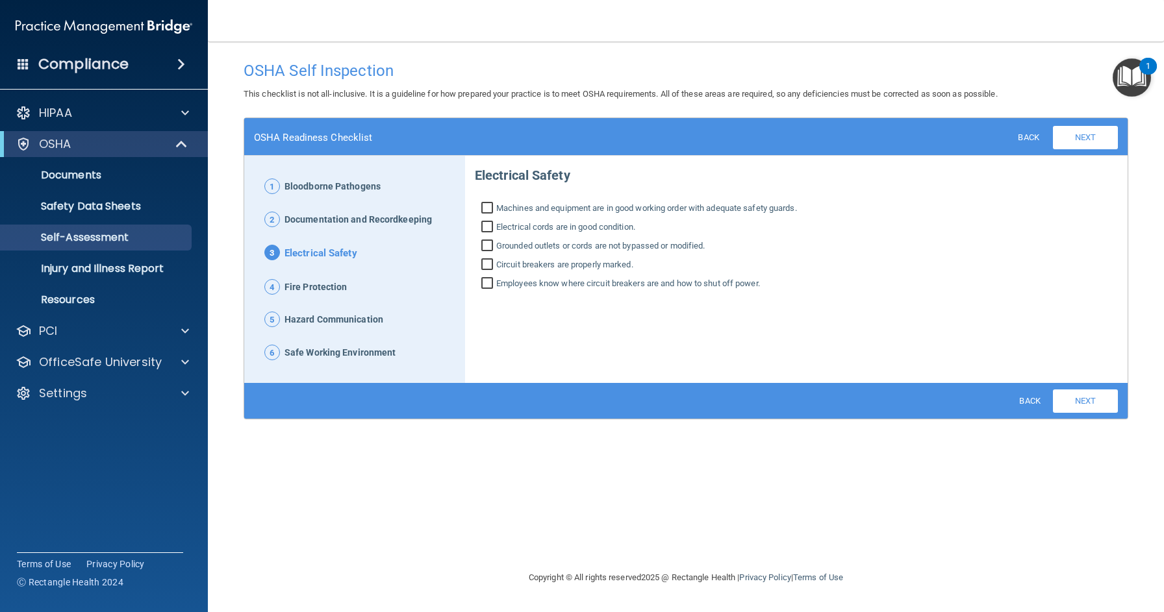
click at [1084, 142] on link "Next" at bounding box center [1085, 137] width 65 height 23
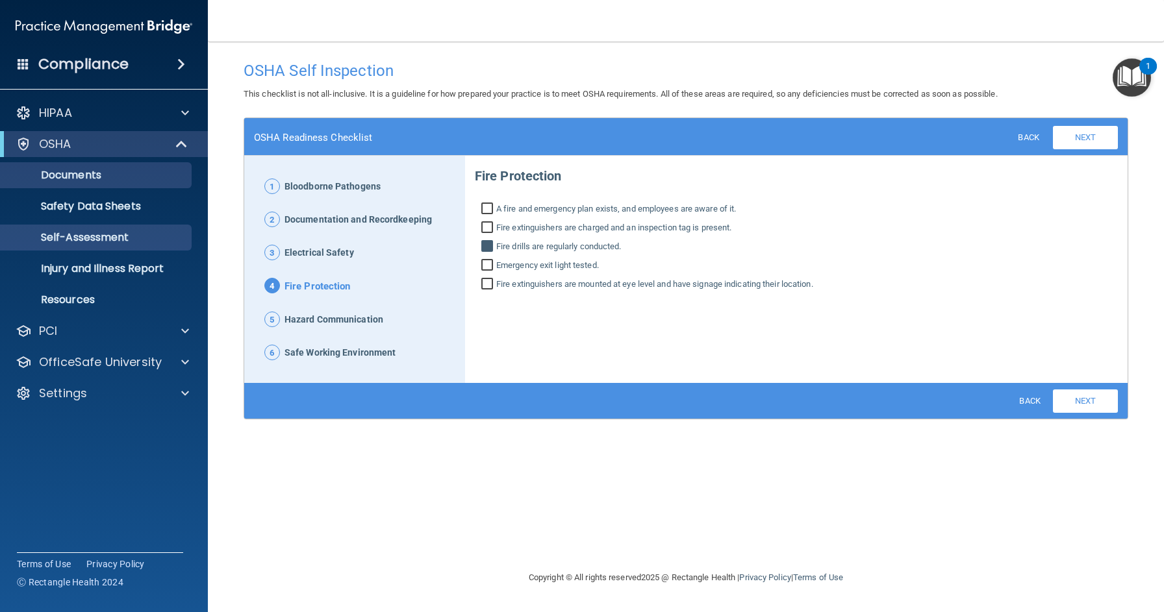
click at [146, 176] on p "Documents" at bounding box center [96, 175] width 177 height 13
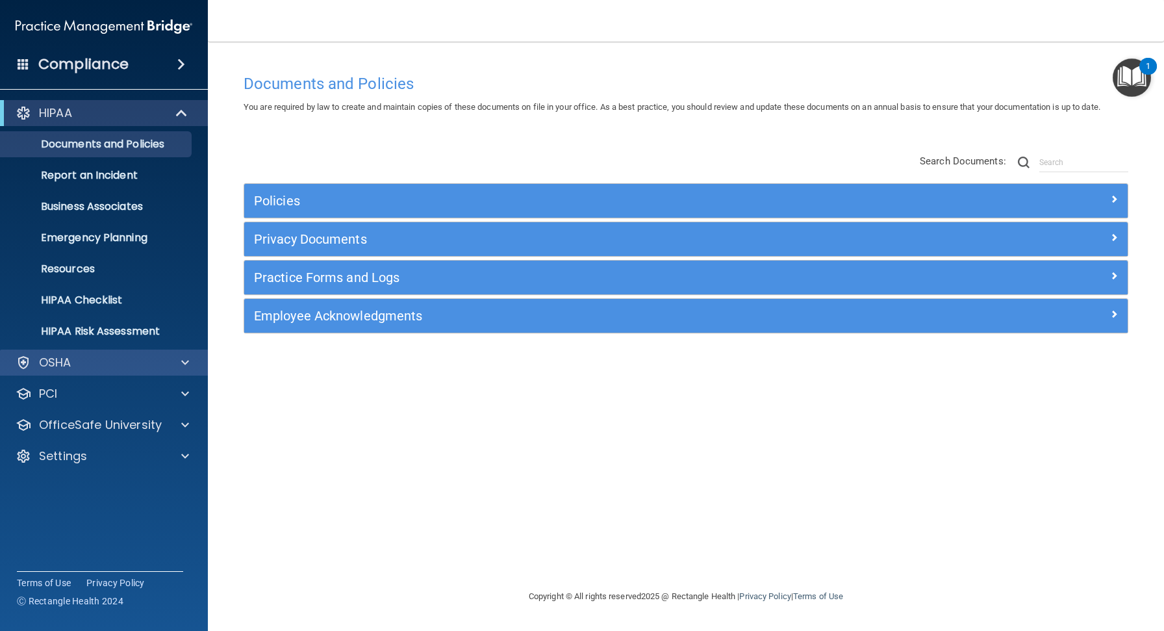
click at [175, 355] on div at bounding box center [183, 363] width 32 height 16
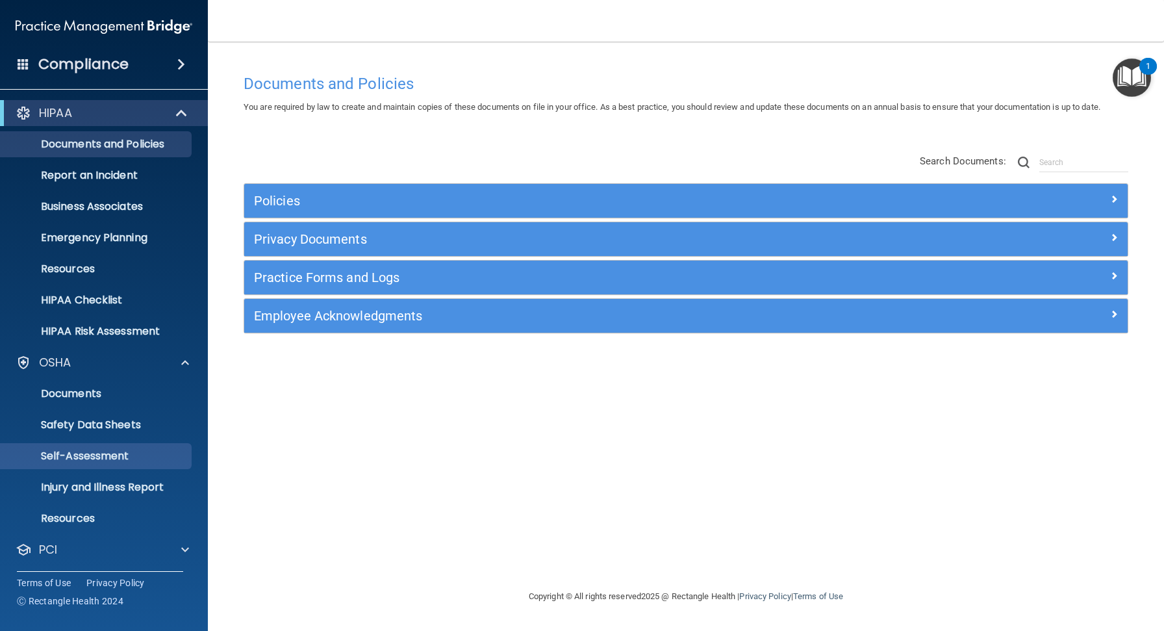
click at [114, 458] on p "Self-Assessment" at bounding box center [96, 455] width 177 height 13
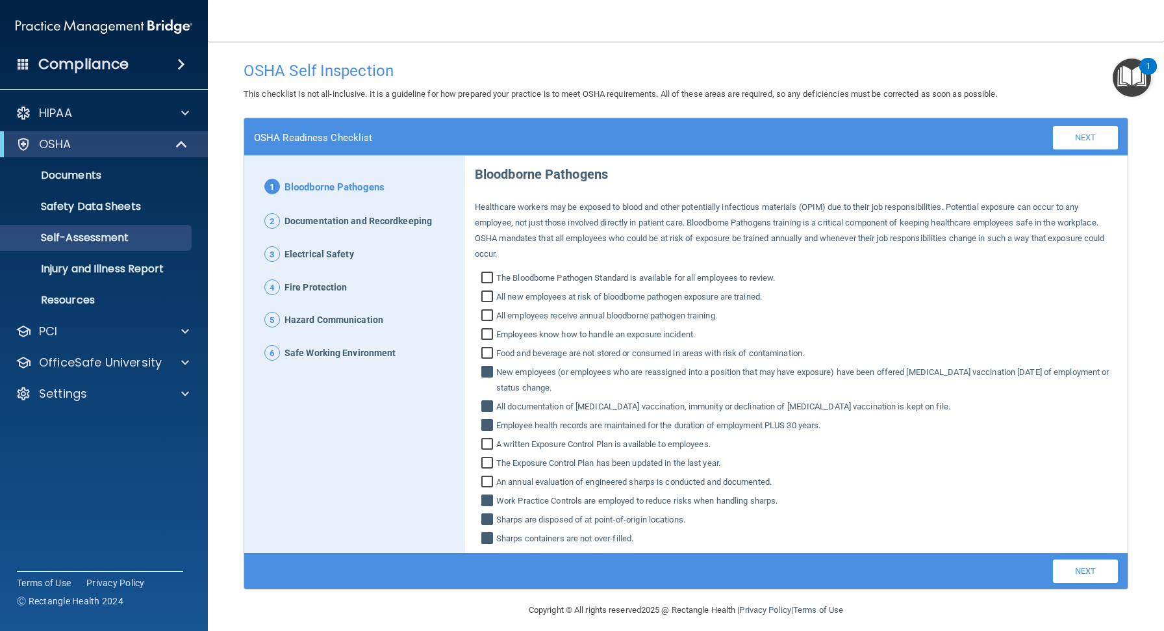
click at [488, 273] on input "The Bloodborne Pathogen Standard is available for all employees to review." at bounding box center [488, 279] width 15 height 13
checkbox input "true"
click at [486, 292] on input "All new employees at risk of bloodborne pathogen exposure are trained." at bounding box center [488, 298] width 15 height 13
checkbox input "true"
click at [490, 313] on input "All employees receive annual bloodborne pathogen training." at bounding box center [488, 316] width 15 height 13
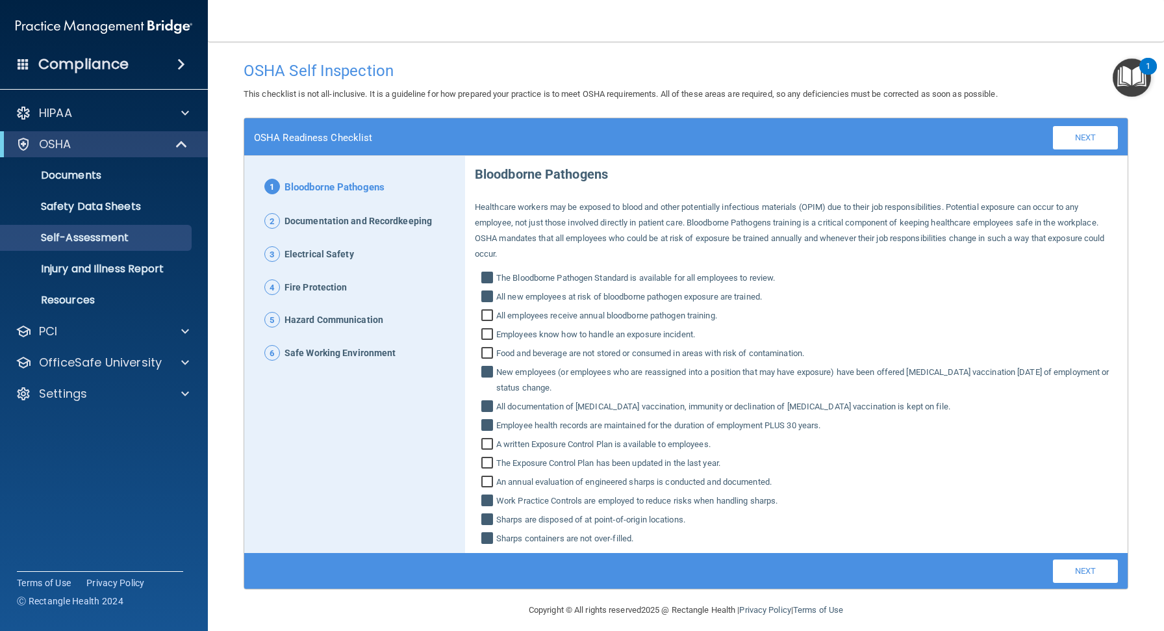
checkbox input "true"
click at [488, 330] on input "Employees know how to handle an exposure incident." at bounding box center [488, 335] width 15 height 13
checkbox input "true"
click at [483, 348] on input "Food and beverage are not stored or consumed in areas with risk of contaminatio…" at bounding box center [488, 354] width 15 height 13
checkbox input "true"
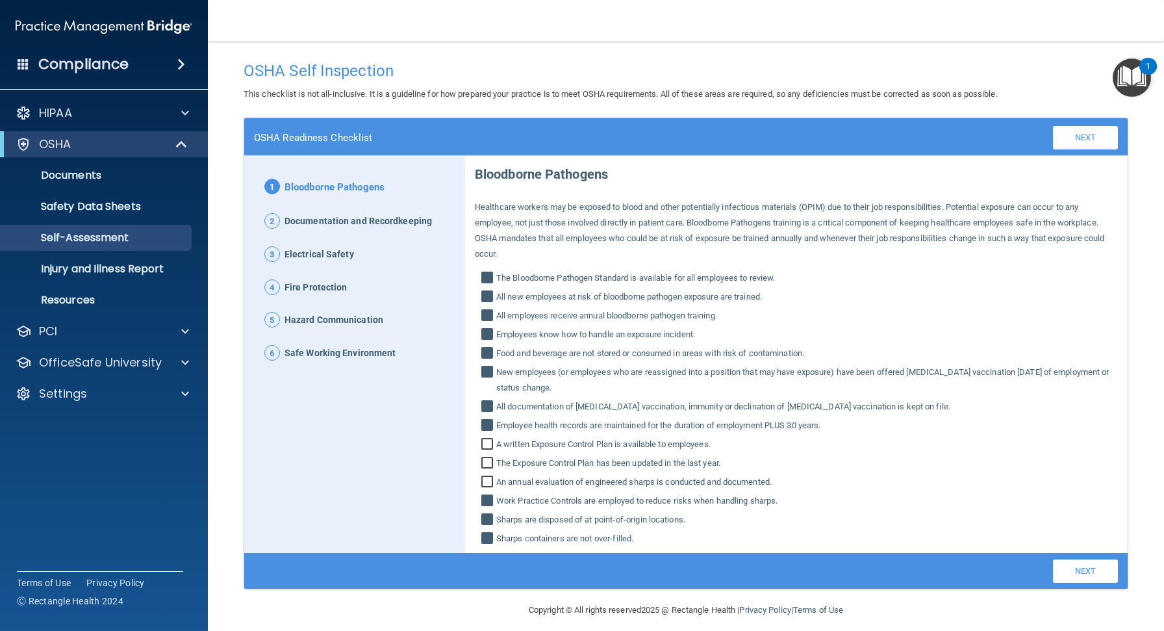
click at [489, 439] on input "A written Exposure Control Plan is available to employees." at bounding box center [488, 445] width 15 height 13
checkbox input "true"
click at [488, 458] on input "The Exposure Control Plan has been updated in the last year." at bounding box center [488, 464] width 15 height 13
checkbox input "true"
click at [487, 477] on input "An annual evaluation of engineered sharps is conducted and documented." at bounding box center [488, 483] width 15 height 13
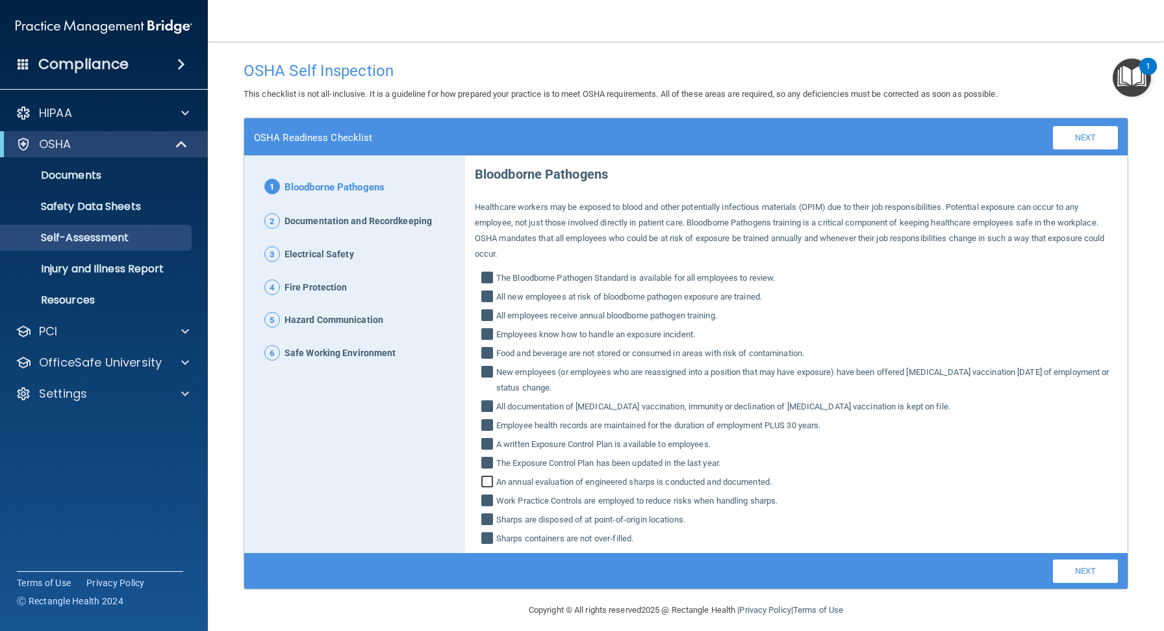
checkbox input "true"
click at [1061, 559] on link "Next" at bounding box center [1085, 570] width 65 height 23
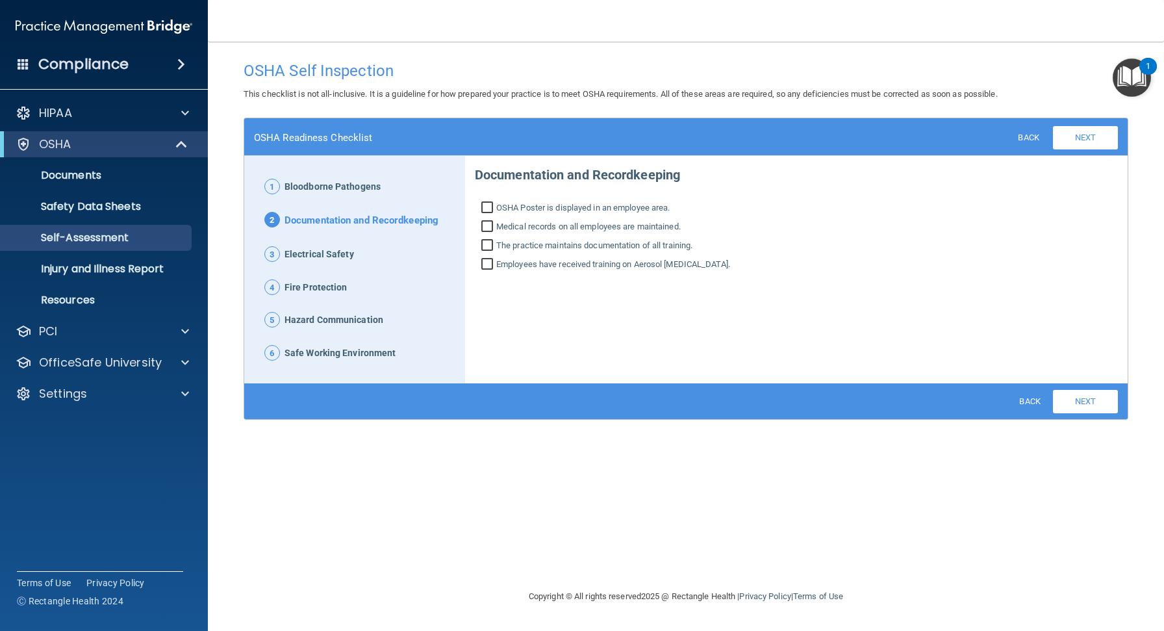
click at [486, 203] on input "OSHA Poster is displayed in an employee area." at bounding box center [488, 209] width 15 height 13
checkbox input "true"
click at [487, 228] on input "Medical records on all employees are maintained." at bounding box center [488, 227] width 15 height 13
checkbox input "true"
click at [490, 241] on input "The practice maintains documentation of all training." at bounding box center [488, 246] width 15 height 13
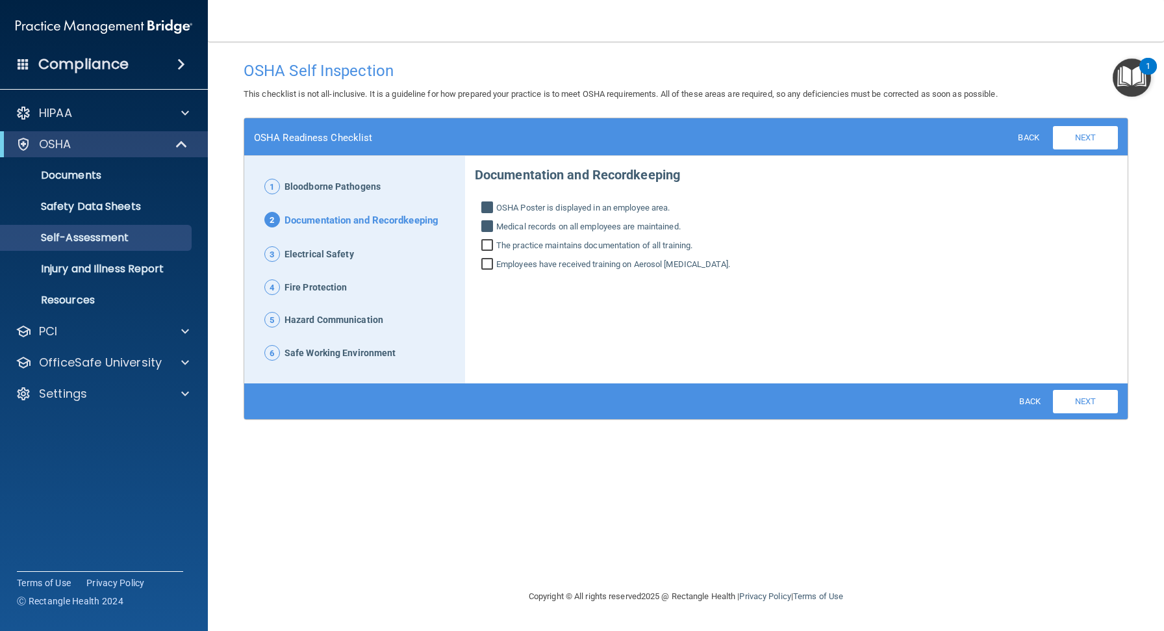
checkbox input "true"
click at [490, 259] on input "Employees have received training on Aerosol Transmissible Diseases." at bounding box center [488, 265] width 15 height 13
checkbox input "true"
click at [1081, 403] on link "Next" at bounding box center [1085, 401] width 65 height 23
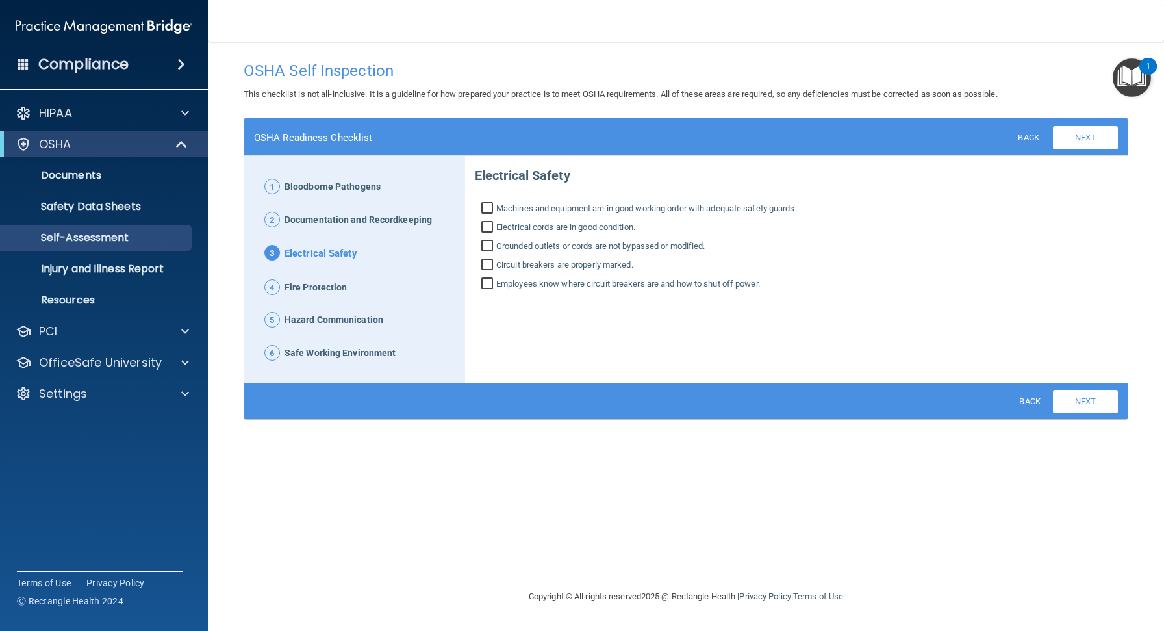
click at [489, 208] on input "Machines and equipment are in good working order with adequate safety guards." at bounding box center [488, 209] width 15 height 13
checkbox input "true"
click at [488, 224] on input "Electrical cords are in good condition." at bounding box center [488, 228] width 15 height 13
checkbox input "true"
click at [490, 243] on input "Grounded outlets or cords are not bypassed or modified." at bounding box center [488, 247] width 15 height 13
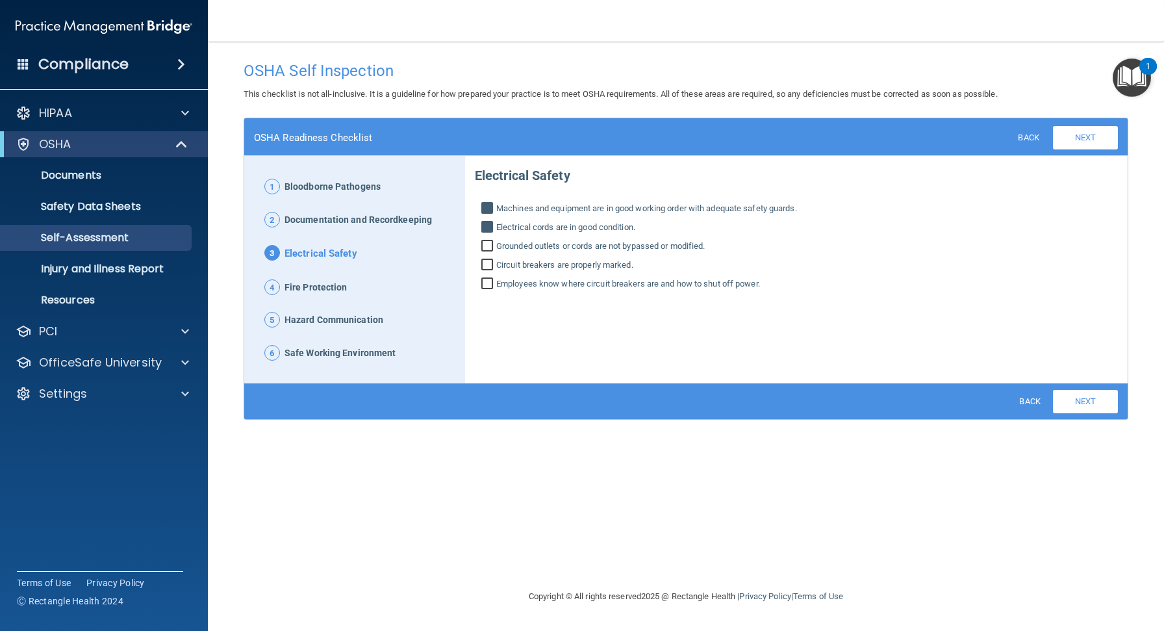
checkbox input "true"
click at [492, 260] on input "Circuit breakers are properly marked." at bounding box center [488, 266] width 15 height 13
checkbox input "true"
click at [487, 279] on input "Employees know where circuit breakers are and how to shut off power." at bounding box center [488, 285] width 15 height 13
checkbox input "true"
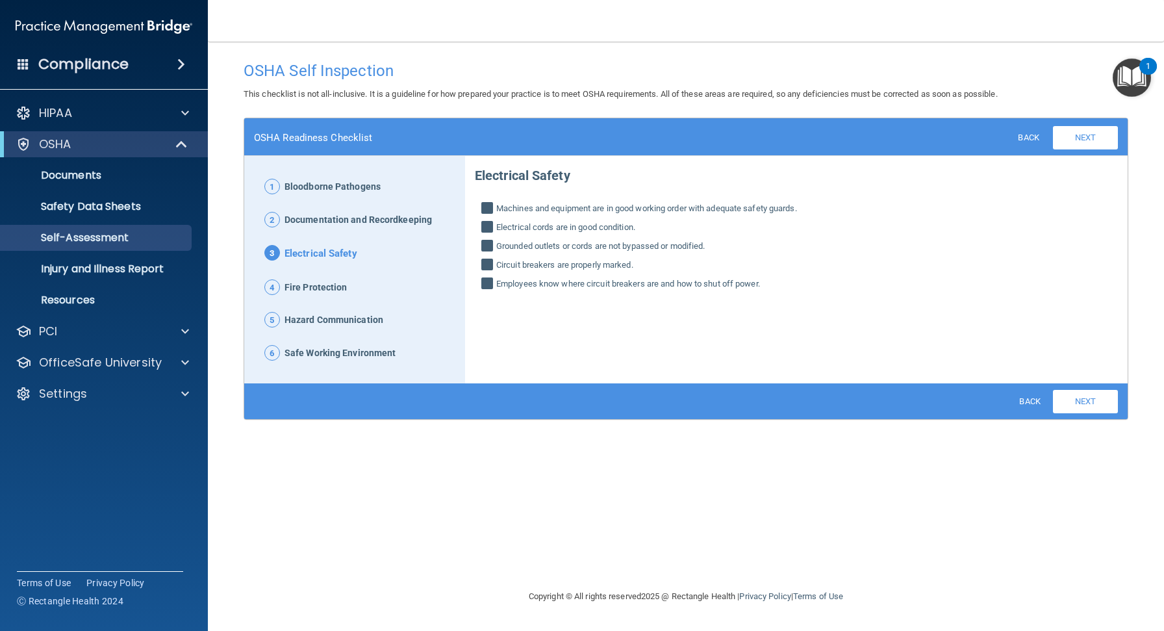
click at [1077, 404] on link "Next" at bounding box center [1085, 401] width 65 height 23
click at [488, 204] on input "A fire and emergency plan exists, and employees are aware of it." at bounding box center [488, 210] width 15 height 13
checkbox input "true"
click at [488, 225] on input "Fire extinguishers are charged and an inspection tag is present." at bounding box center [488, 229] width 15 height 13
checkbox input "true"
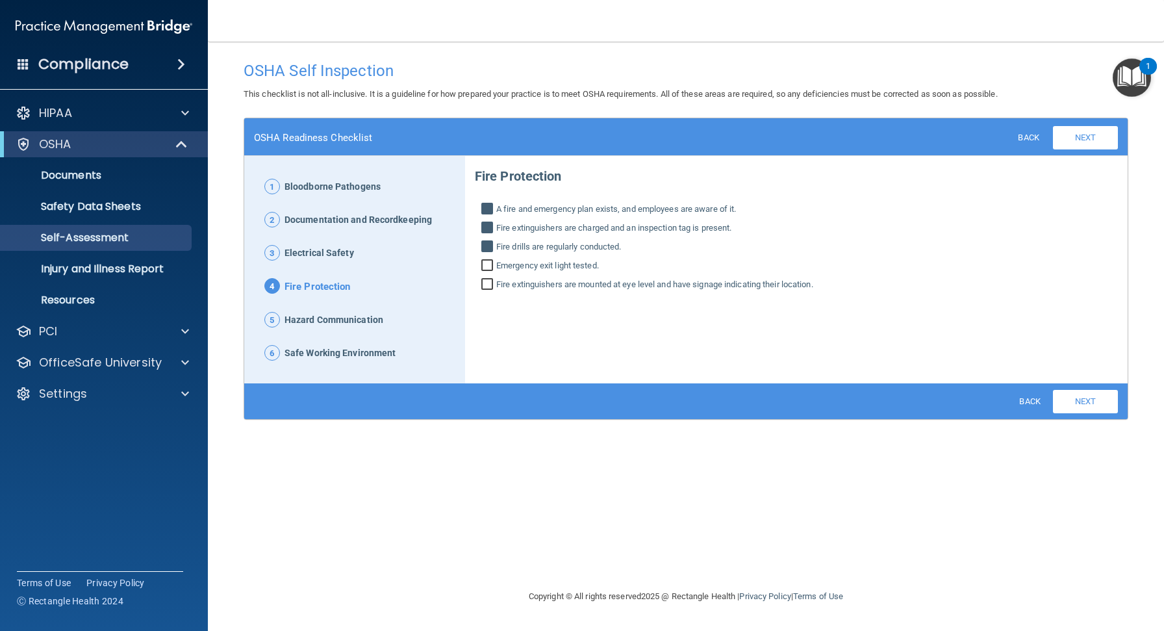
click at [488, 261] on input "Emergency exit light tested." at bounding box center [488, 266] width 15 height 13
checkbox input "true"
click at [488, 279] on input "Fire extinguishers are mounted at eye level and have signage indicating their l…" at bounding box center [488, 285] width 15 height 13
checkbox input "true"
click at [1088, 396] on link "Next" at bounding box center [1085, 401] width 65 height 23
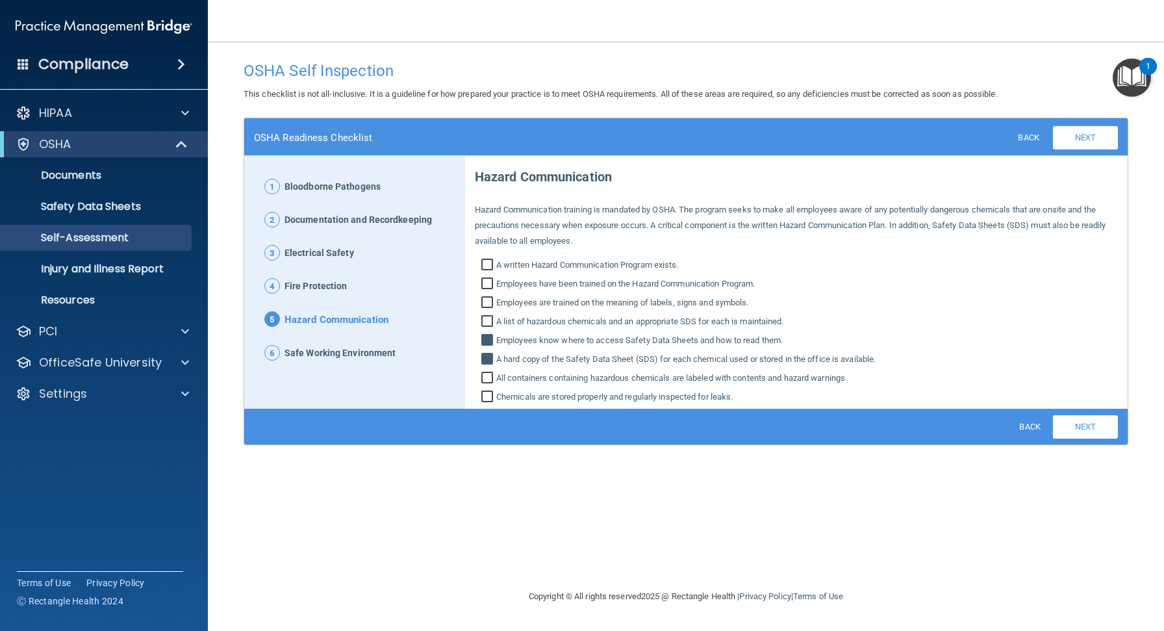
click at [491, 260] on input "A written Hazard Communication Program exists." at bounding box center [488, 266] width 15 height 13
checkbox input "true"
click at [485, 279] on input "Employees have been trained on the Hazard Communication Program." at bounding box center [488, 285] width 15 height 13
checkbox input "true"
click at [488, 297] on input "Employees are trained on the meaning of labels, signs and symbols." at bounding box center [488, 303] width 15 height 13
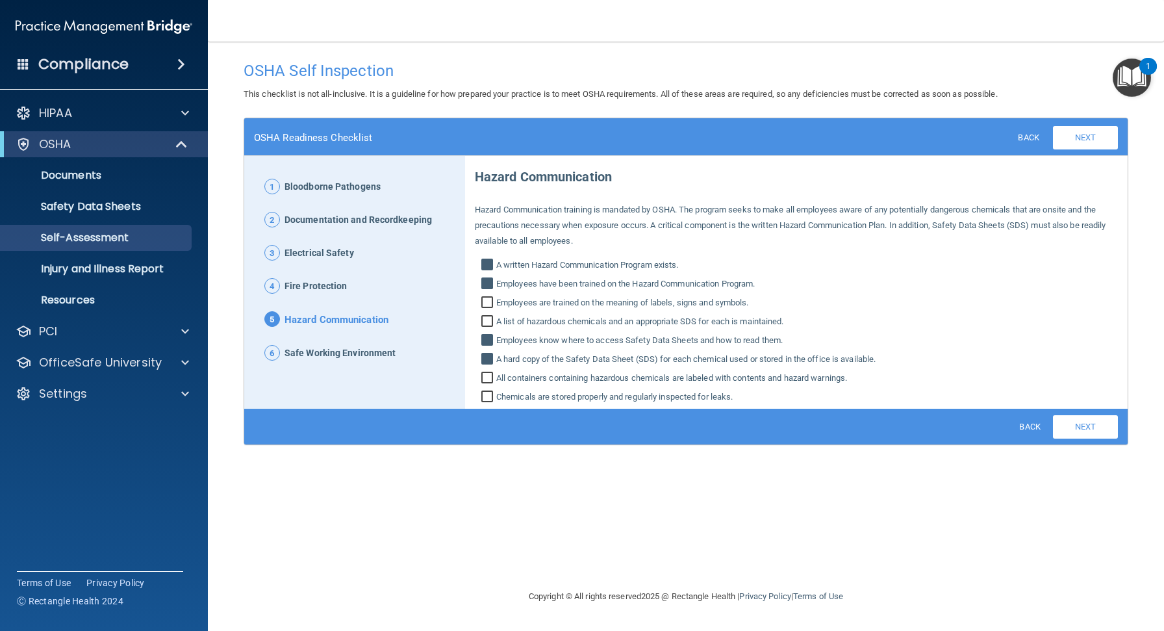
checkbox input "true"
click at [485, 316] on input "A list of hazardous chemicals and an appropriate SDS for each is maintained." at bounding box center [488, 322] width 15 height 13
checkbox input "true"
click at [488, 373] on input "All containers containing hazardous chemicals are labeled with contents and haz…" at bounding box center [488, 379] width 15 height 13
checkbox input "true"
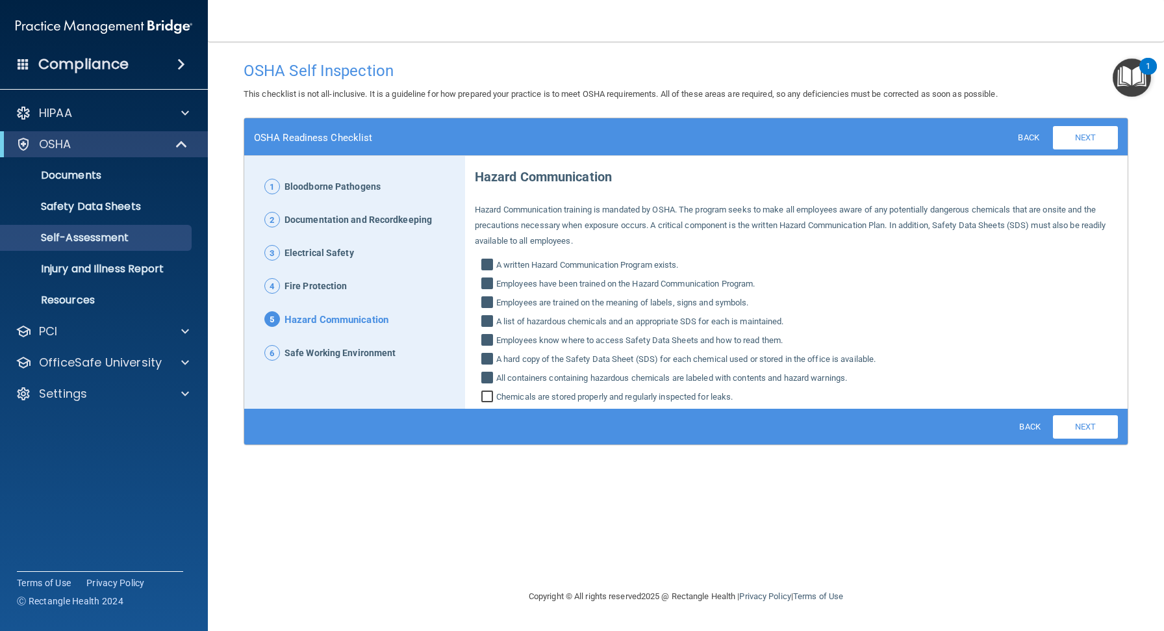
click at [489, 392] on input "Chemicals are stored properly and regularly inspected for leaks." at bounding box center [488, 398] width 15 height 13
checkbox input "true"
click at [1063, 418] on link "Next" at bounding box center [1085, 426] width 65 height 23
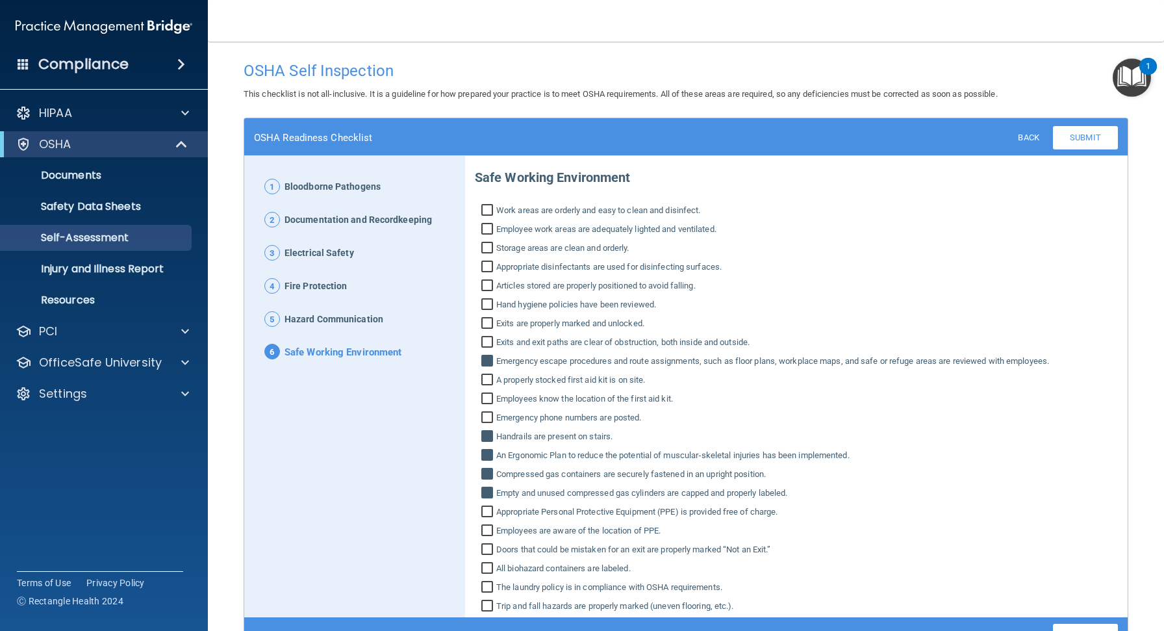
scroll to position [7, 0]
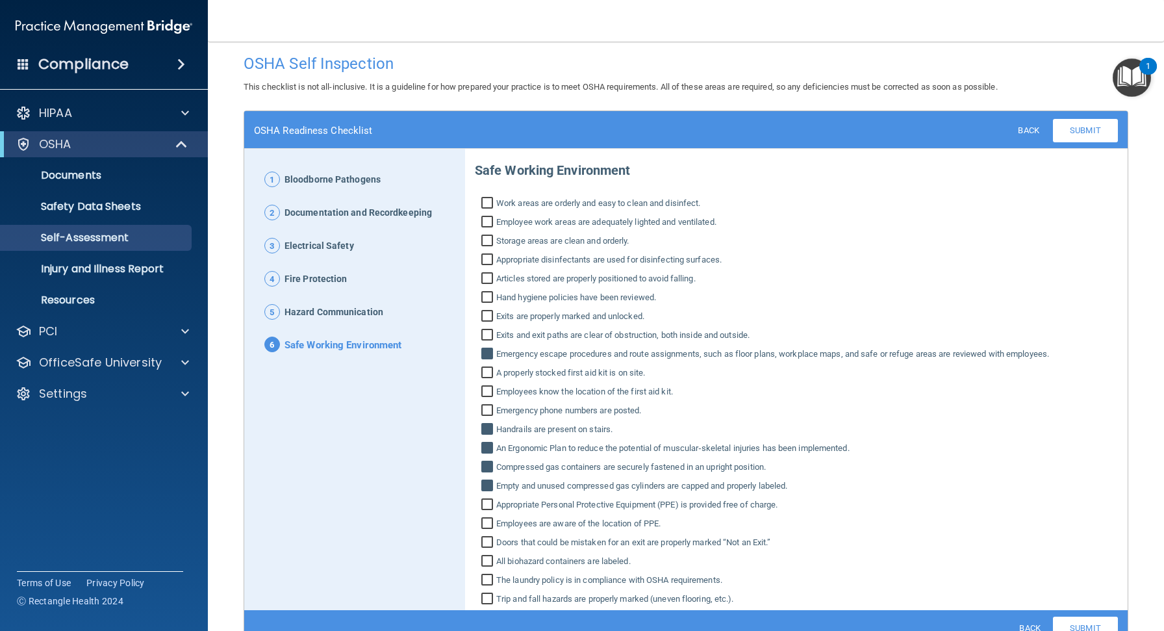
click at [484, 198] on input "Work areas are orderly and easy to clean and disinfect." at bounding box center [488, 204] width 15 height 13
checkbox input "true"
click at [485, 217] on input "Employee work areas are adequately lighted and ventilated." at bounding box center [488, 223] width 15 height 13
checkbox input "true"
click at [486, 236] on input "Storage areas are clean and orderly." at bounding box center [488, 242] width 15 height 13
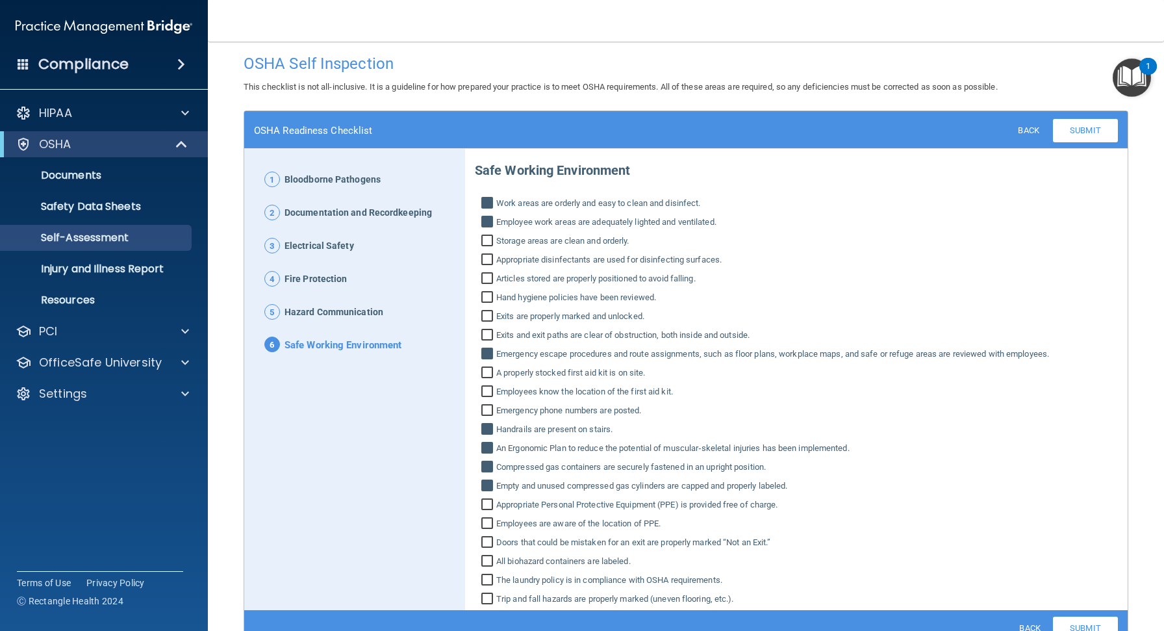
checkbox input "true"
click at [490, 255] on input "Appropriate disinfectants are used for disinfecting surfaces." at bounding box center [488, 261] width 15 height 13
checkbox input "true"
click at [487, 274] on input "Articles stored are properly positioned to avoid falling." at bounding box center [488, 279] width 15 height 13
checkbox input "true"
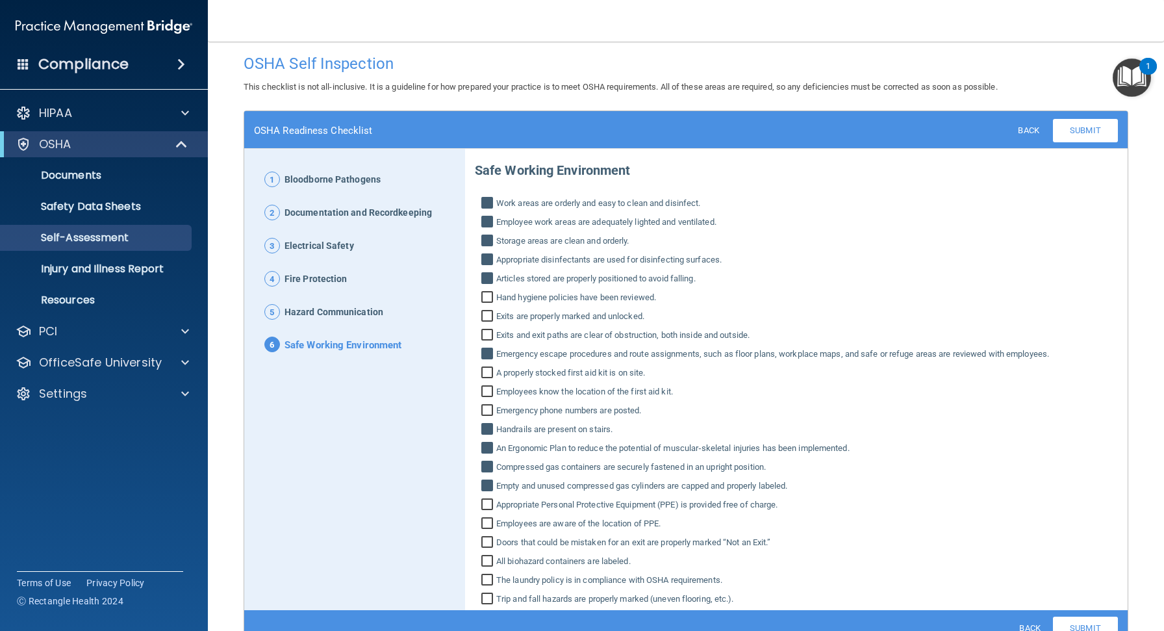
click at [486, 292] on input "Hand hygiene policies have been reviewed." at bounding box center [488, 298] width 15 height 13
checkbox input "true"
click at [488, 311] on input "Exits are properly marked and unlocked." at bounding box center [488, 317] width 15 height 13
checkbox input "true"
click at [489, 330] on input "Exits and exit paths are clear of obstruction, both inside and outside." at bounding box center [488, 336] width 15 height 13
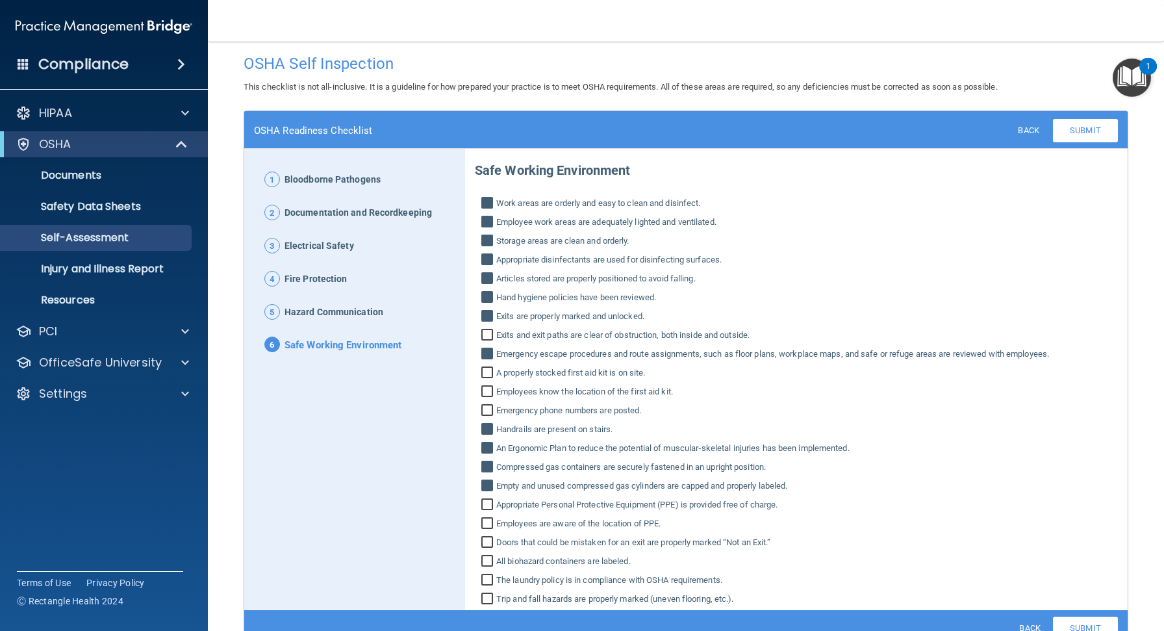
checkbox input "true"
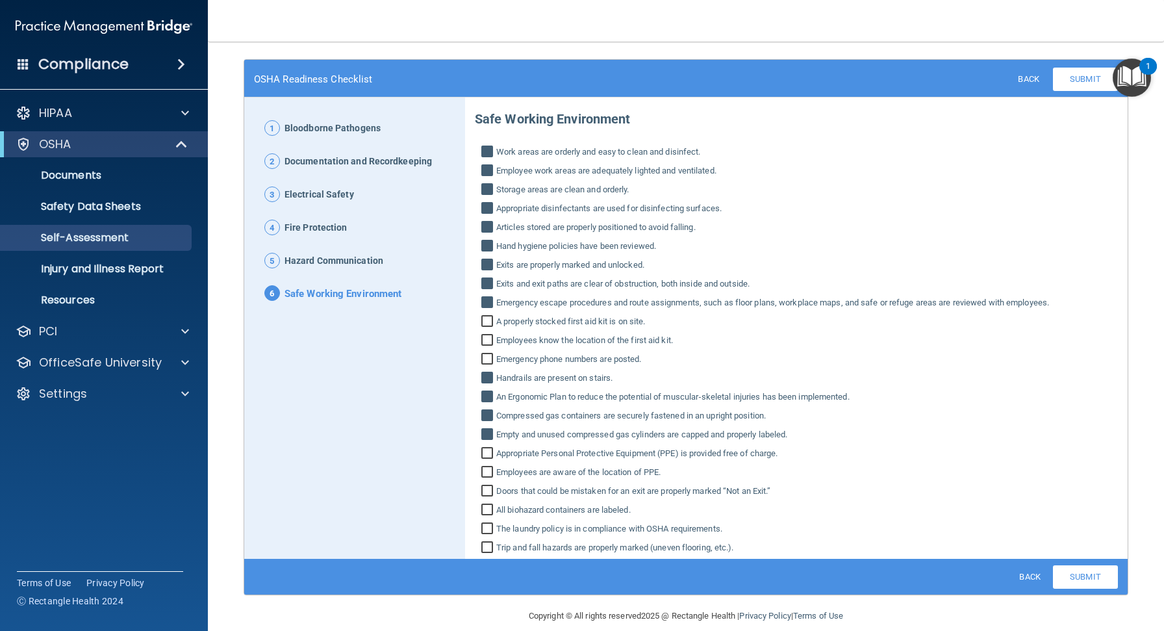
scroll to position [58, 0]
click at [484, 317] on input "A properly stocked first aid kit is on site." at bounding box center [488, 323] width 15 height 13
checkbox input "true"
click at [488, 336] on input "Employees know the location of the first aid kit." at bounding box center [488, 342] width 15 height 13
checkbox input "true"
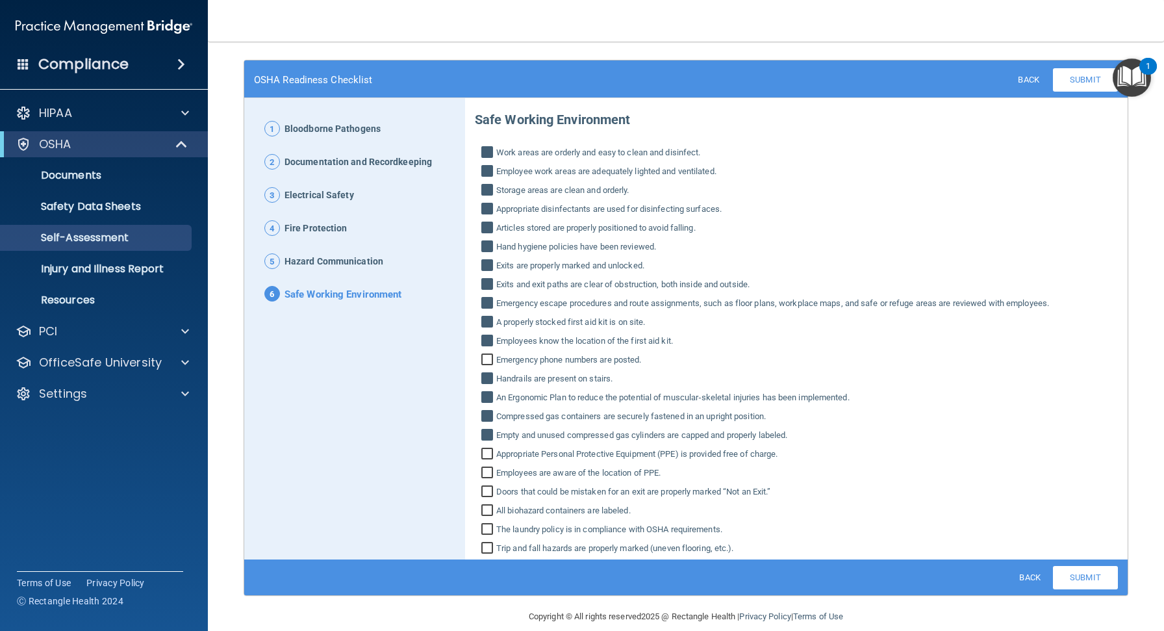
click at [490, 355] on input "Emergency phone numbers are posted." at bounding box center [488, 361] width 15 height 13
checkbox input "true"
click at [487, 449] on input "Appropriate Personal Protective Equipment (PPE) is provided free of charge." at bounding box center [488, 455] width 15 height 13
checkbox input "true"
click at [486, 468] on input "Employees are aware of the location of PPE." at bounding box center [488, 474] width 15 height 13
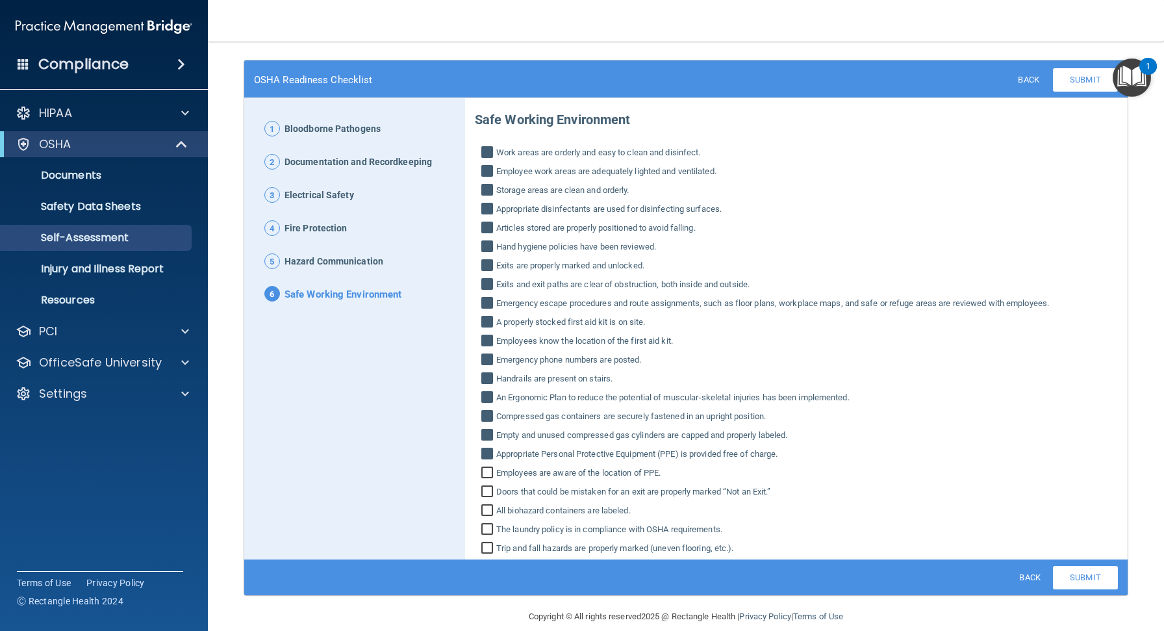
checkbox input "true"
click at [488, 486] on input "Doors that could be mistaken for an exit are properly marked “Not an Exit.”" at bounding box center [488, 492] width 15 height 13
checkbox input "true"
click at [490, 505] on input "All biohazard containers are labeled." at bounding box center [488, 511] width 15 height 13
checkbox input "true"
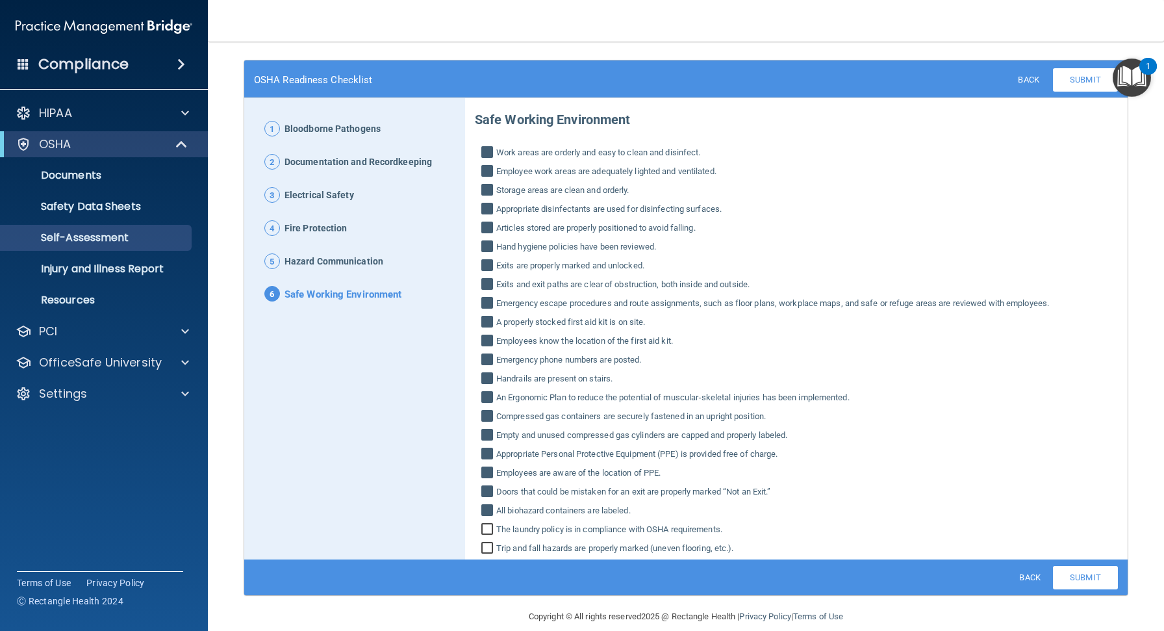
click at [492, 524] on input "The laundry policy is in compliance with OSHA requirements." at bounding box center [488, 530] width 15 height 13
checkbox input "true"
click at [489, 543] on input "Trip and fall hazards are properly marked (uneven flooring, etc.)." at bounding box center [488, 549] width 15 height 13
checkbox input "true"
click at [1068, 566] on link "Submit" at bounding box center [1085, 577] width 65 height 23
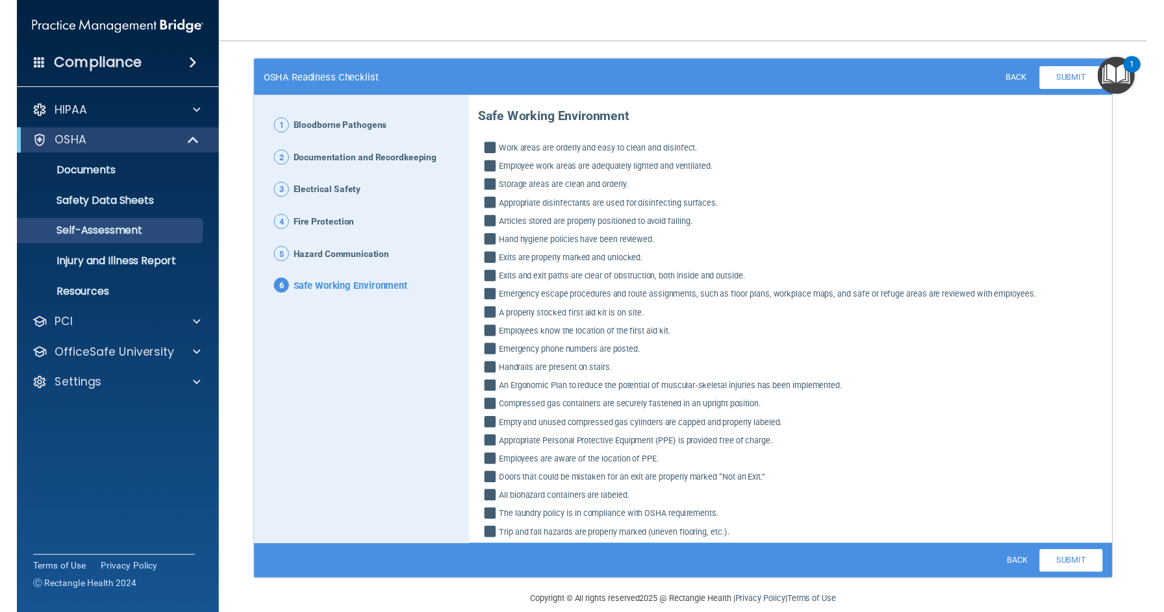
scroll to position [0, 0]
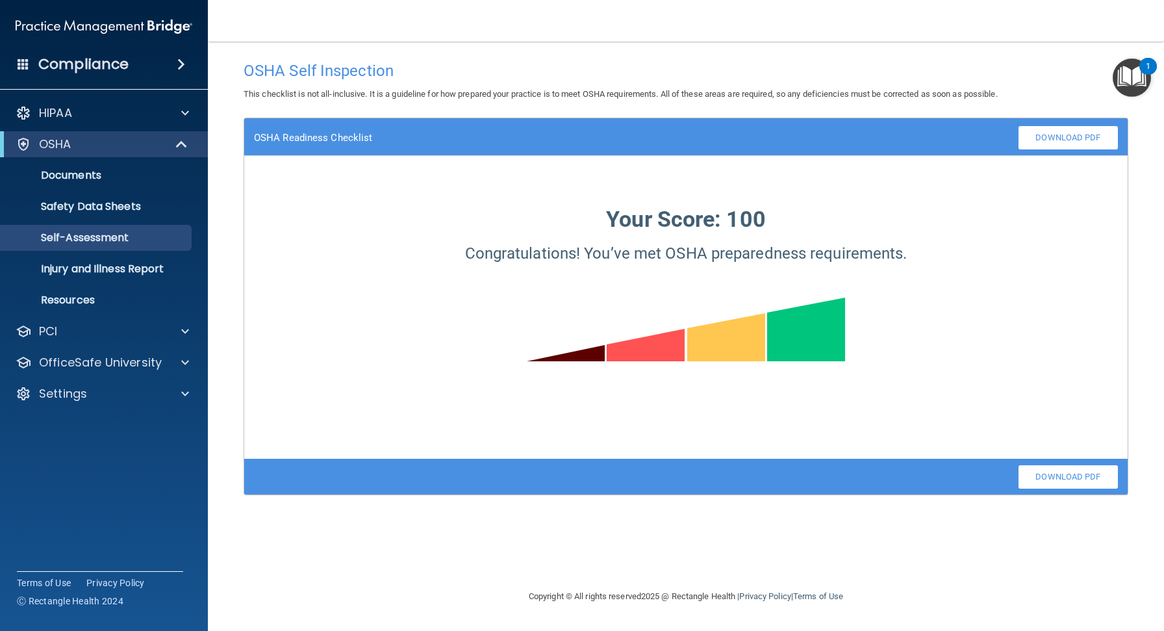
click at [1040, 472] on link "Download PDF" at bounding box center [1067, 476] width 99 height 23
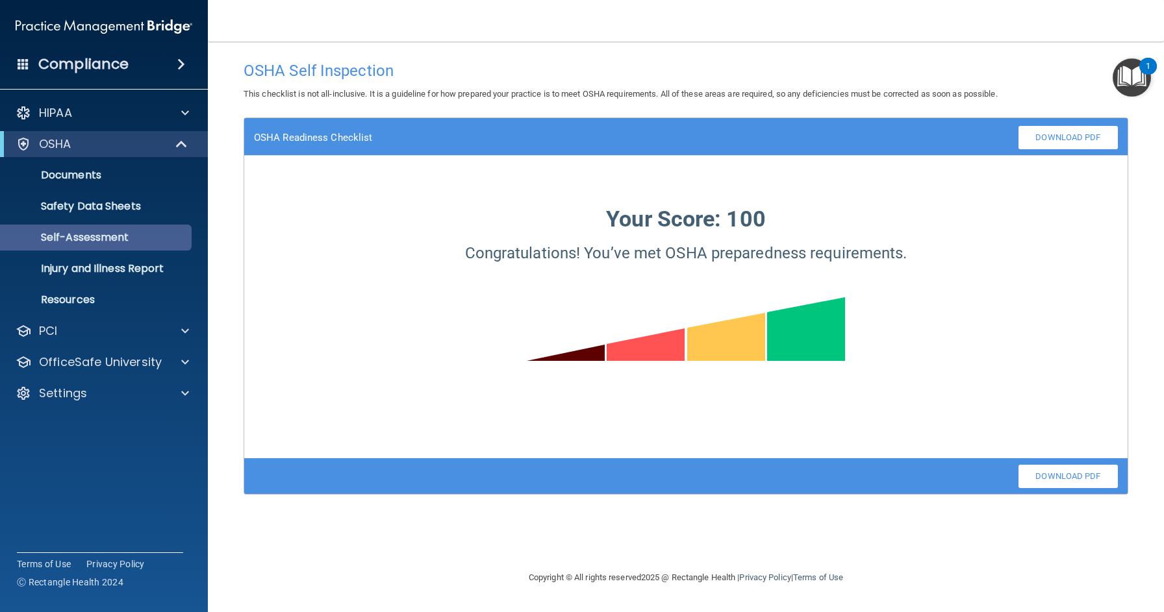
click at [109, 232] on p "Self-Assessment" at bounding box center [96, 237] width 177 height 13
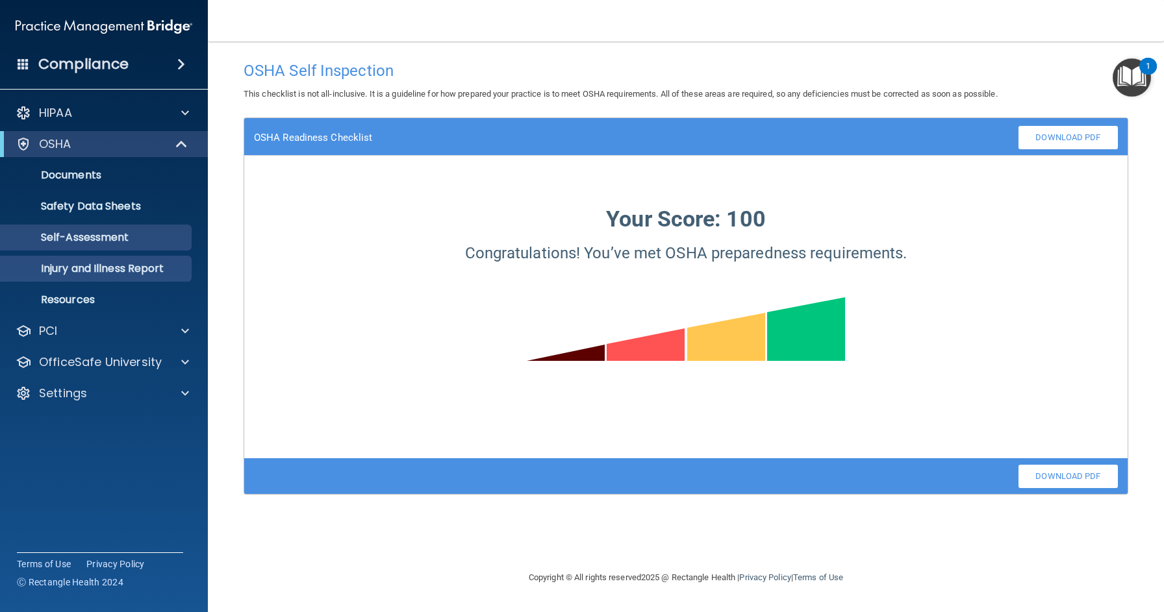
click at [153, 271] on p "Injury and Illness Report" at bounding box center [96, 268] width 177 height 13
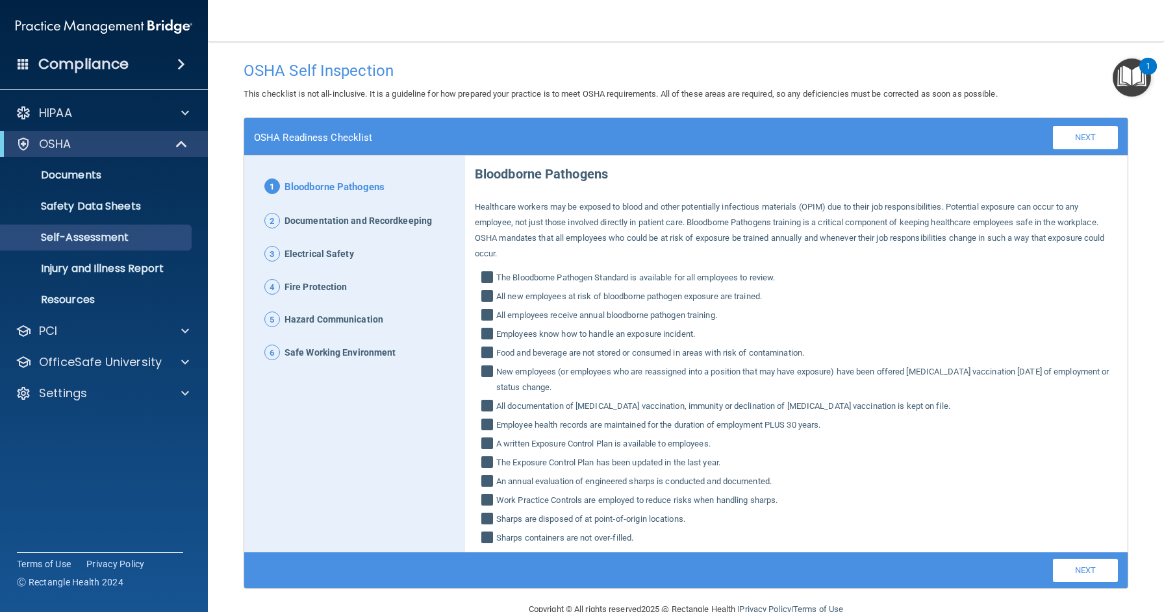
click at [1079, 133] on link "Next" at bounding box center [1085, 137] width 65 height 23
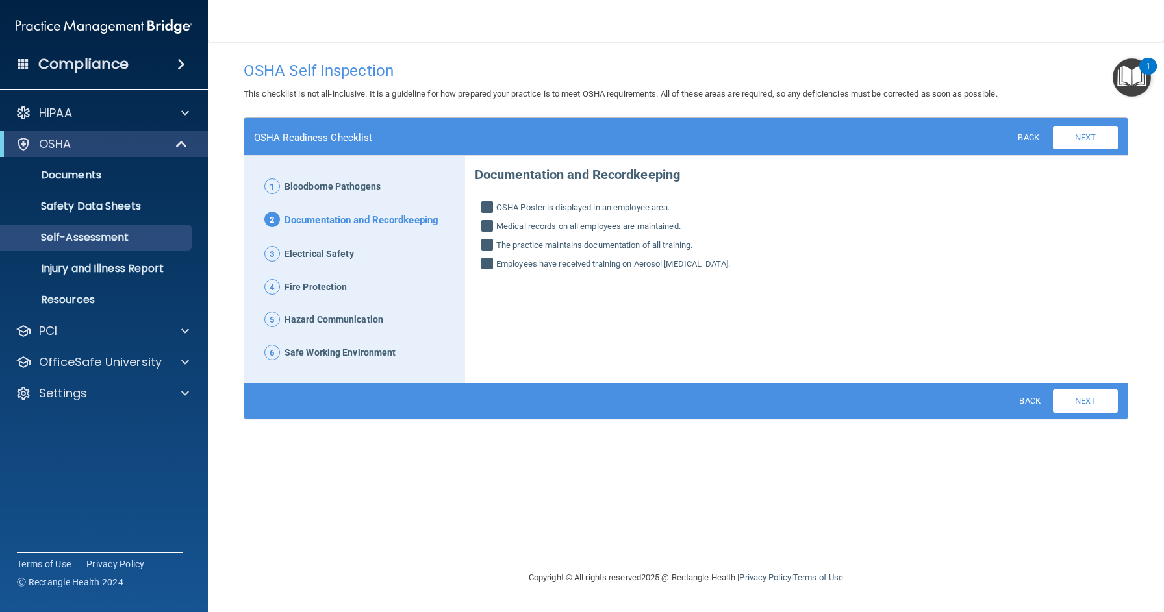
click at [1079, 133] on link "Next" at bounding box center [1085, 137] width 65 height 23
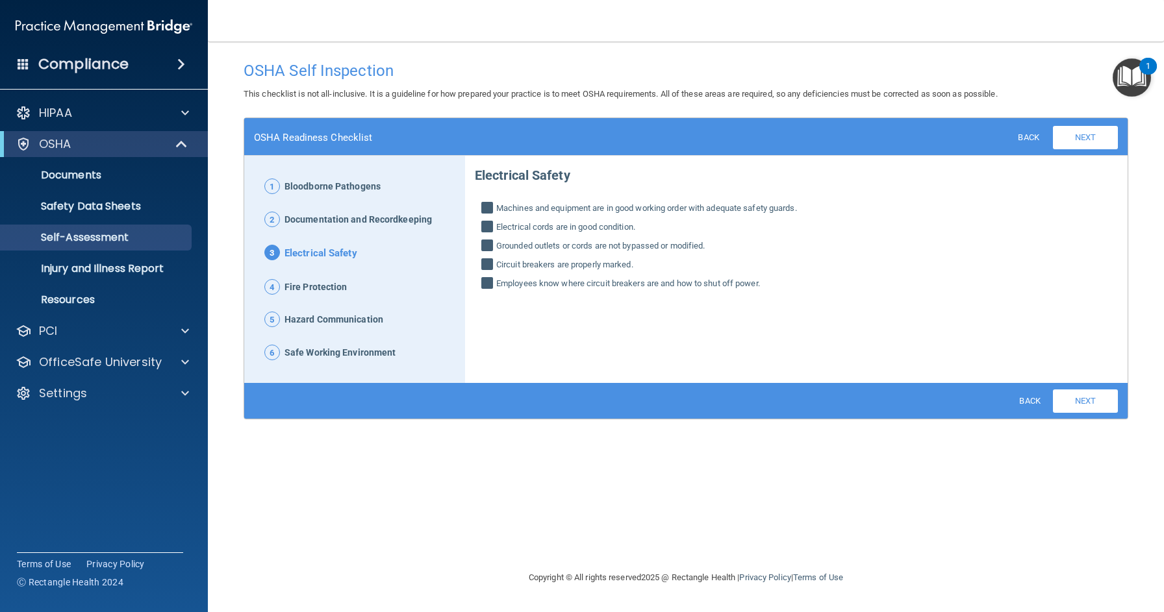
click at [1079, 133] on link "Next" at bounding box center [1085, 137] width 65 height 23
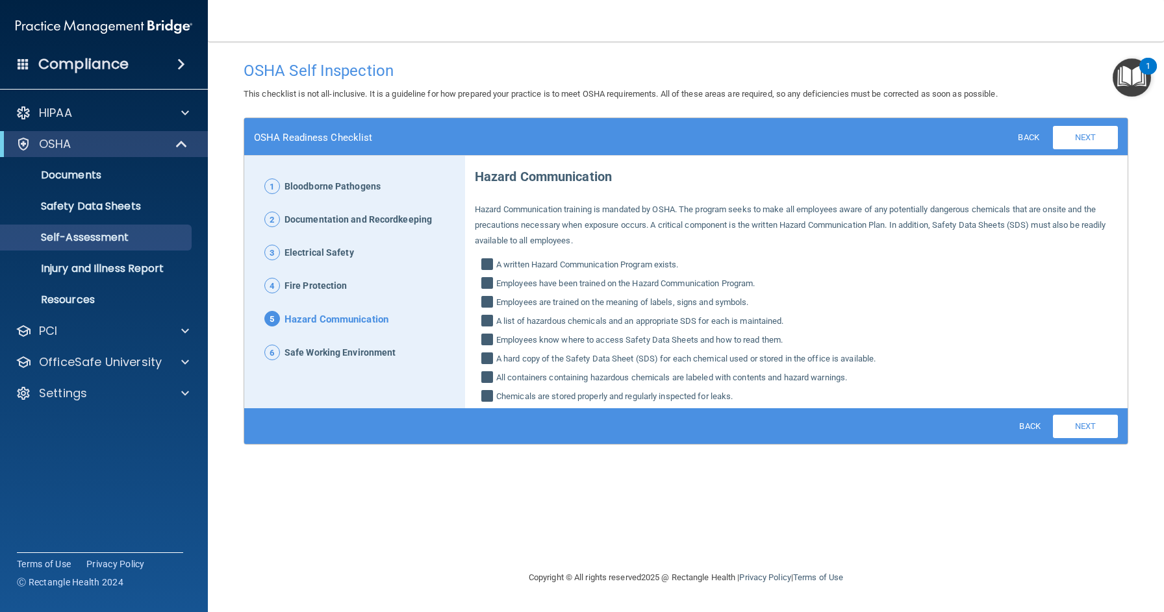
click at [1077, 133] on link "Next" at bounding box center [1085, 137] width 65 height 23
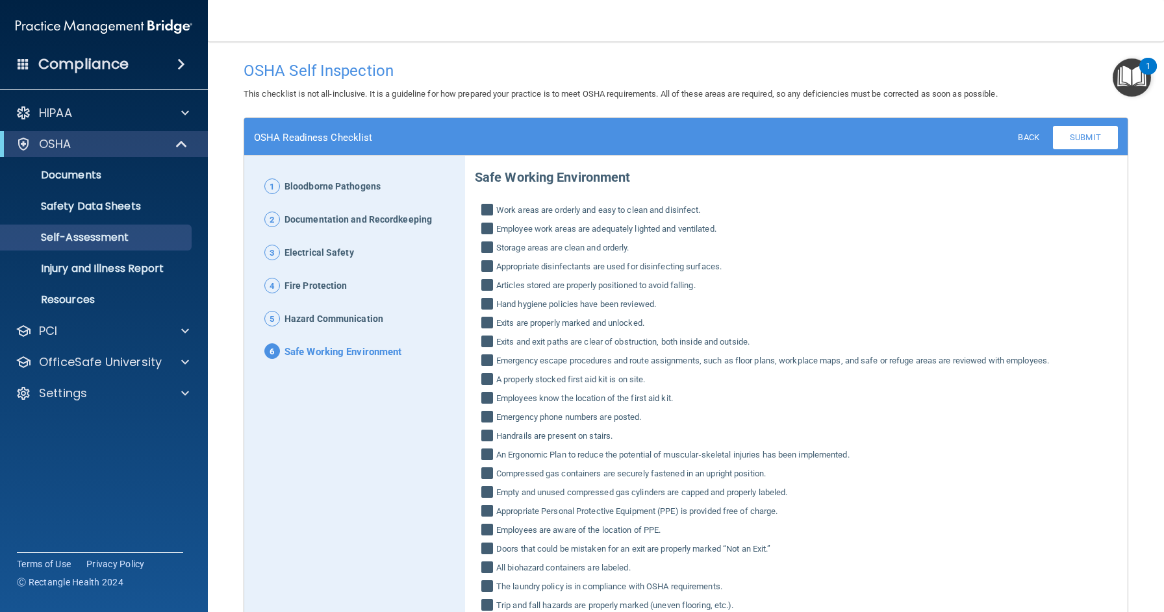
click at [1077, 141] on link "Submit" at bounding box center [1085, 137] width 65 height 23
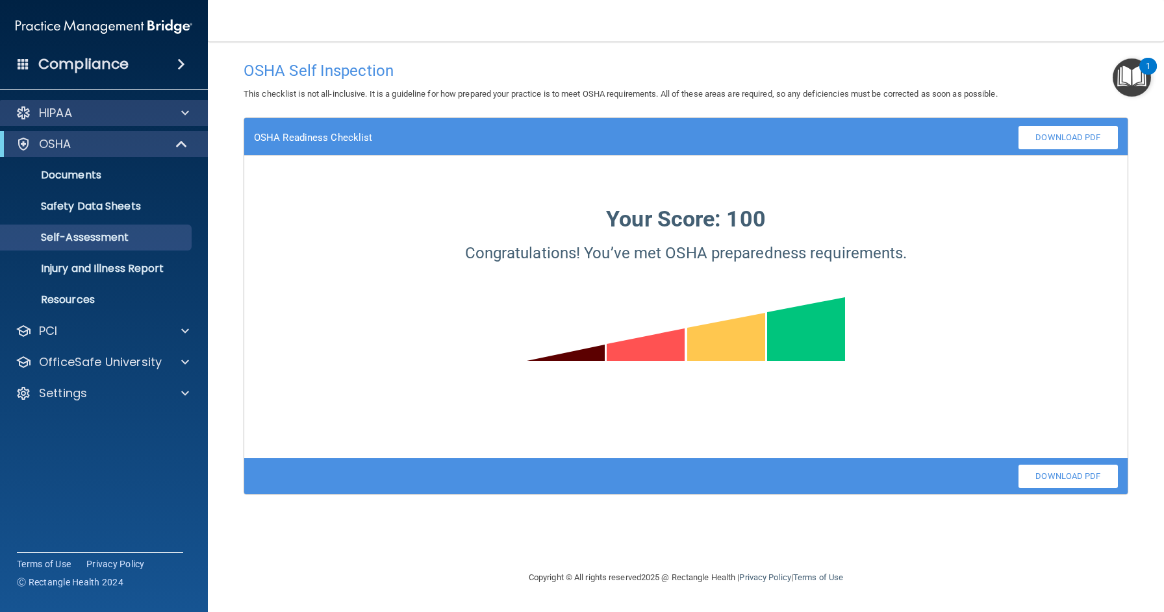
click at [159, 119] on div "HIPAA" at bounding box center [86, 113] width 161 height 16
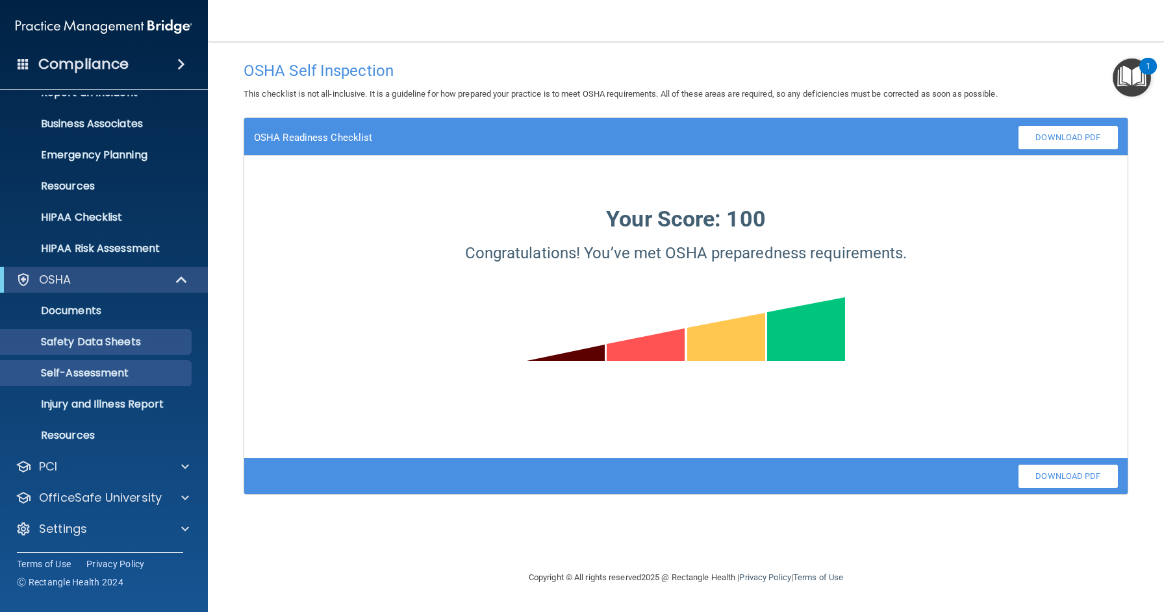
scroll to position [82, 0]
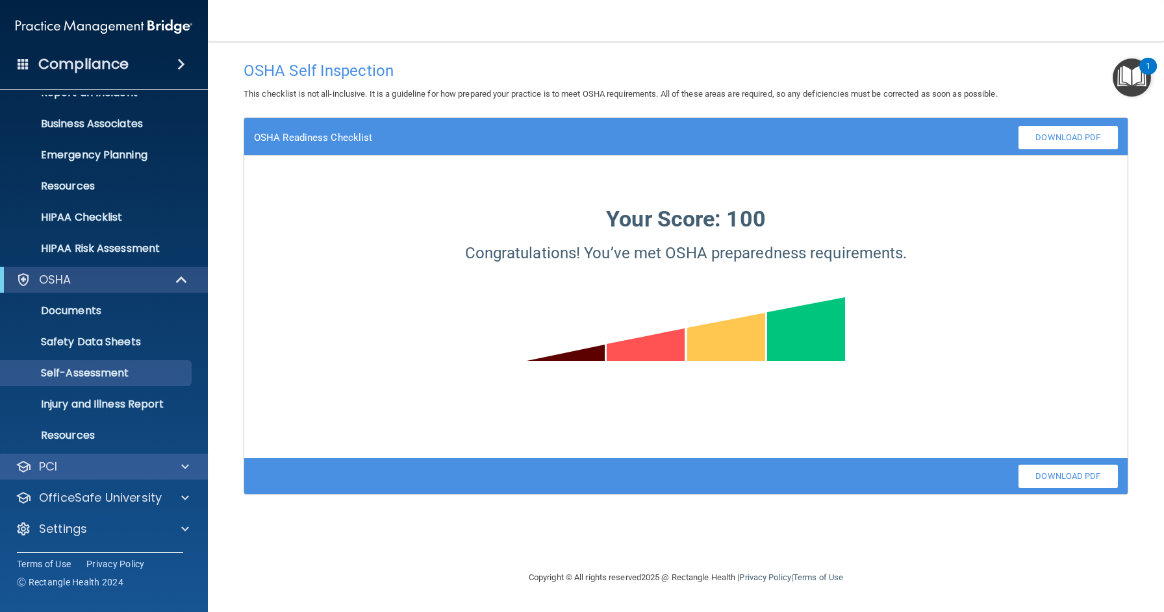
click at [89, 471] on div "PCI" at bounding box center [86, 467] width 161 height 16
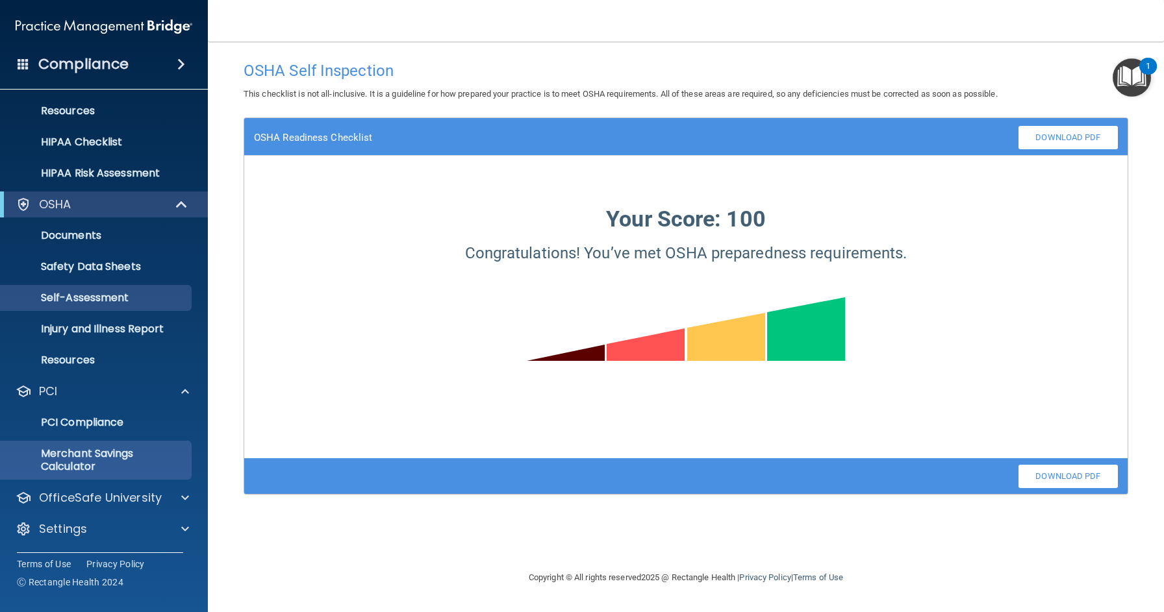
scroll to position [158, 0]
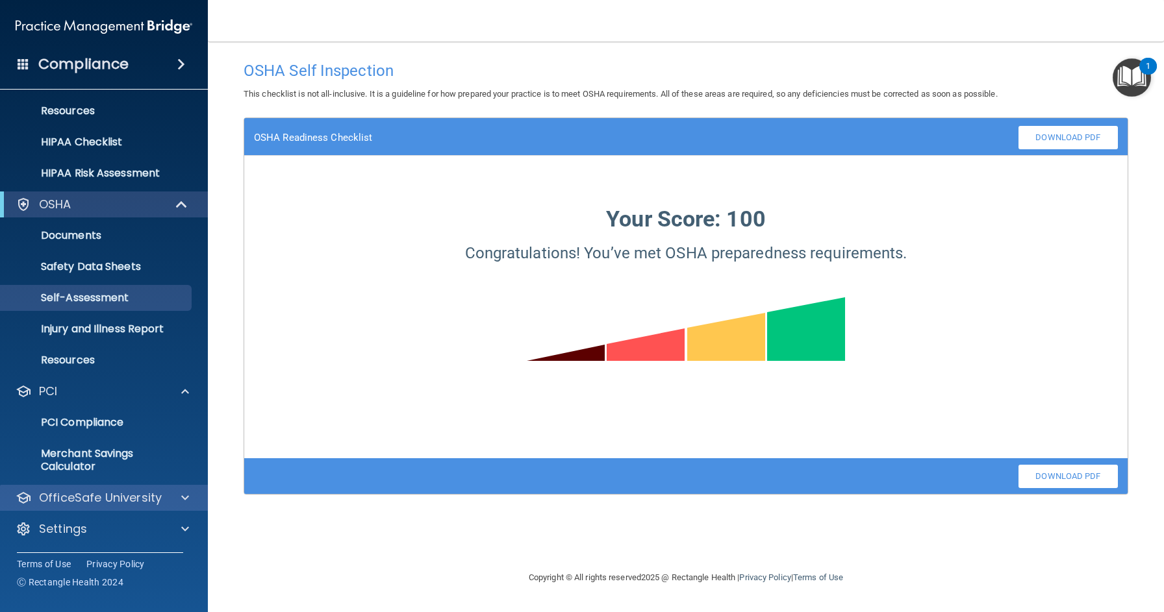
click at [89, 492] on p "OfficeSafe University" at bounding box center [100, 498] width 123 height 16
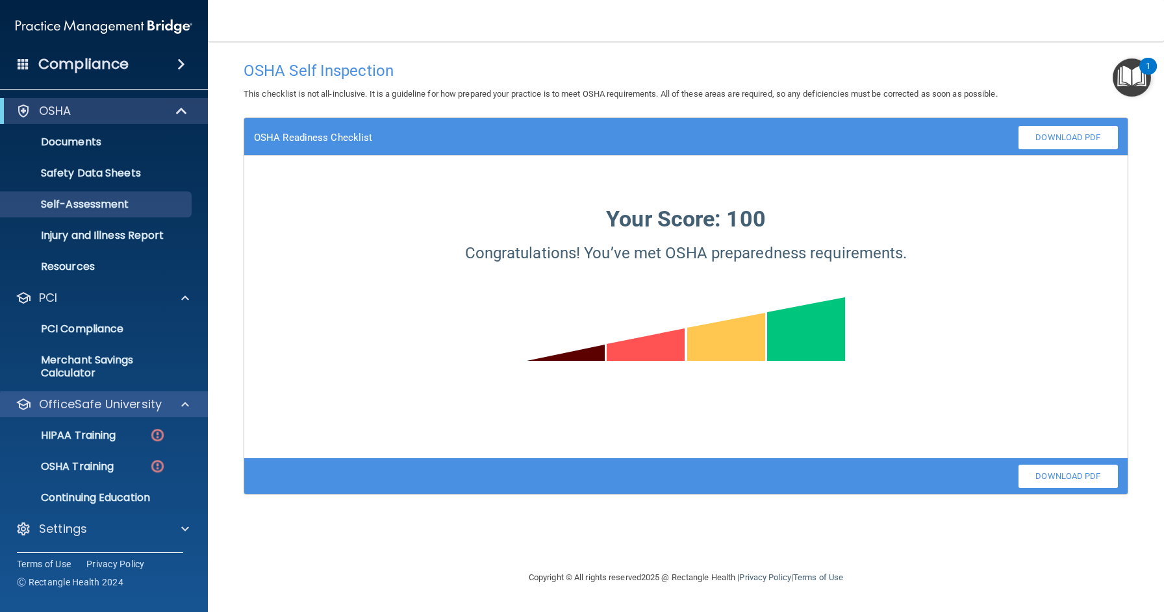
scroll to position [251, 0]
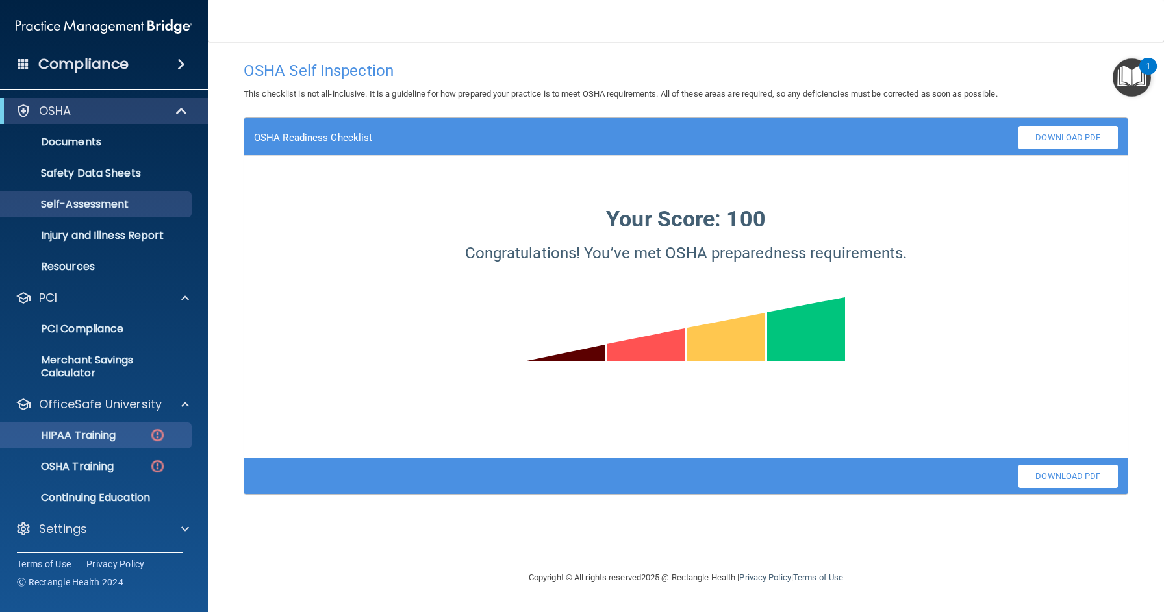
click at [158, 431] on img at bounding box center [157, 435] width 16 height 16
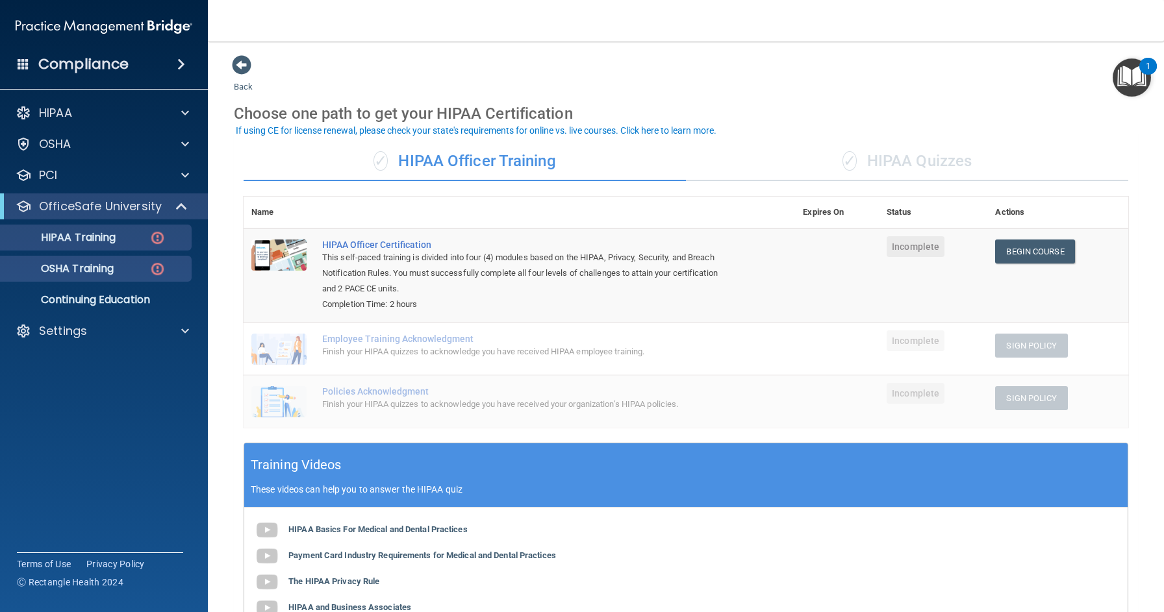
click at [154, 265] on img at bounding box center [157, 269] width 16 height 16
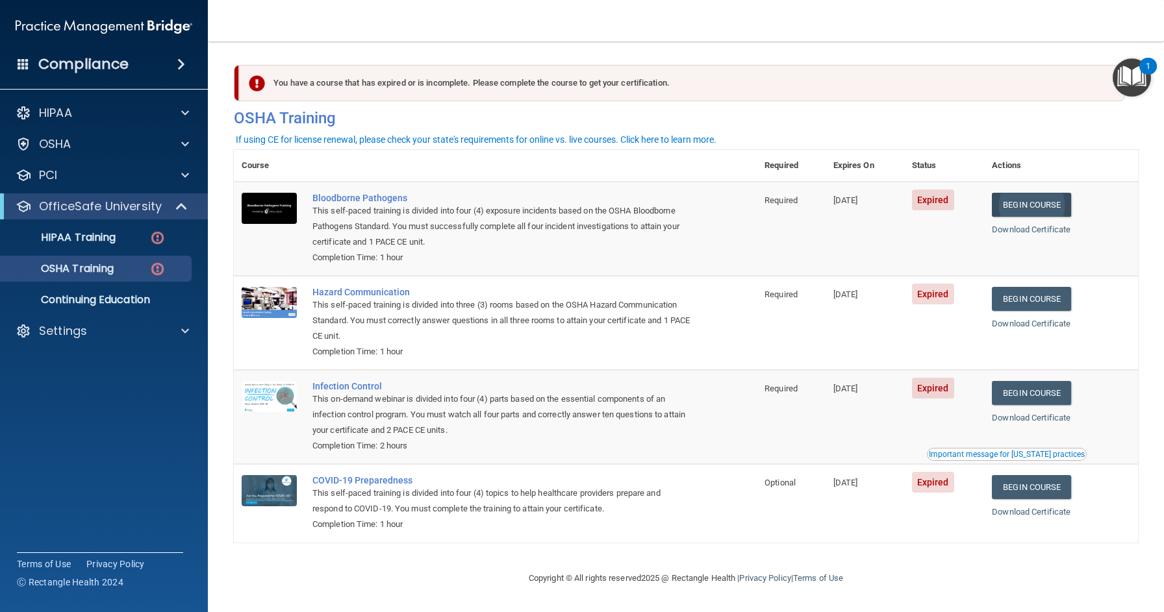
click at [1049, 201] on link "Begin Course" at bounding box center [1031, 205] width 79 height 24
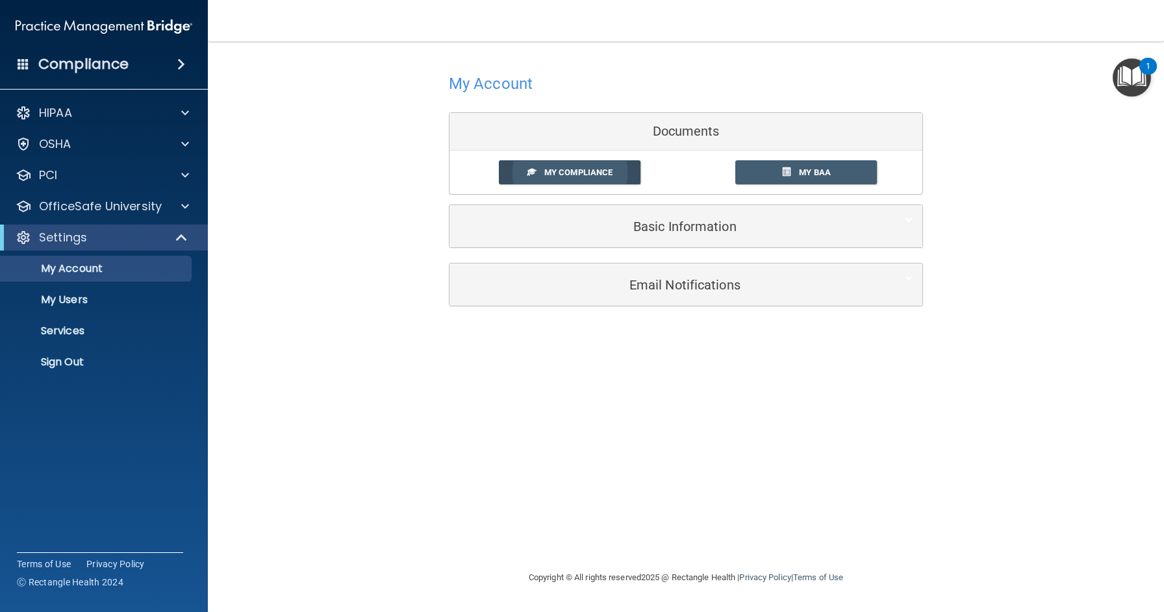
click at [575, 173] on span "My Compliance" at bounding box center [578, 173] width 68 height 10
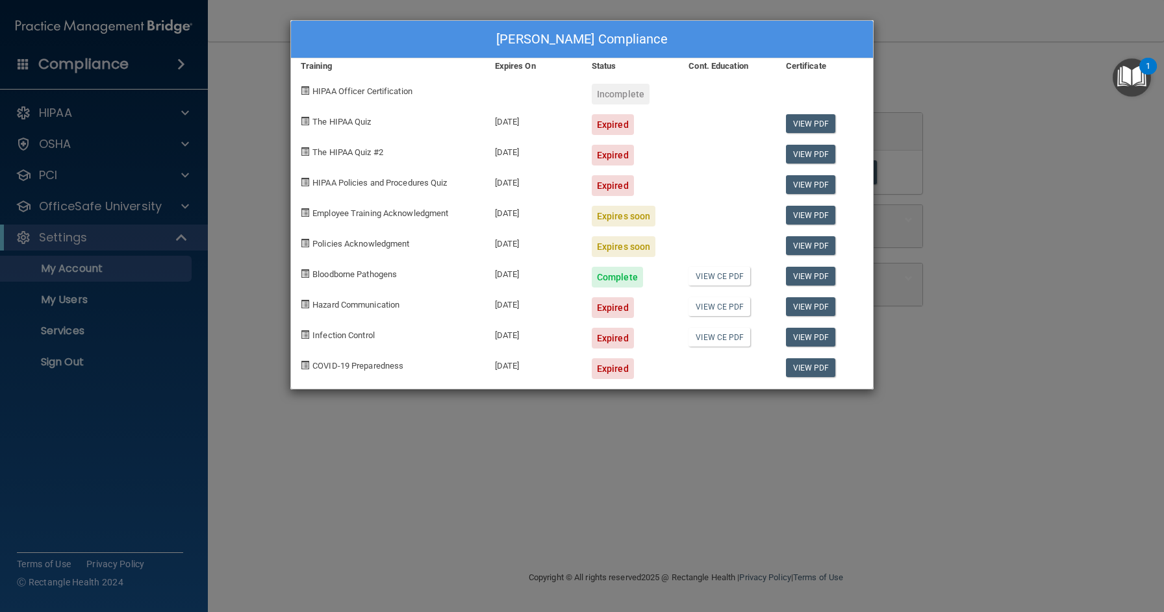
click at [260, 95] on div "[PERSON_NAME] Compliance Training Expires On Status Cont. Education Certificate…" at bounding box center [582, 306] width 1164 height 612
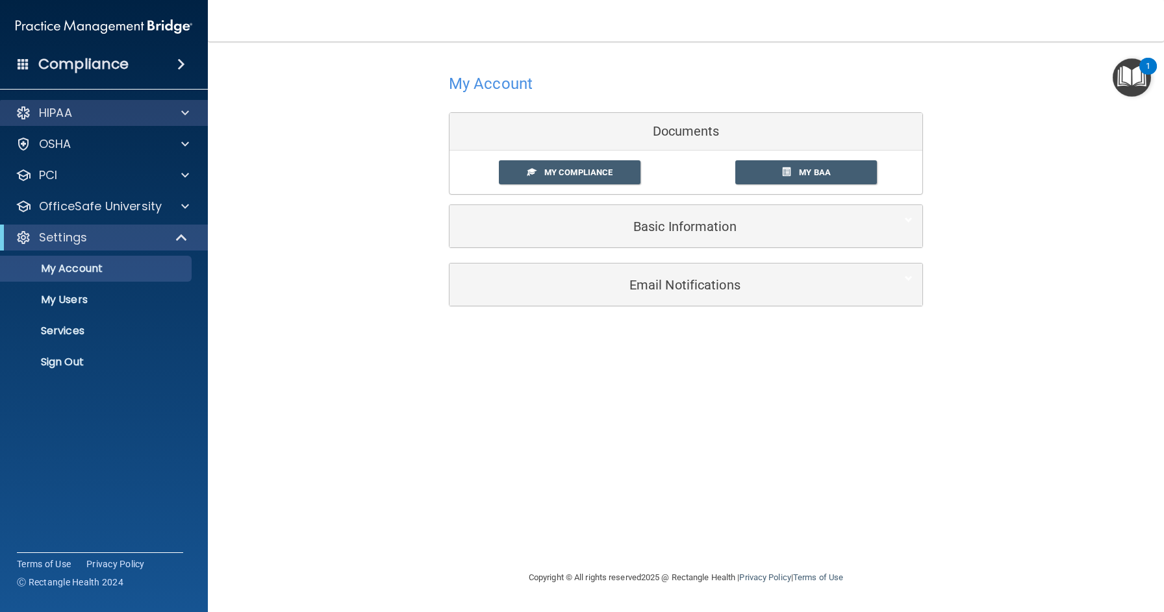
click at [182, 114] on span at bounding box center [185, 113] width 8 height 16
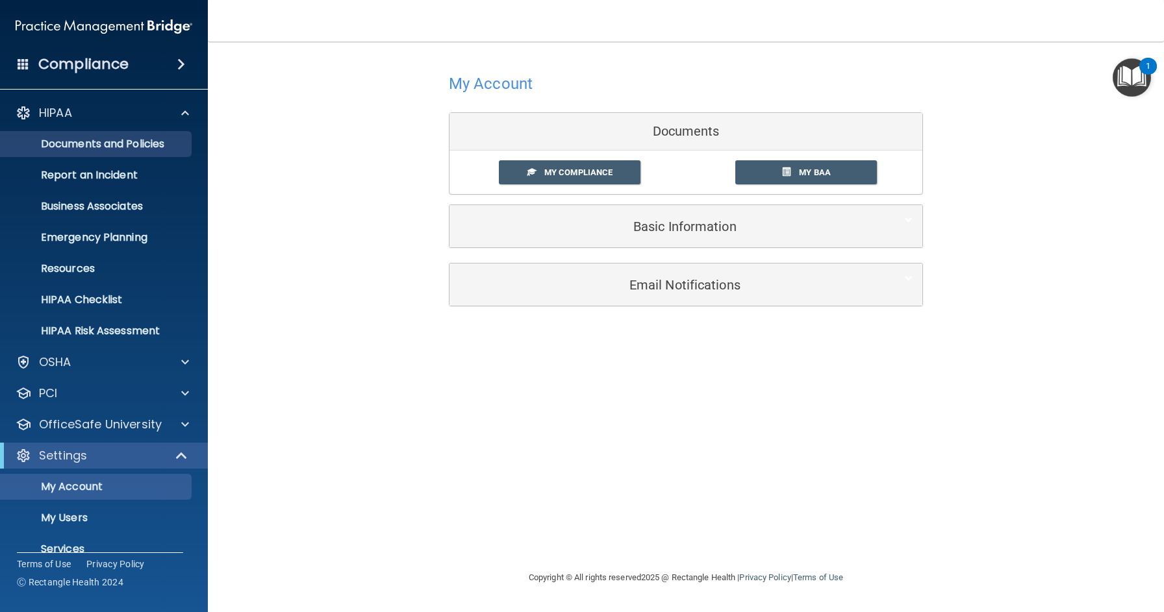
click at [170, 144] on p "Documents and Policies" at bounding box center [96, 144] width 177 height 13
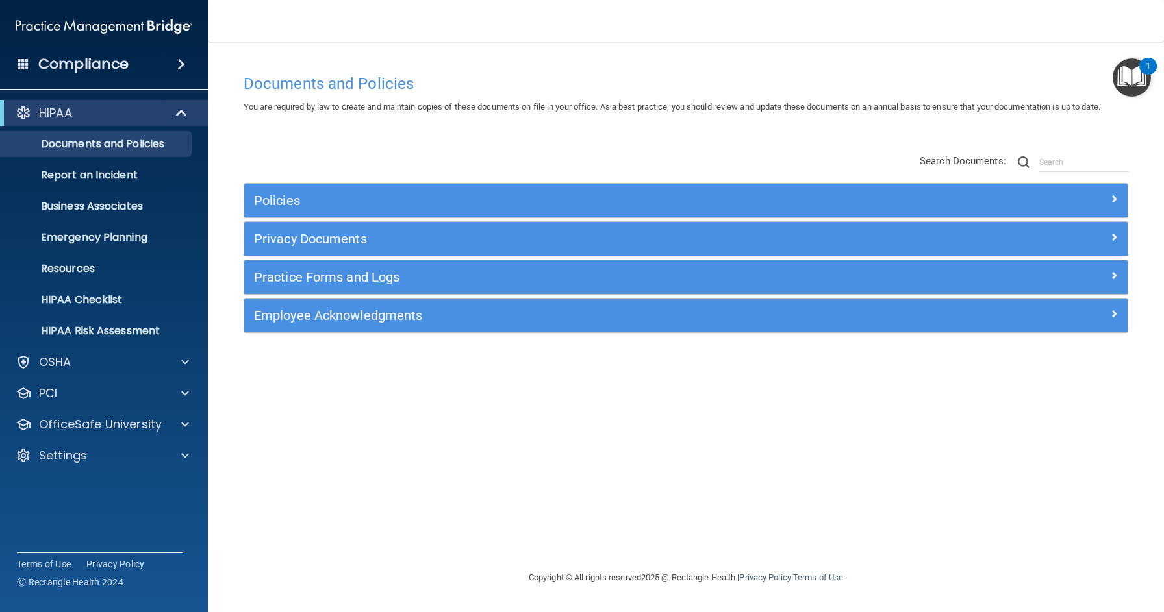
click at [281, 202] on h5 "Policies" at bounding box center [575, 201] width 643 height 14
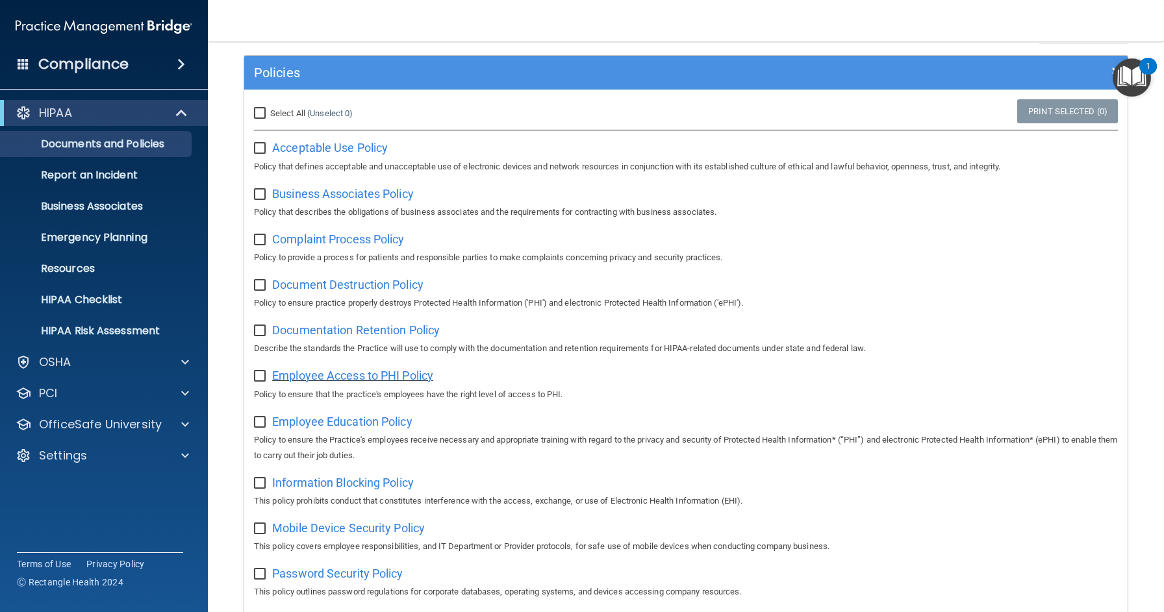
scroll to position [129, 0]
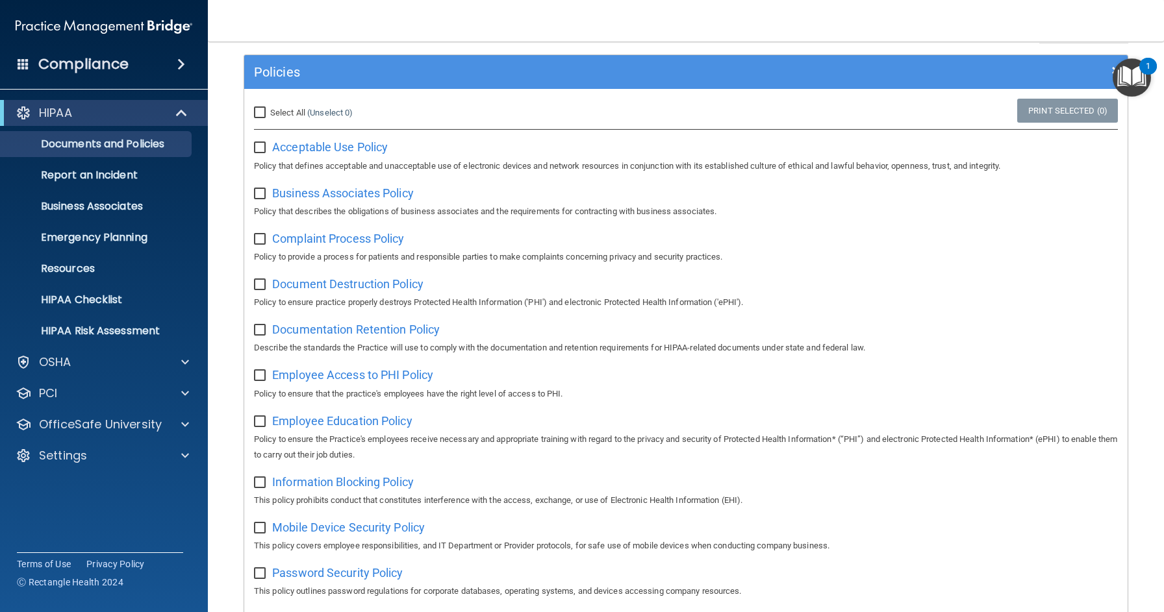
click at [264, 143] on input "checkbox" at bounding box center [261, 148] width 15 height 10
checkbox input "true"
click at [258, 189] on input "checkbox" at bounding box center [261, 194] width 15 height 10
checkbox input "true"
click at [255, 236] on input "checkbox" at bounding box center [261, 239] width 15 height 10
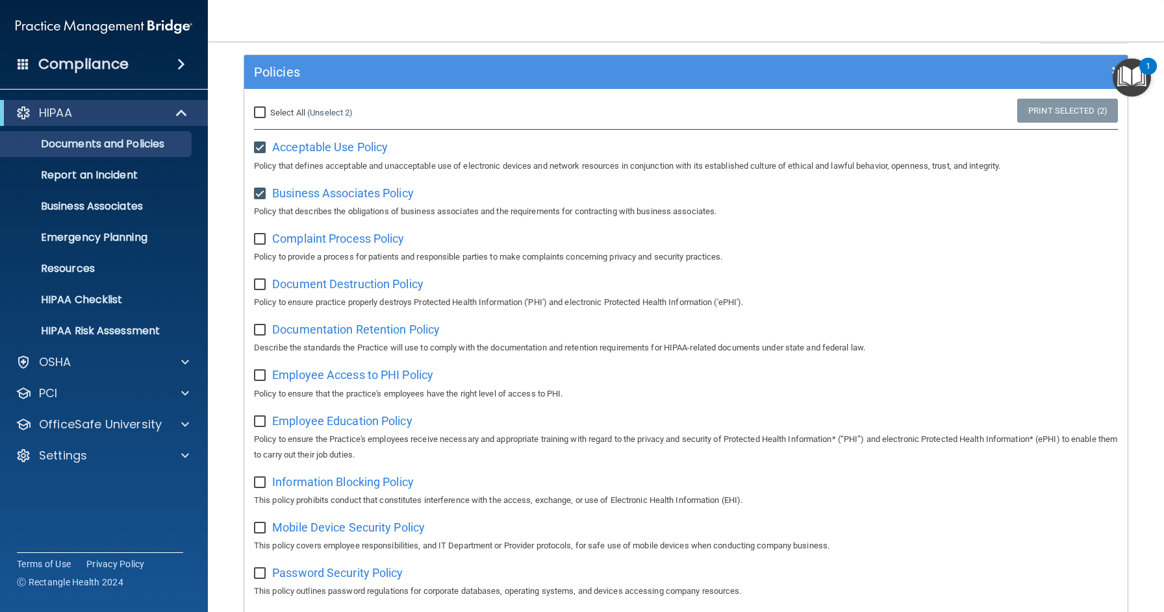
checkbox input "true"
click at [253, 275] on div "Select All (Unselect 3) Unselect All Print Selected (3) Acceptable Use Policy P…" at bounding box center [685, 619] width 883 height 1061
click at [257, 280] on input "checkbox" at bounding box center [261, 285] width 15 height 10
checkbox input "true"
click at [258, 325] on input "checkbox" at bounding box center [261, 330] width 15 height 10
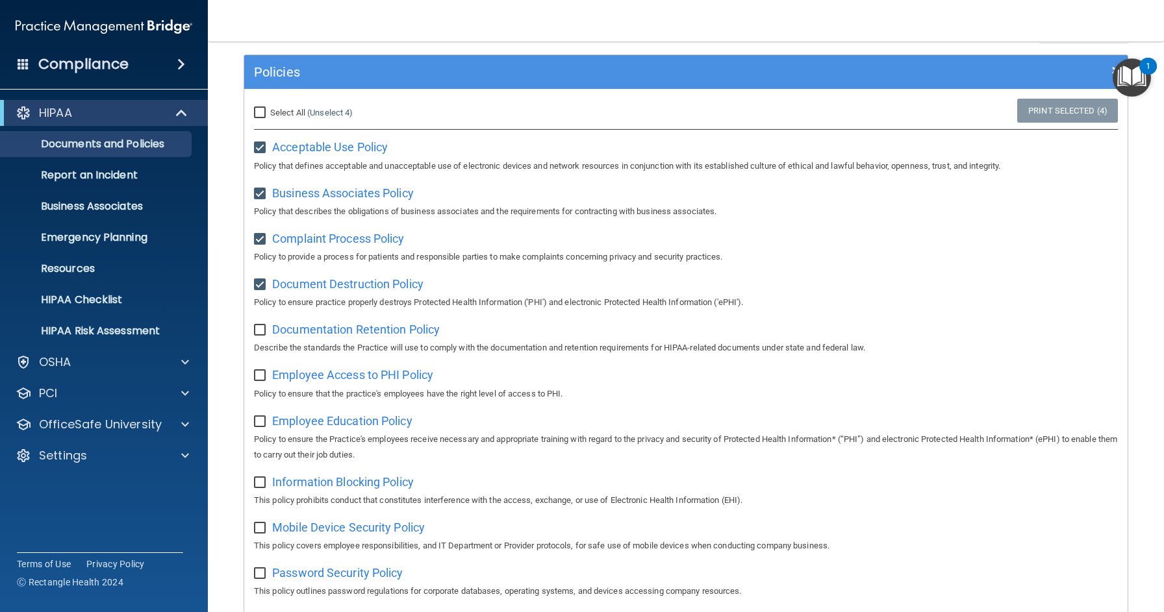
checkbox input "true"
click at [255, 371] on input "checkbox" at bounding box center [261, 376] width 15 height 10
checkbox input "true"
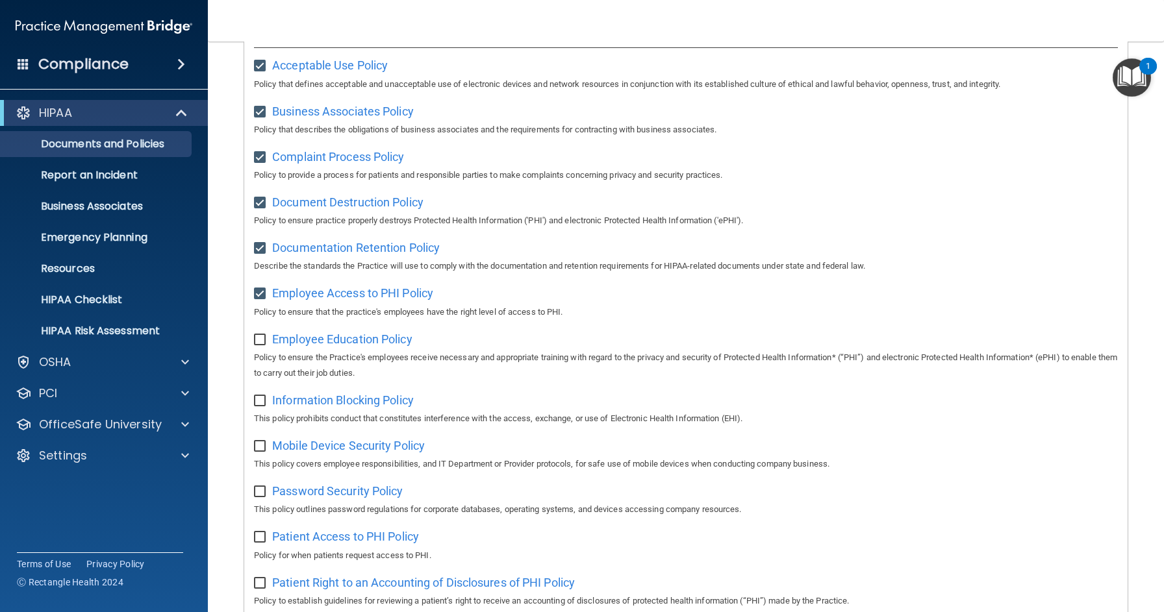
scroll to position [229, 0]
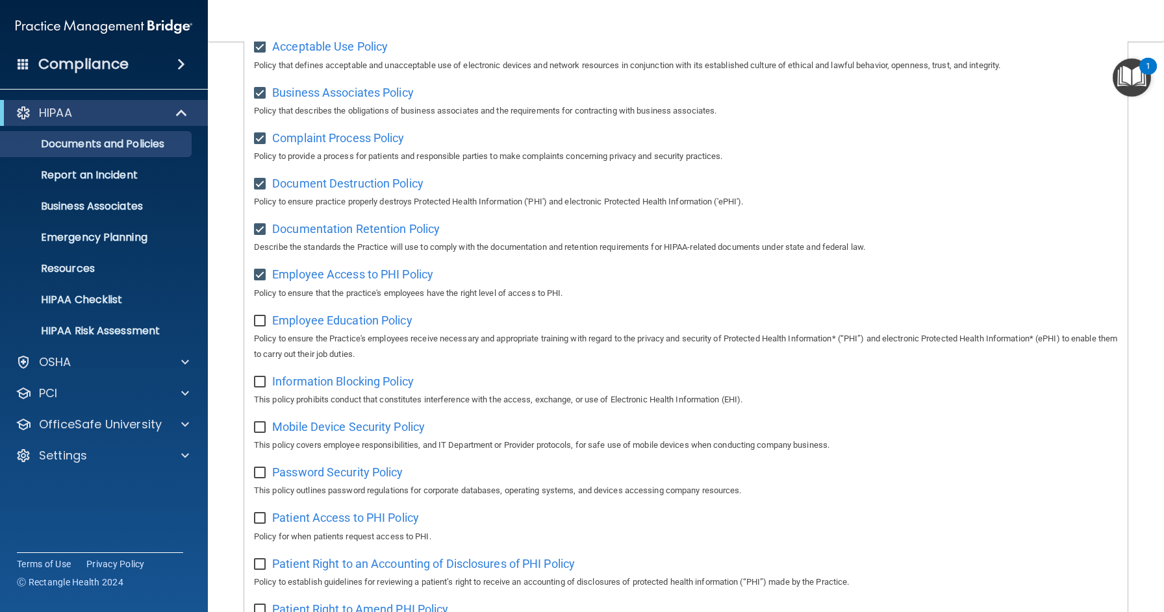
click at [256, 316] on input "checkbox" at bounding box center [261, 321] width 15 height 10
checkbox input "true"
click at [260, 377] on input "checkbox" at bounding box center [261, 382] width 15 height 10
checkbox input "true"
click at [257, 423] on input "checkbox" at bounding box center [261, 428] width 15 height 10
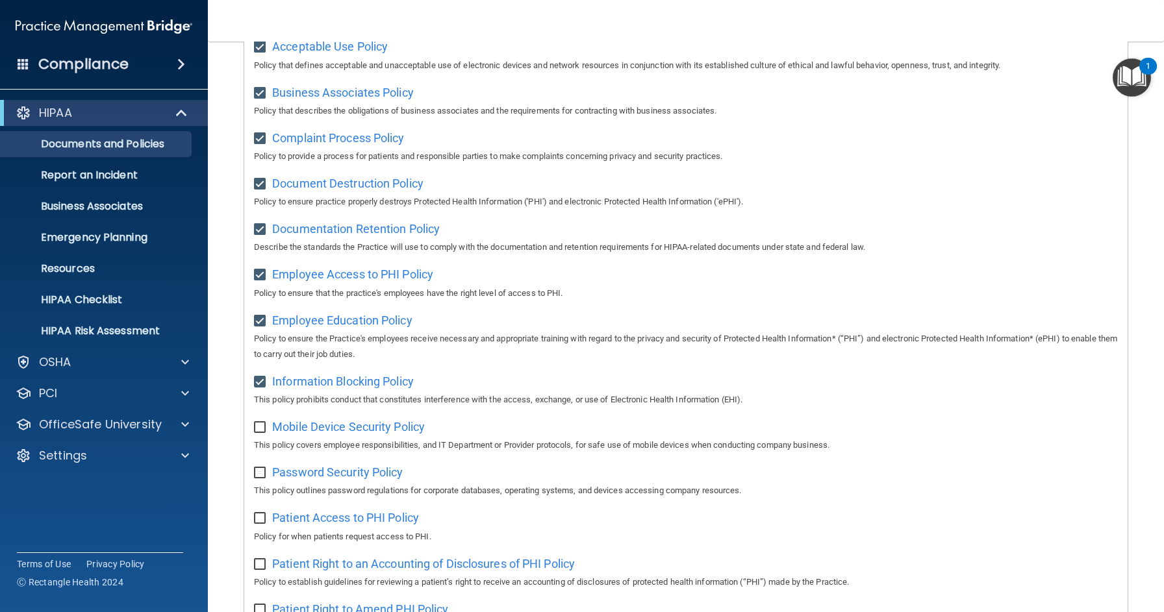
checkbox input "true"
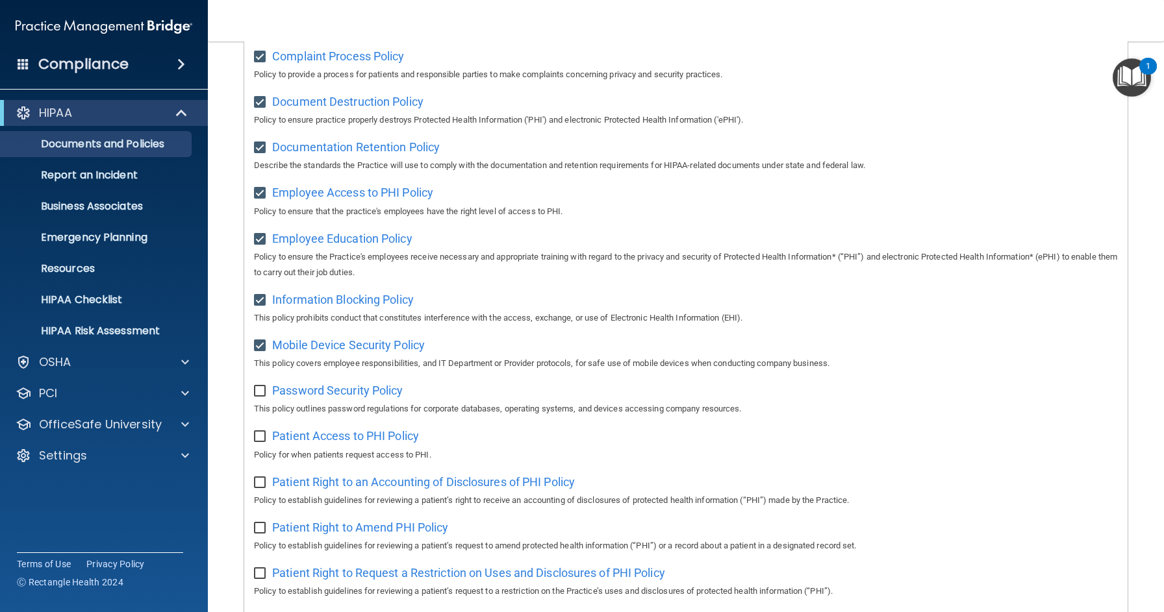
scroll to position [342, 0]
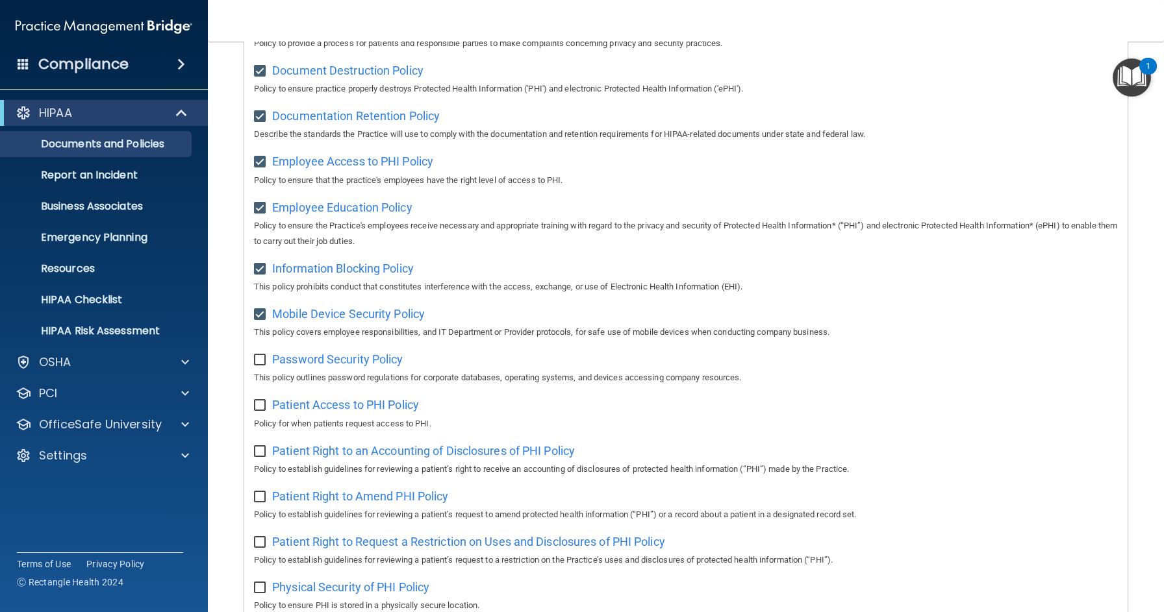
click at [259, 355] on input "checkbox" at bounding box center [261, 360] width 15 height 10
checkbox input "true"
click at [256, 401] on input "checkbox" at bounding box center [261, 406] width 15 height 10
checkbox input "true"
click at [256, 447] on input "checkbox" at bounding box center [261, 452] width 15 height 10
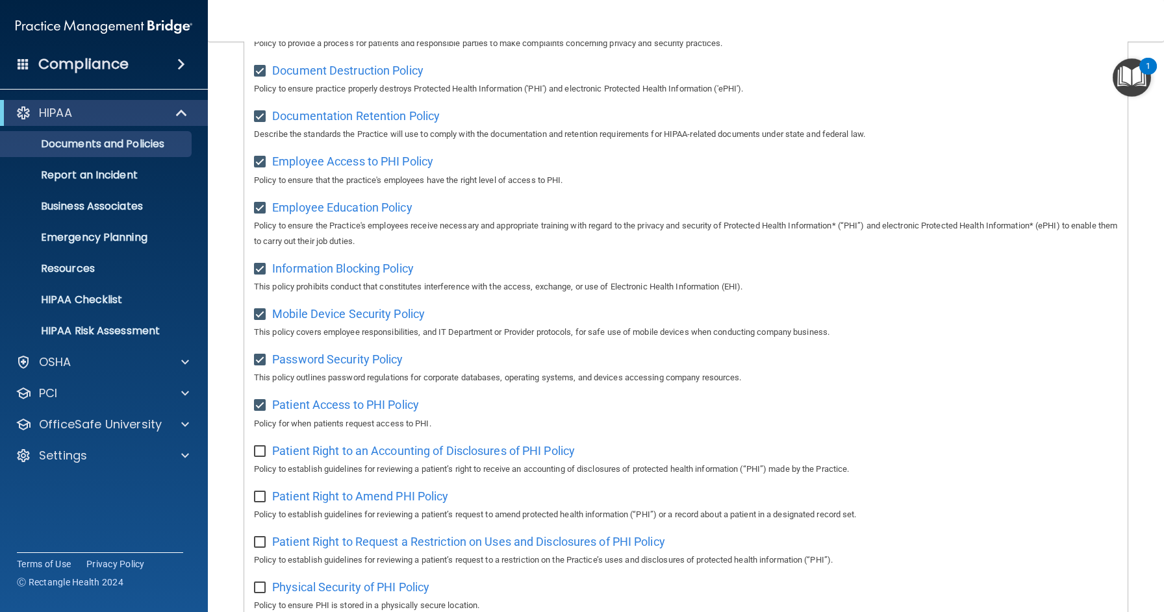
checkbox input "true"
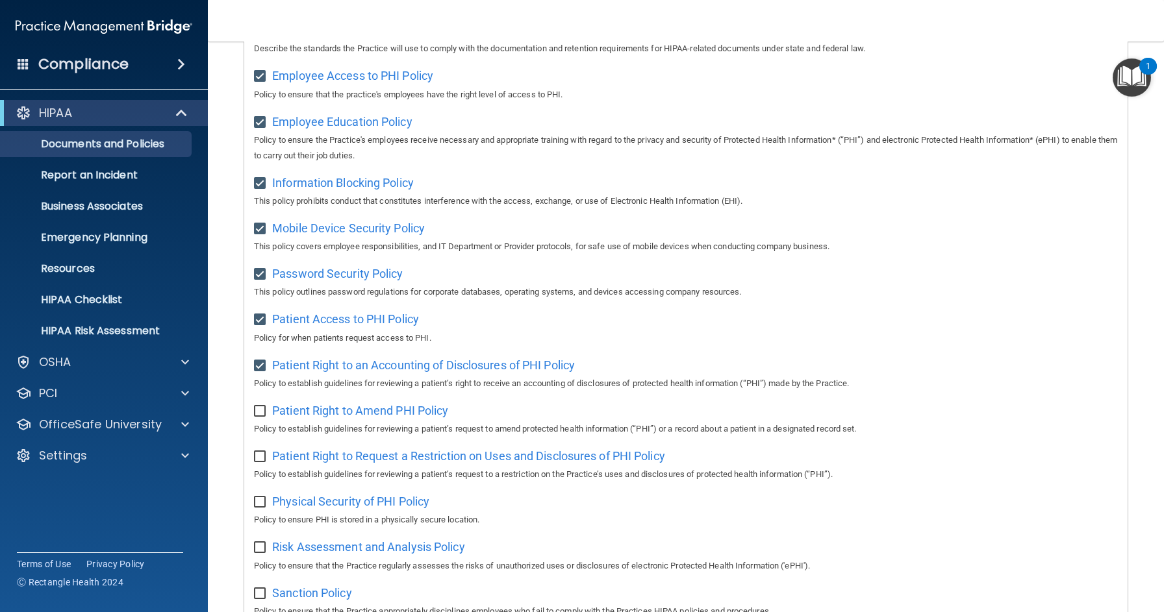
scroll to position [431, 0]
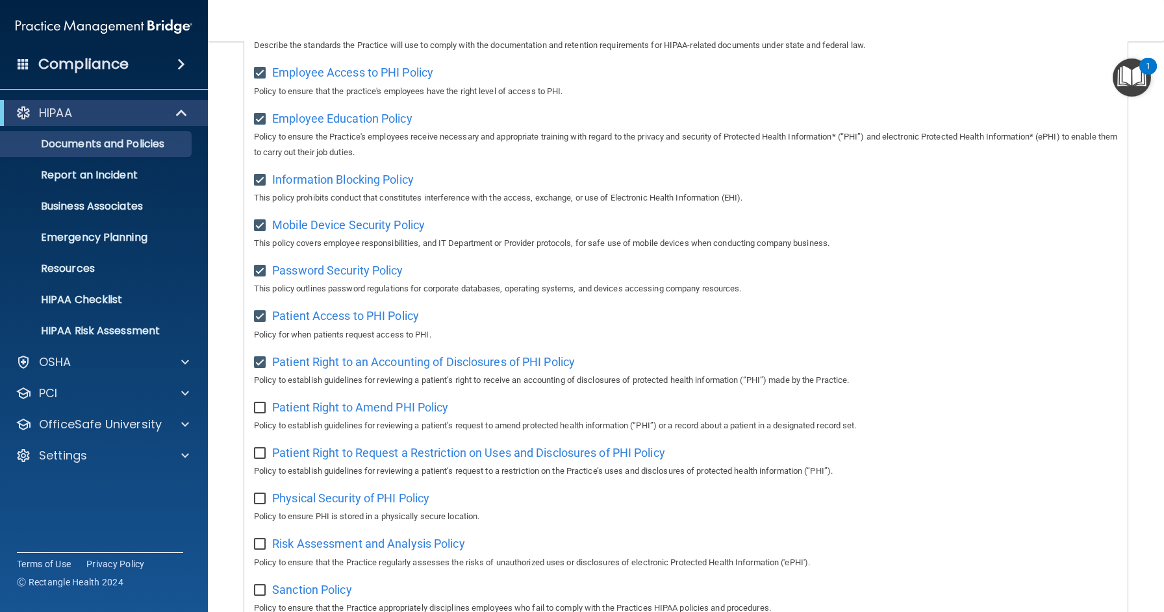
click at [258, 405] on div "Patient Right to Amend PHI Policy Policy to establish guidelines for reviewing …" at bounding box center [686, 415] width 864 height 37
click at [260, 403] on input "checkbox" at bounding box center [261, 408] width 15 height 10
checkbox input "true"
click at [259, 449] on input "checkbox" at bounding box center [261, 454] width 15 height 10
checkbox input "true"
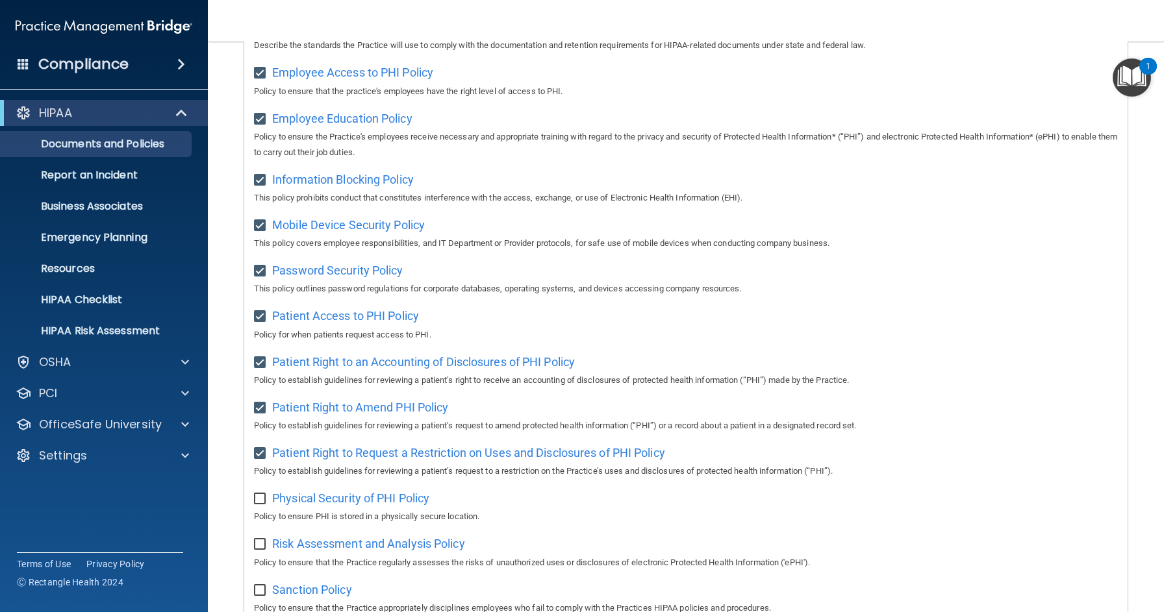
click at [256, 494] on input "checkbox" at bounding box center [261, 499] width 15 height 10
checkbox input "true"
click at [260, 540] on input "checkbox" at bounding box center [261, 545] width 15 height 10
checkbox input "true"
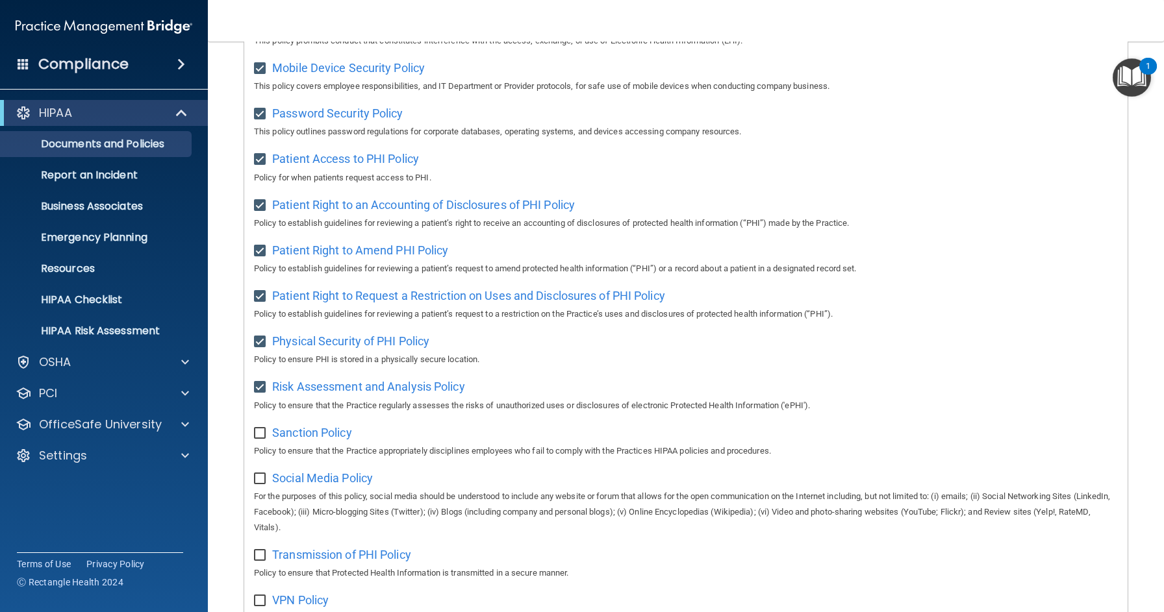
scroll to position [599, 0]
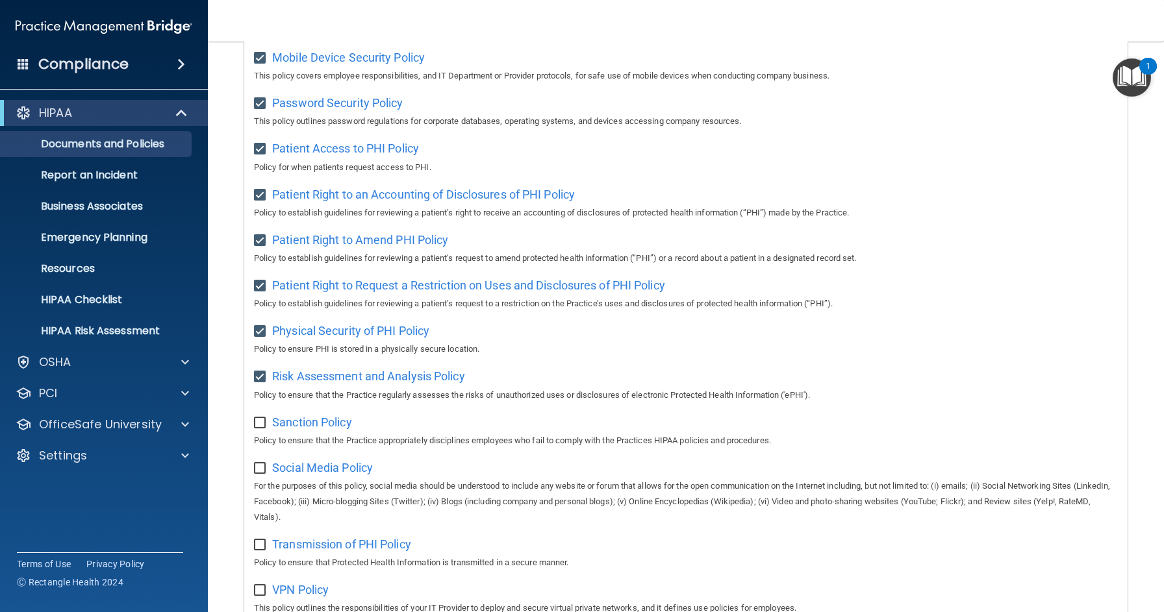
click at [258, 418] on input "checkbox" at bounding box center [261, 423] width 15 height 10
checkbox input "true"
click at [257, 464] on input "checkbox" at bounding box center [261, 469] width 15 height 10
checkbox input "true"
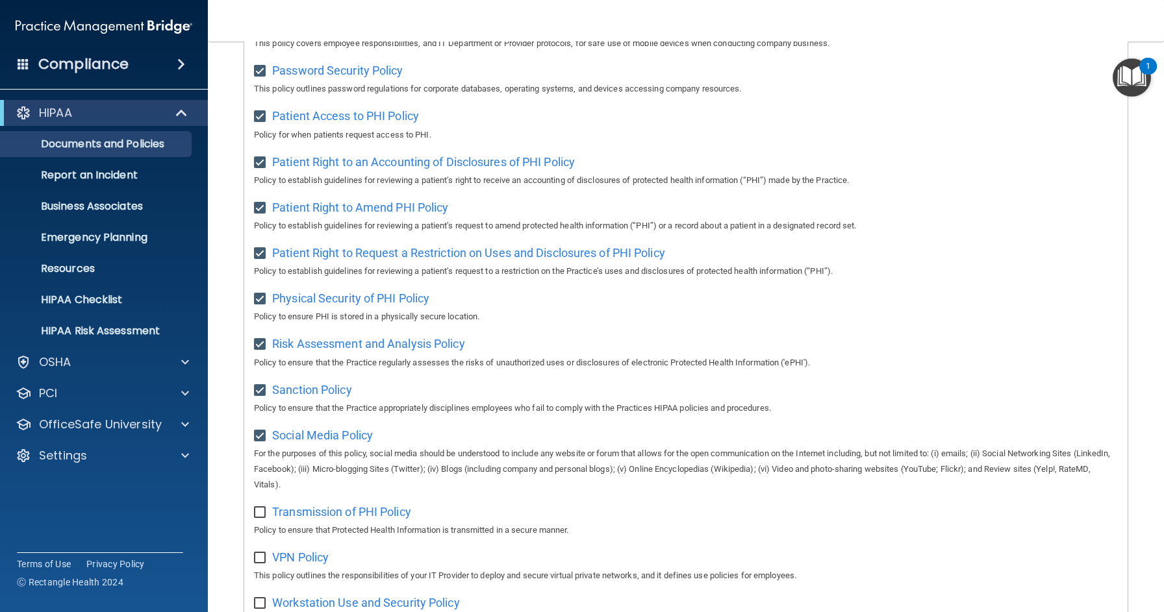
scroll to position [636, 0]
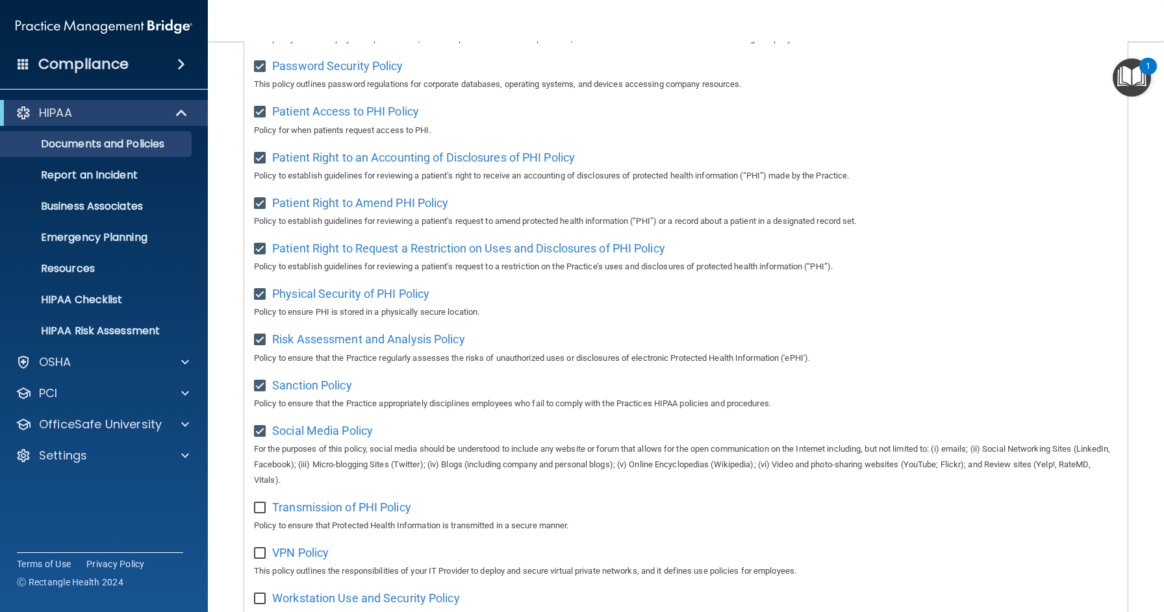
click at [262, 503] on input "checkbox" at bounding box center [261, 508] width 15 height 10
checkbox input "true"
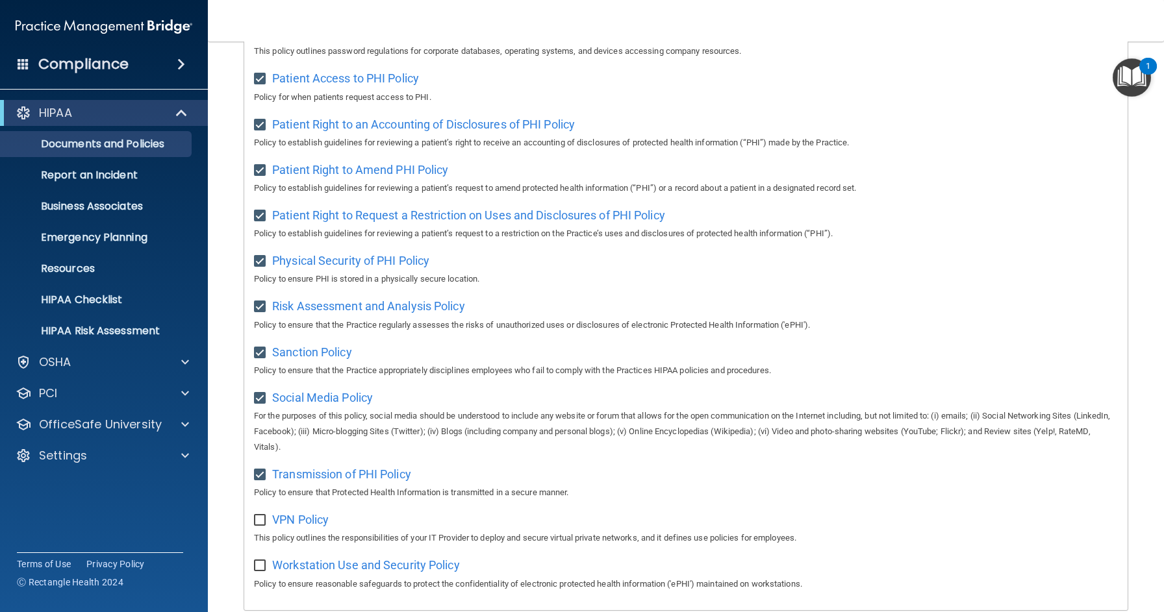
scroll to position [683, 0]
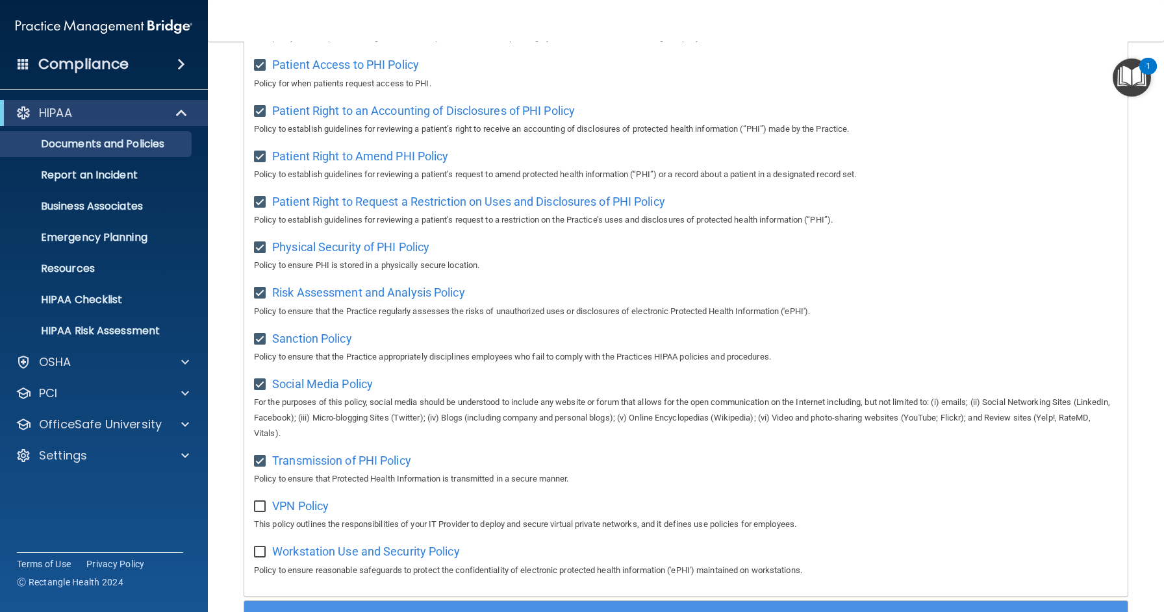
click at [259, 502] on input "checkbox" at bounding box center [261, 507] width 15 height 10
checkbox input "true"
click at [260, 547] on input "checkbox" at bounding box center [261, 552] width 15 height 10
checkbox input "true"
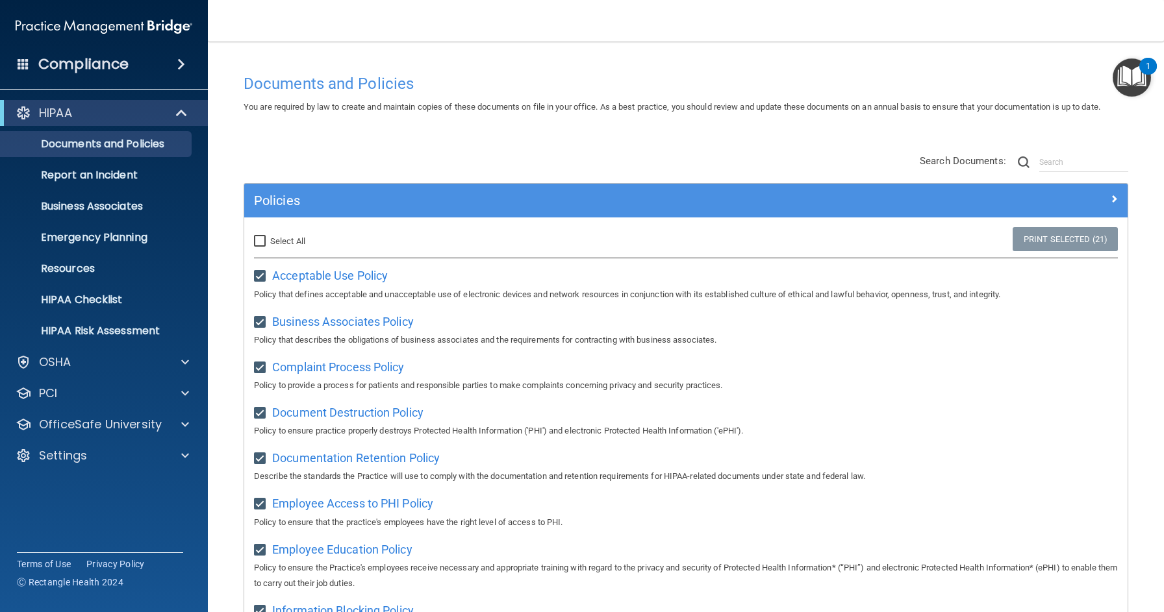
scroll to position [0, 0]
click at [264, 241] on input "Select All (Unselect 21) Unselect All" at bounding box center [261, 241] width 15 height 10
checkbox input "true"
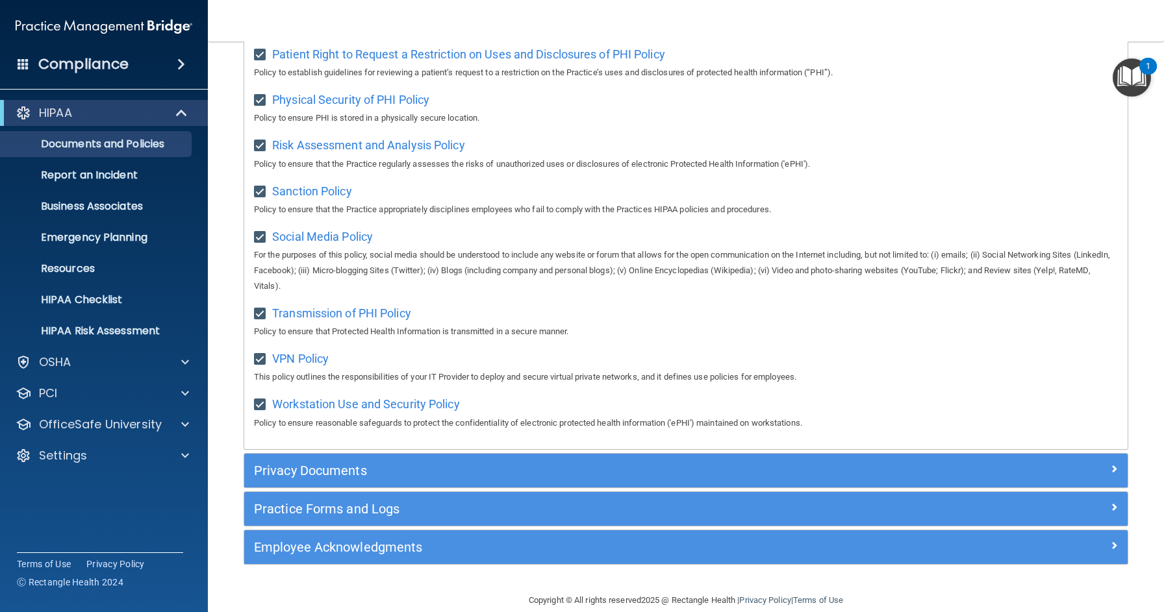
scroll to position [829, 0]
click at [995, 461] on div at bounding box center [1017, 469] width 221 height 16
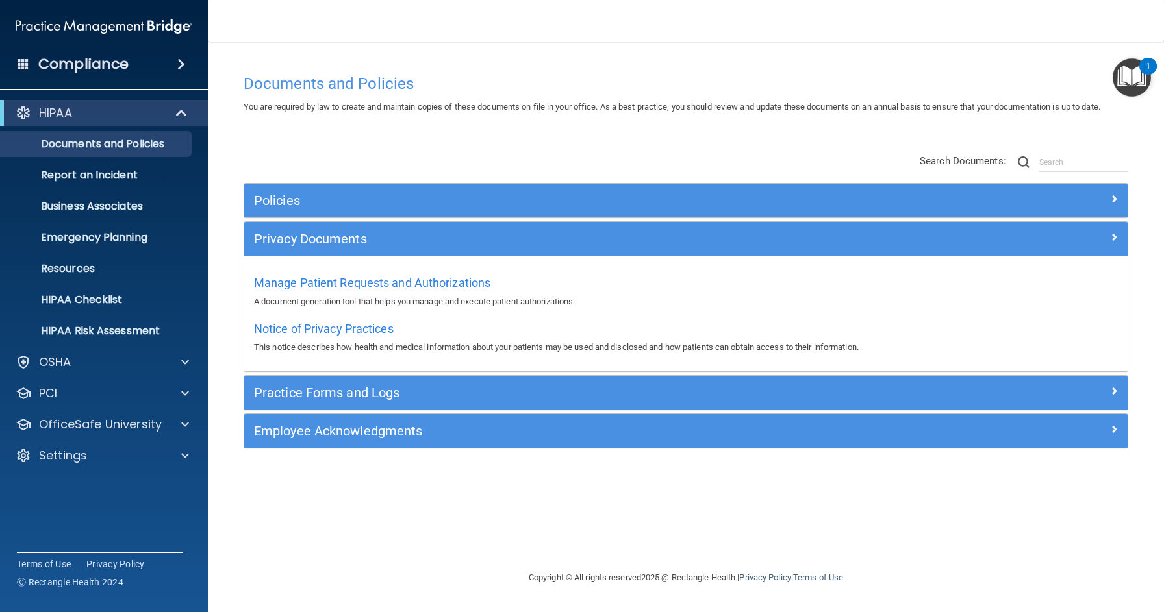
scroll to position [0, 0]
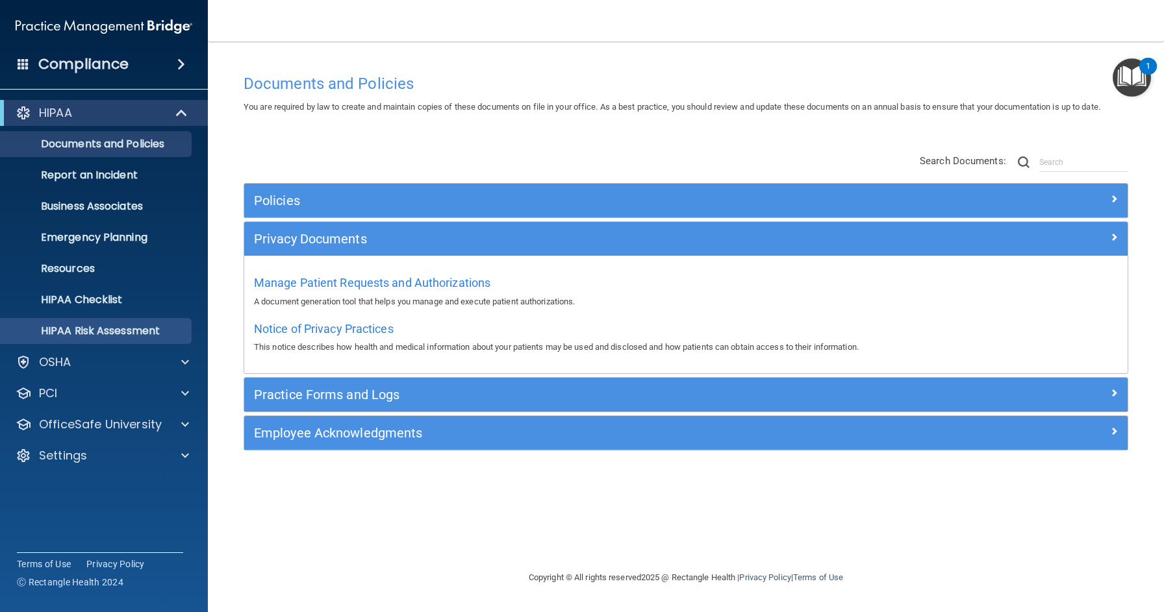
click at [96, 325] on p "HIPAA Risk Assessment" at bounding box center [96, 331] width 177 height 13
